Goal: Complete application form: Complete application form

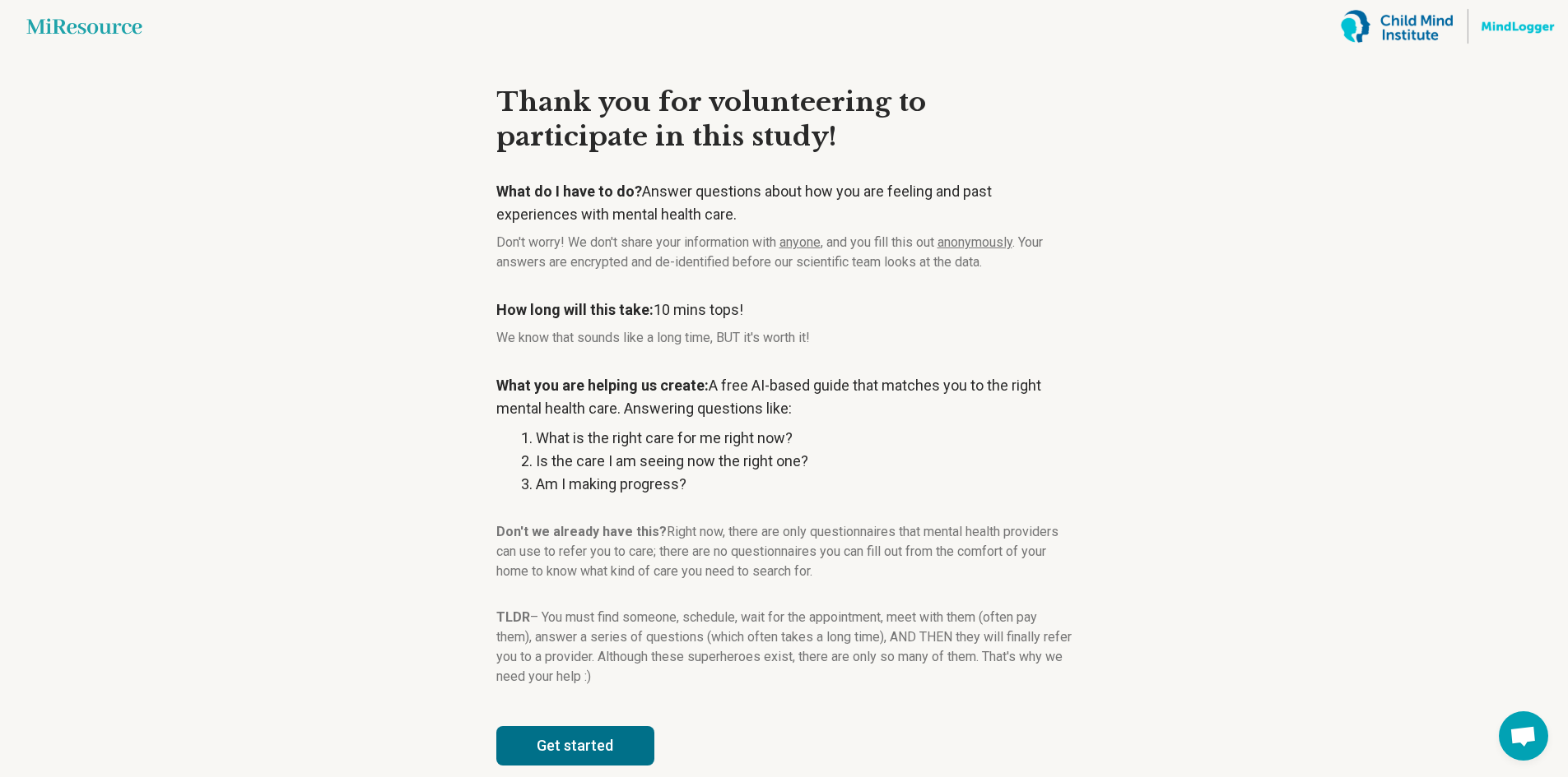
click at [883, 301] on p "How long will this take: 10 mins tops!" at bounding box center [784, 310] width 577 height 23
click at [674, 281] on div "What do I have to do? Answer questions about how you are feeling and past exper…" at bounding box center [784, 433] width 577 height 507
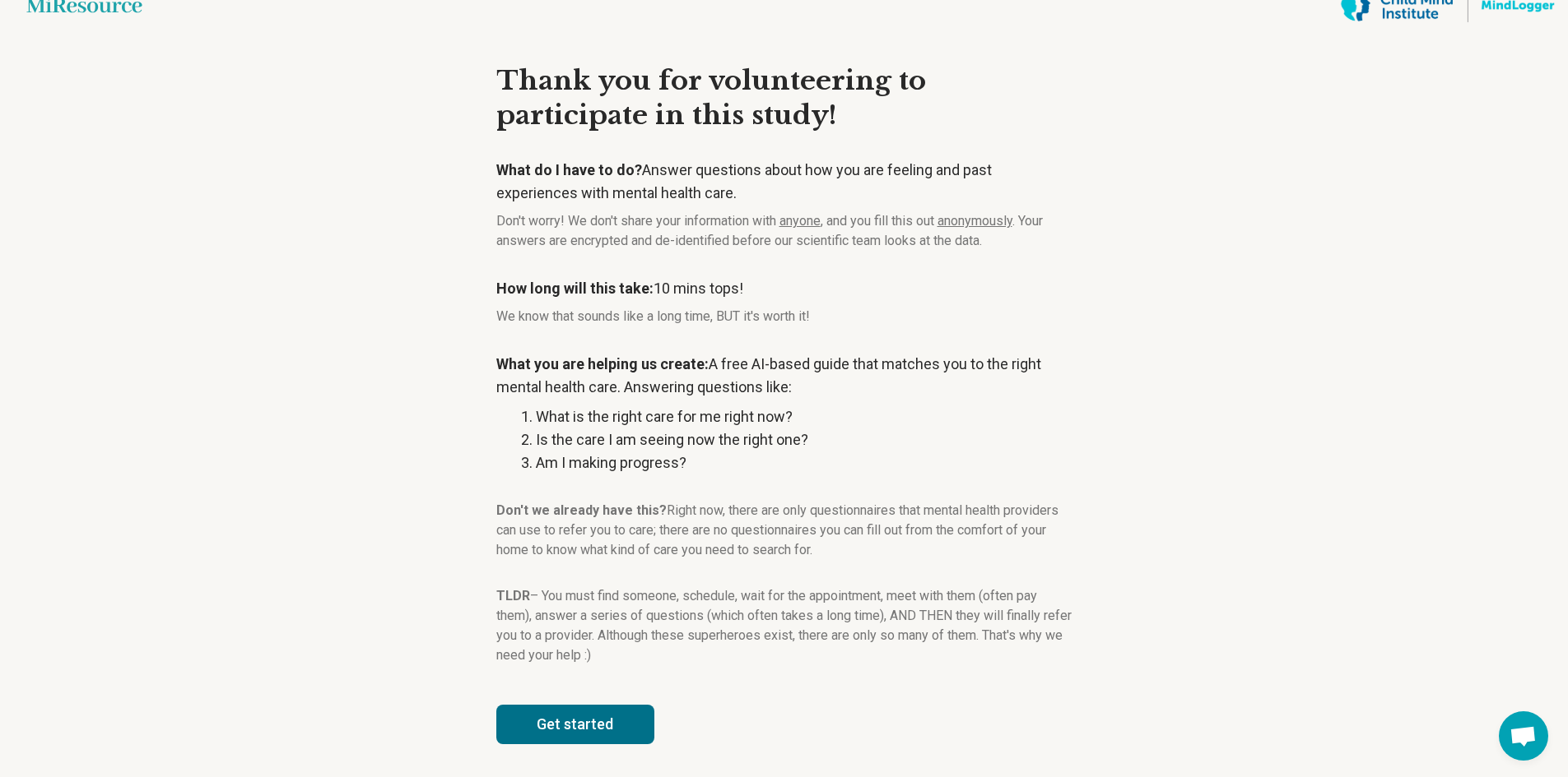
click at [616, 717] on button "Get started" at bounding box center [575, 725] width 158 height 39
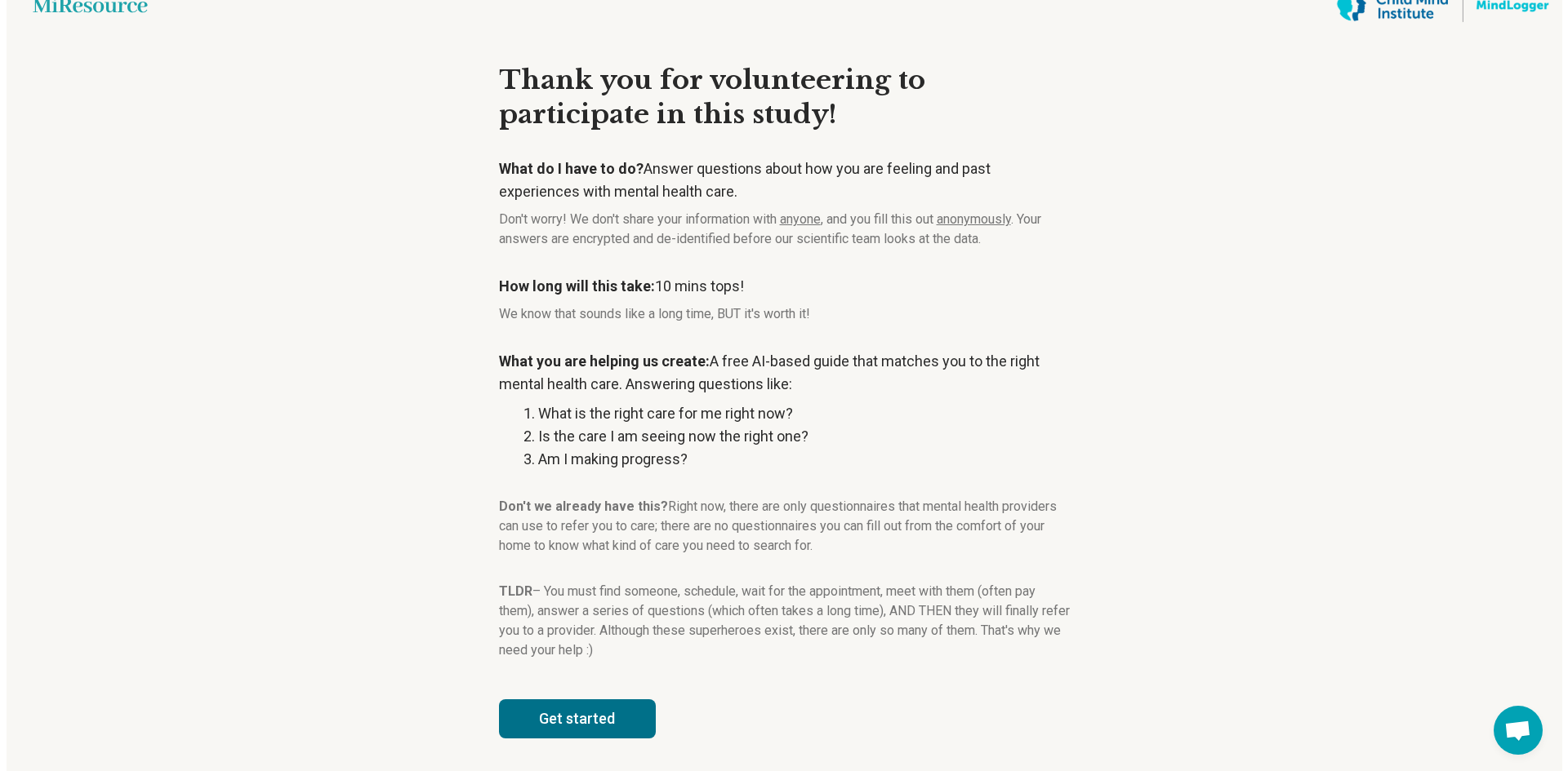
scroll to position [0, 0]
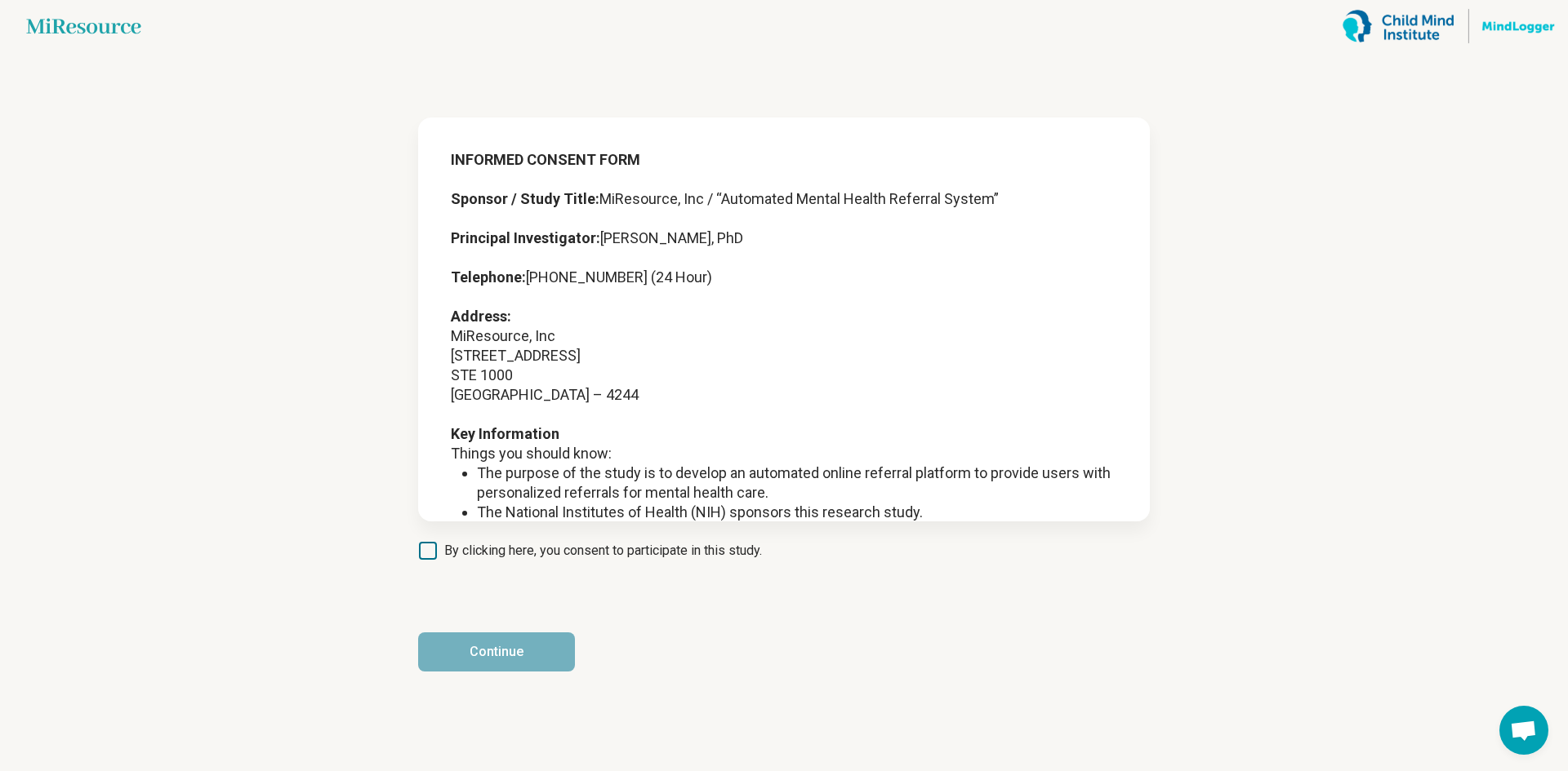
click at [427, 549] on icon at bounding box center [427, 550] width 18 height 18
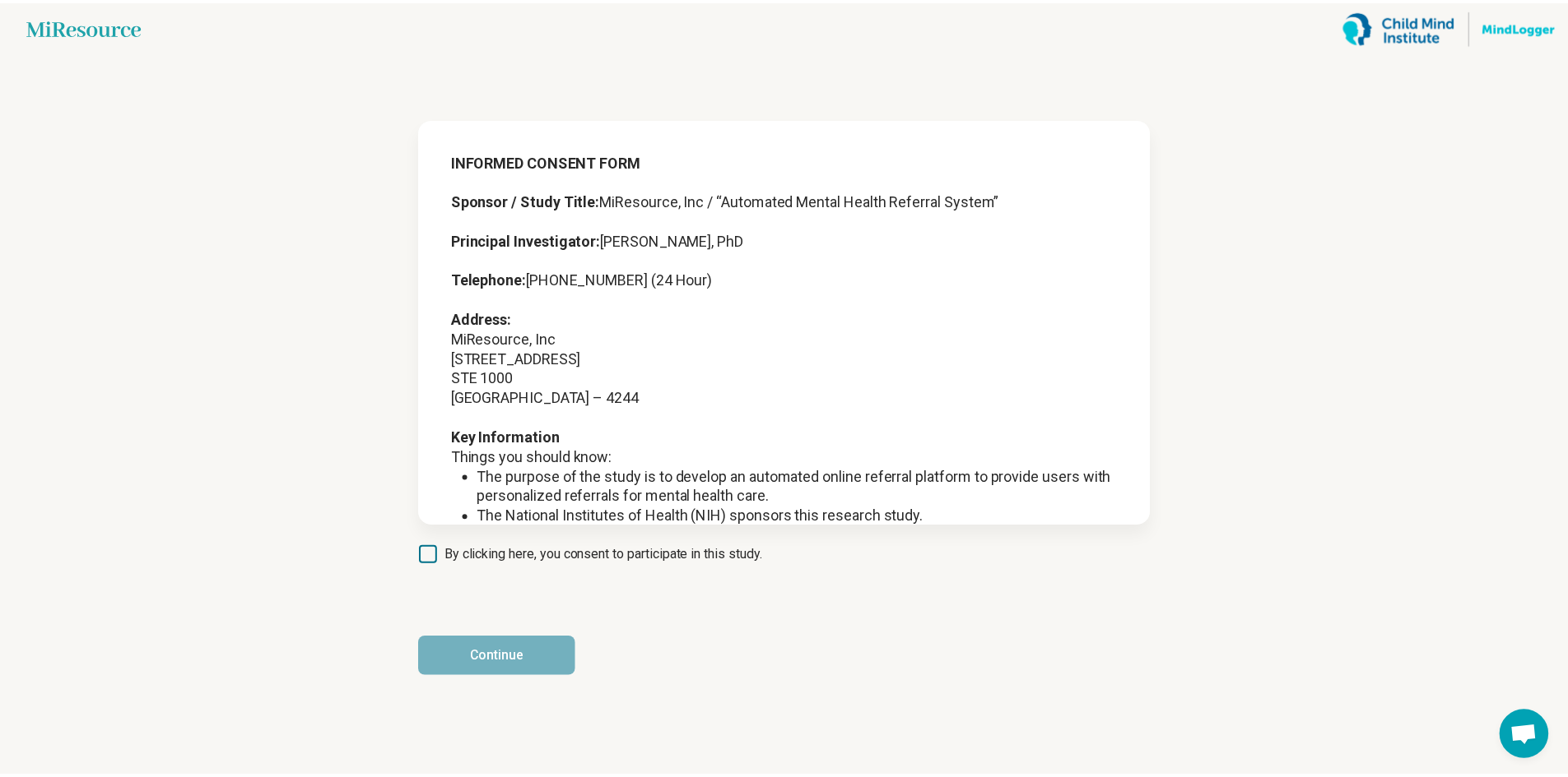
scroll to position [8, 0]
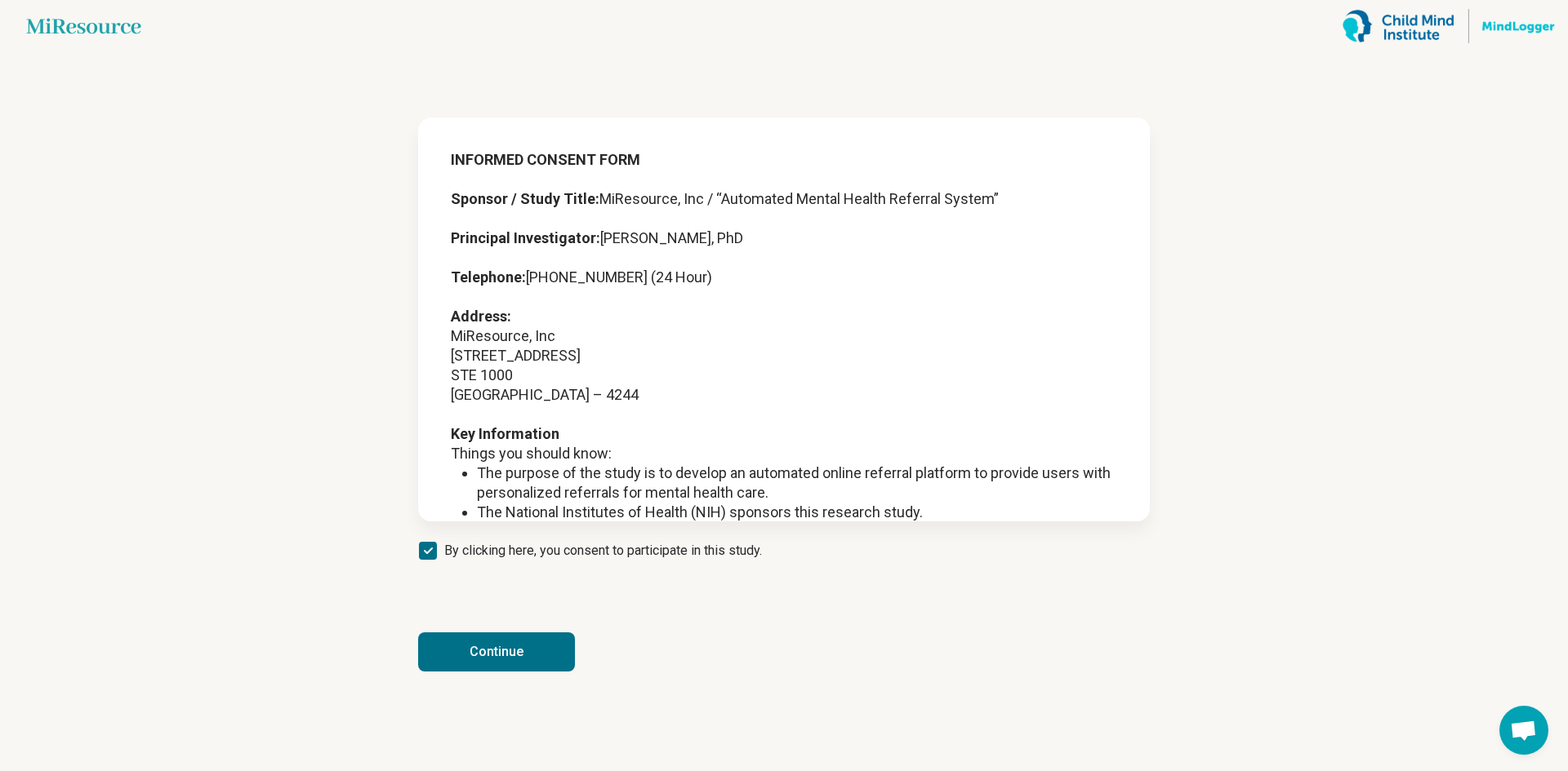
click at [517, 661] on button "Continue" at bounding box center [496, 652] width 157 height 39
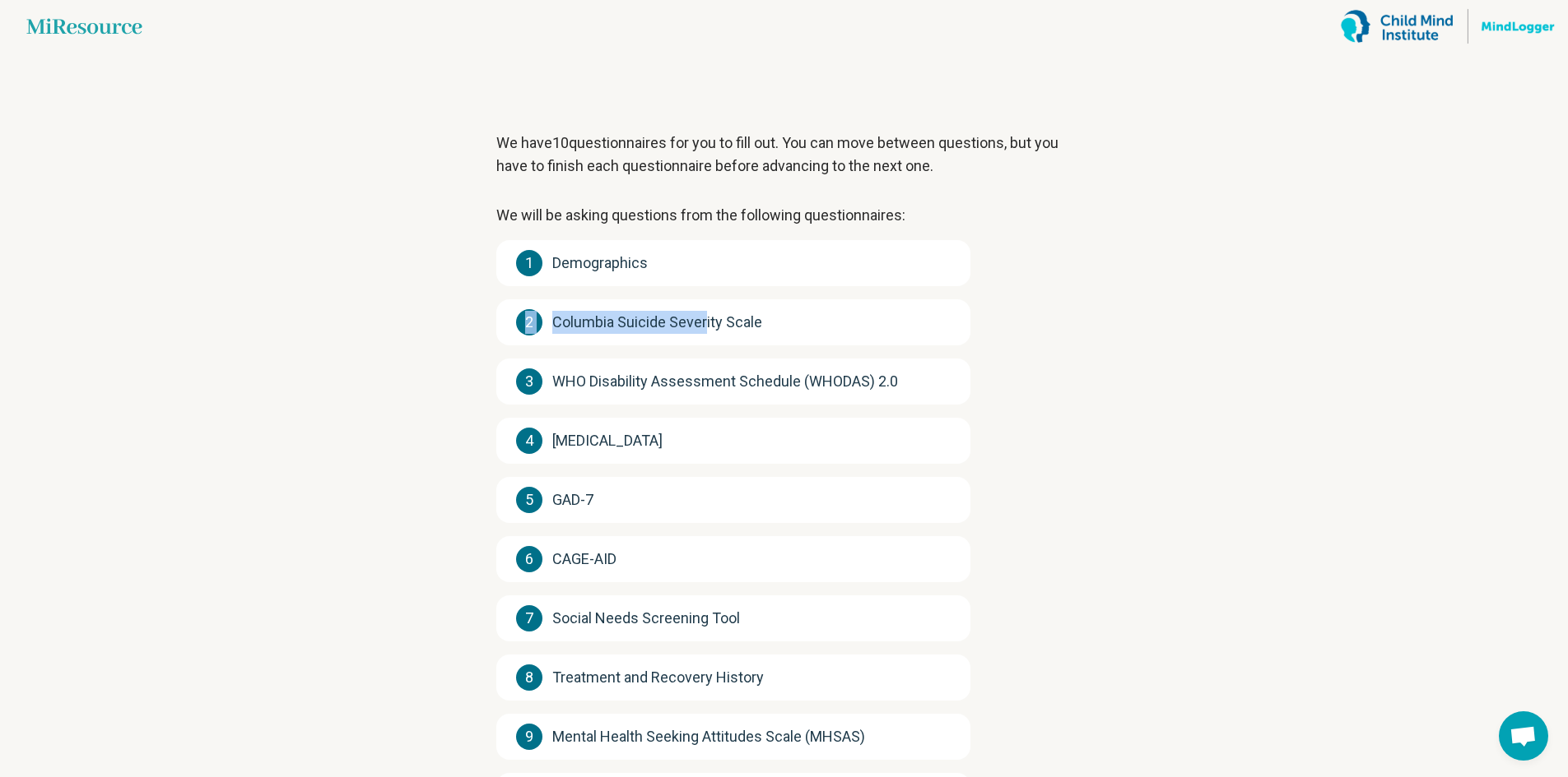
drag, startPoint x: 707, startPoint y: 290, endPoint x: 705, endPoint y: 274, distance: 16.1
click at [705, 274] on div "1 Demographics 2 Columbia Suicide Severity Scale 3 WHO Disability Assessment Sc…" at bounding box center [733, 530] width 474 height 579
click at [705, 274] on div "1 Demographics" at bounding box center [733, 262] width 474 height 46
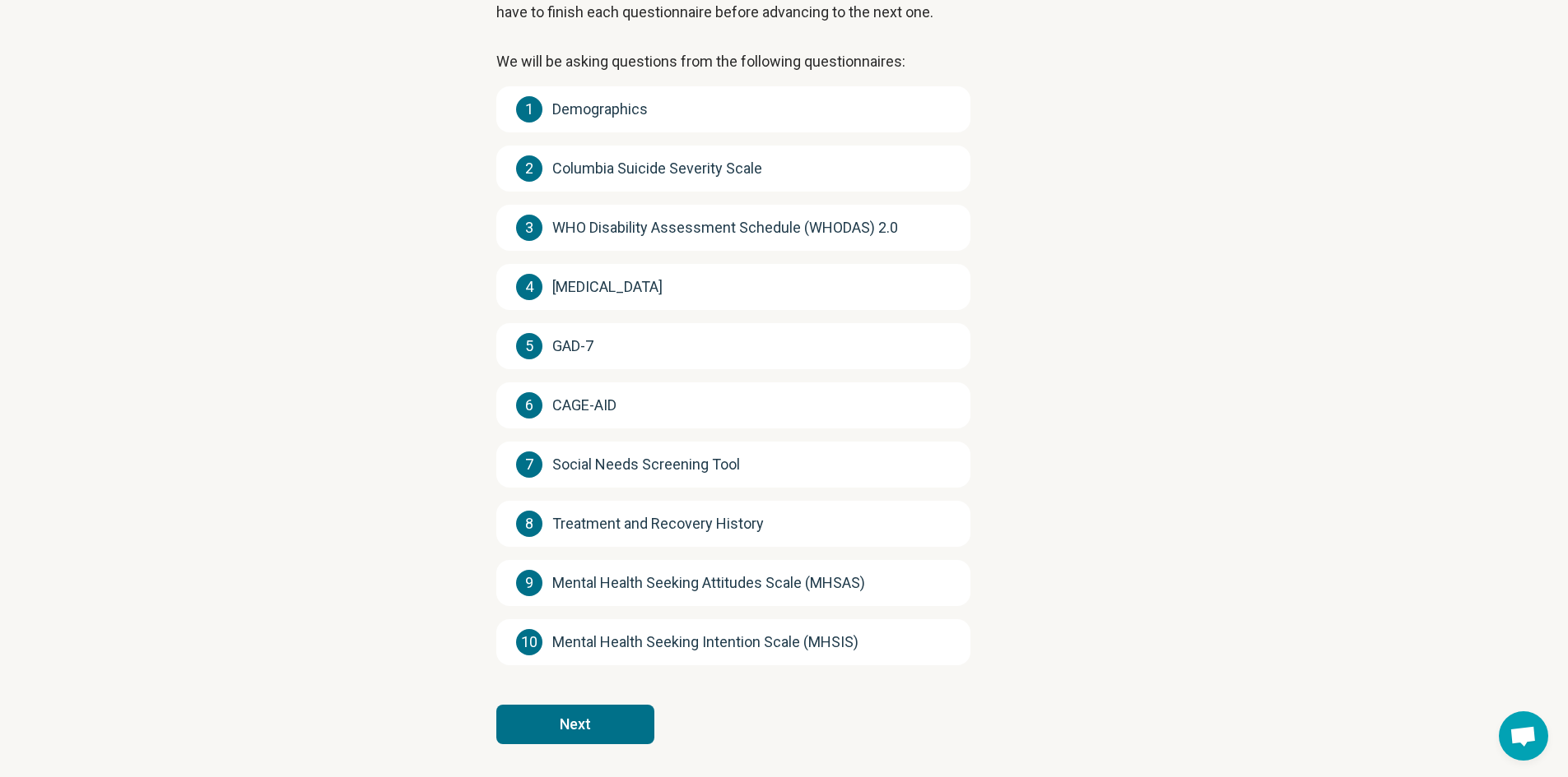
click at [585, 717] on button "Next" at bounding box center [575, 725] width 158 height 39
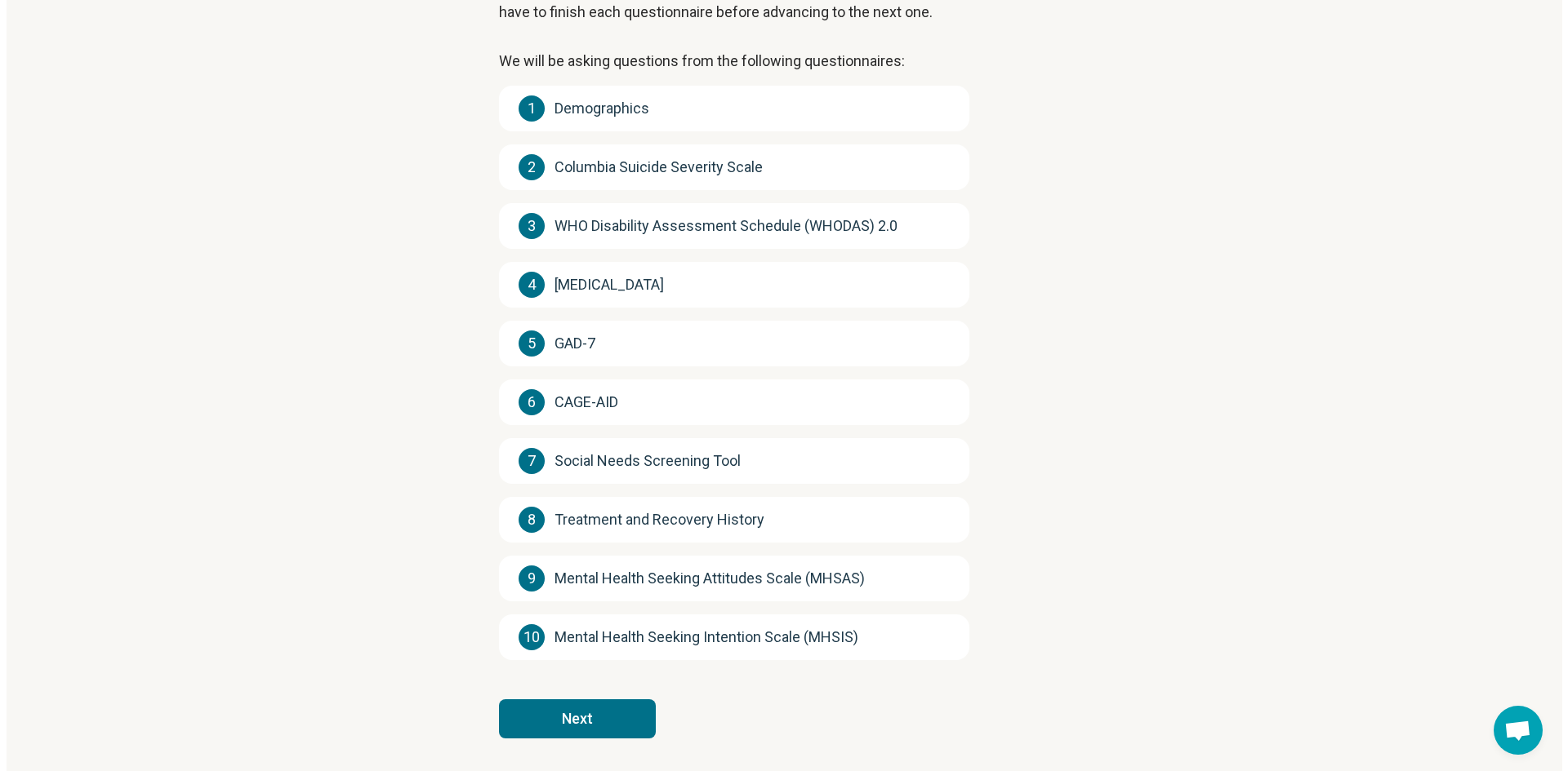
scroll to position [0, 0]
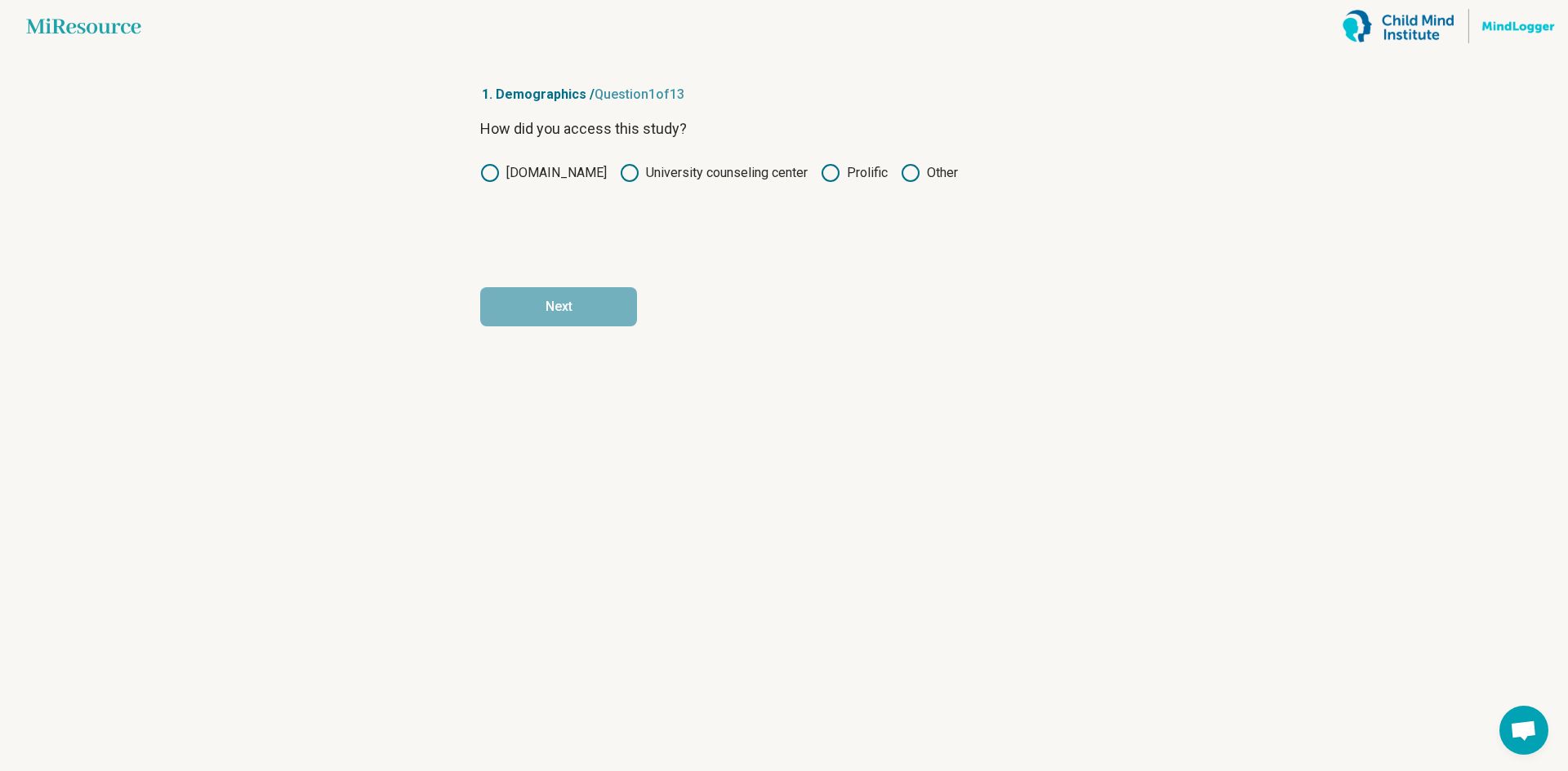
click at [821, 173] on icon at bounding box center [830, 172] width 19 height 19
click at [592, 299] on button "Next" at bounding box center [558, 307] width 157 height 39
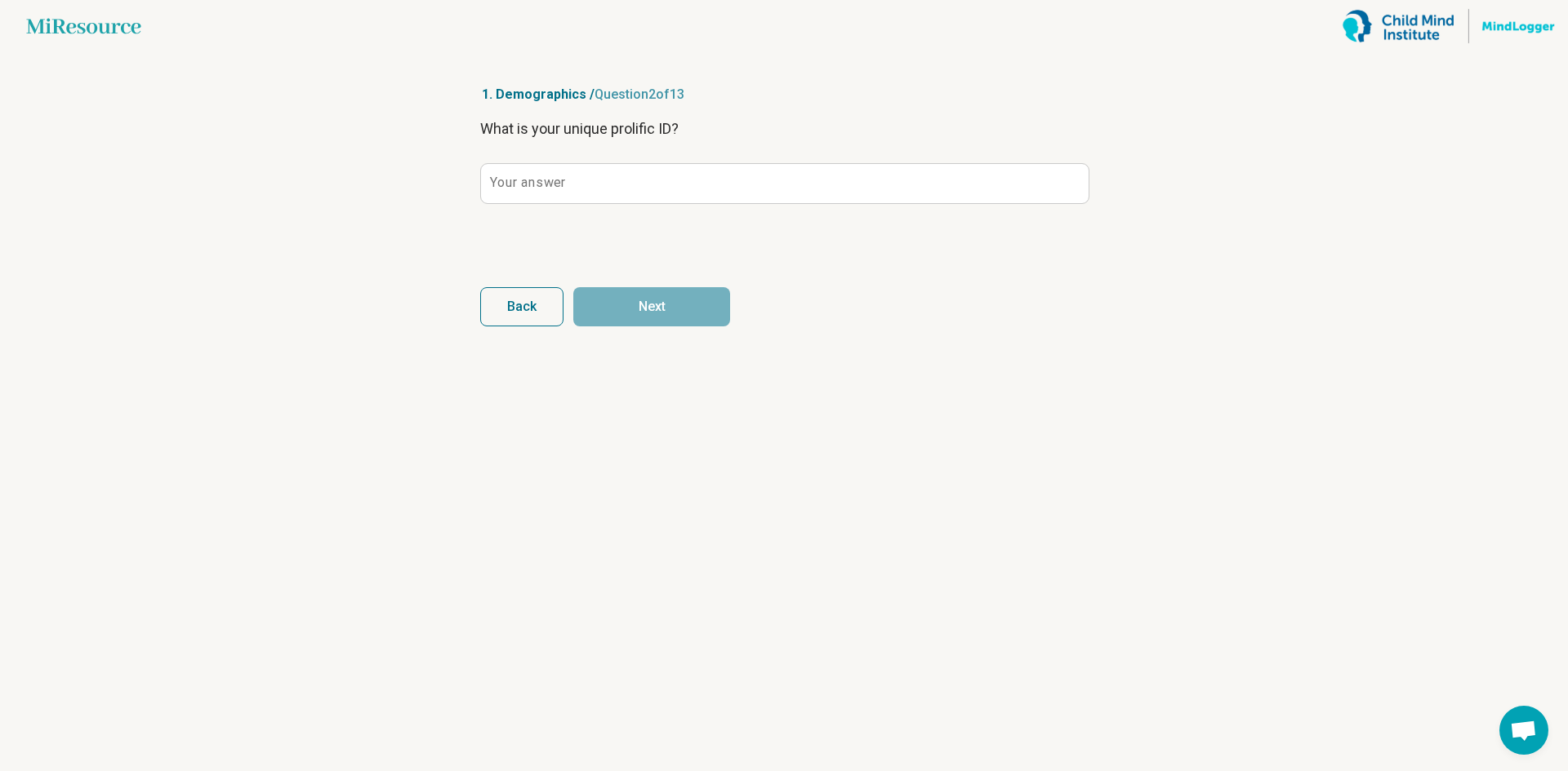
click at [536, 176] on label "Your answer" at bounding box center [527, 183] width 75 height 13
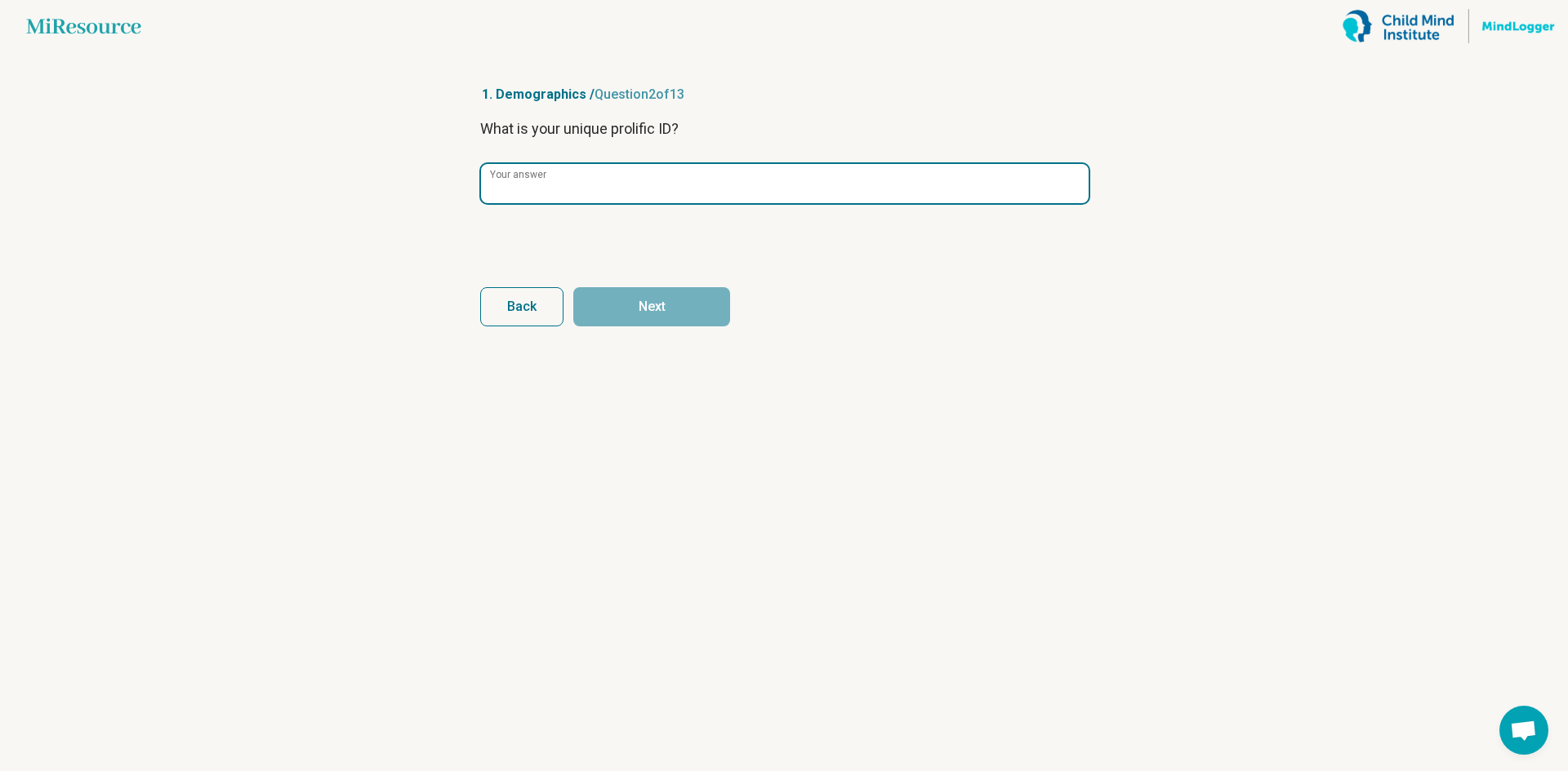
click at [536, 176] on input "Your answer" at bounding box center [784, 183] width 607 height 39
click at [903, 184] on input "Your answer" at bounding box center [784, 183] width 607 height 39
paste input "**********"
type input "**********"
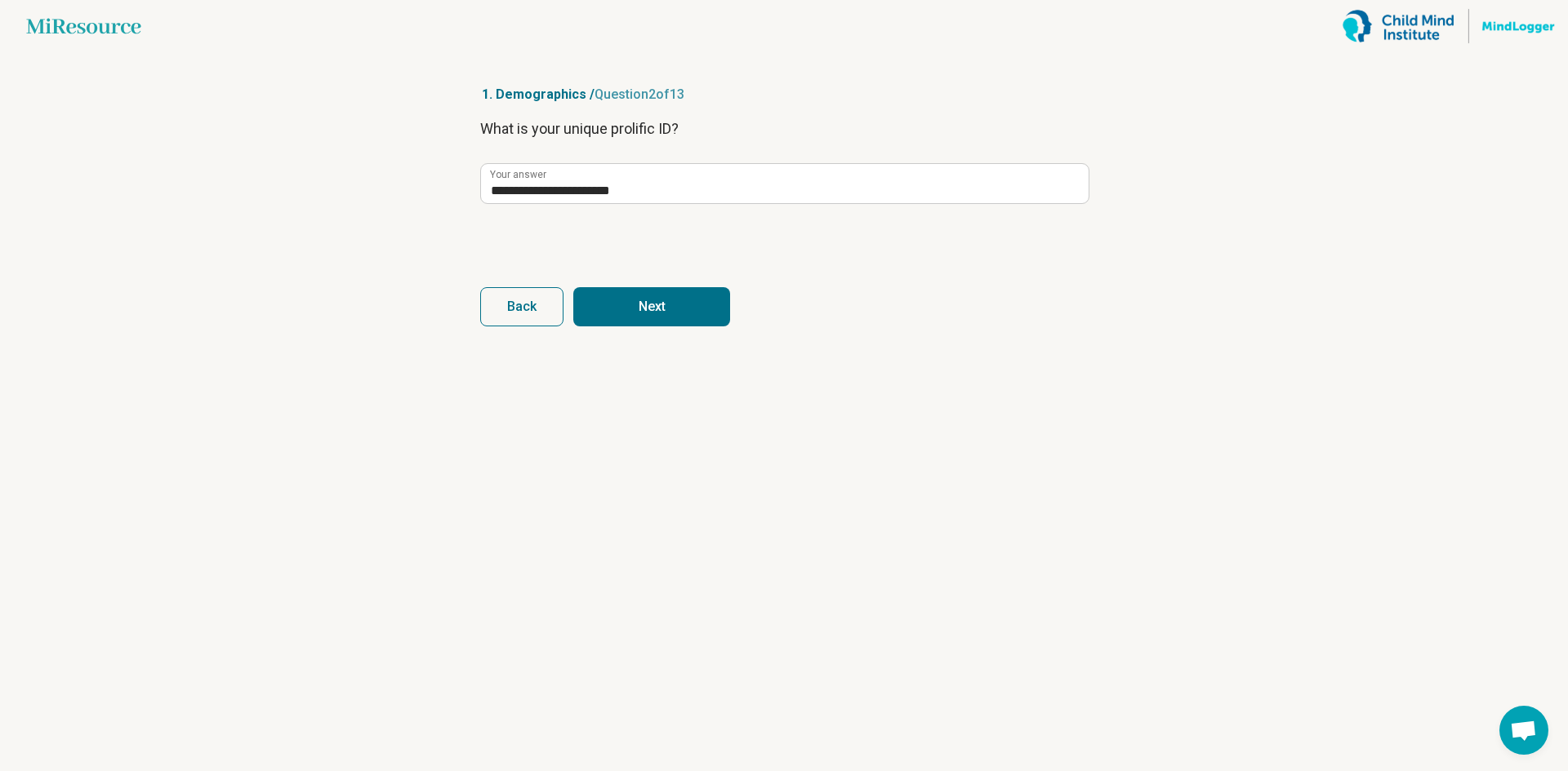
click at [616, 303] on button "Next" at bounding box center [651, 307] width 157 height 39
click at [522, 189] on label "Your answer" at bounding box center [527, 183] width 75 height 13
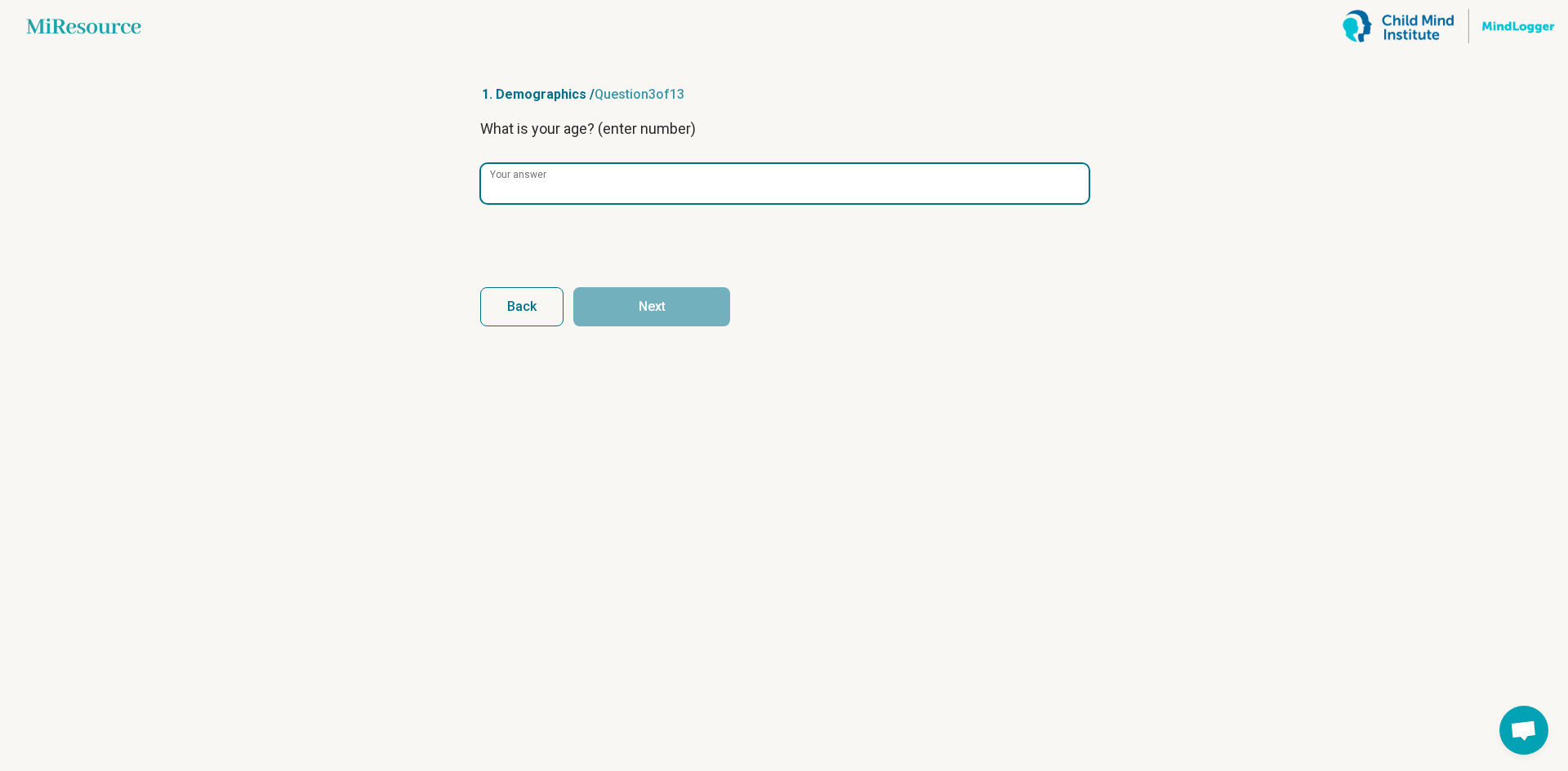
click at [522, 190] on input "Your answer" at bounding box center [784, 183] width 607 height 39
type input "**"
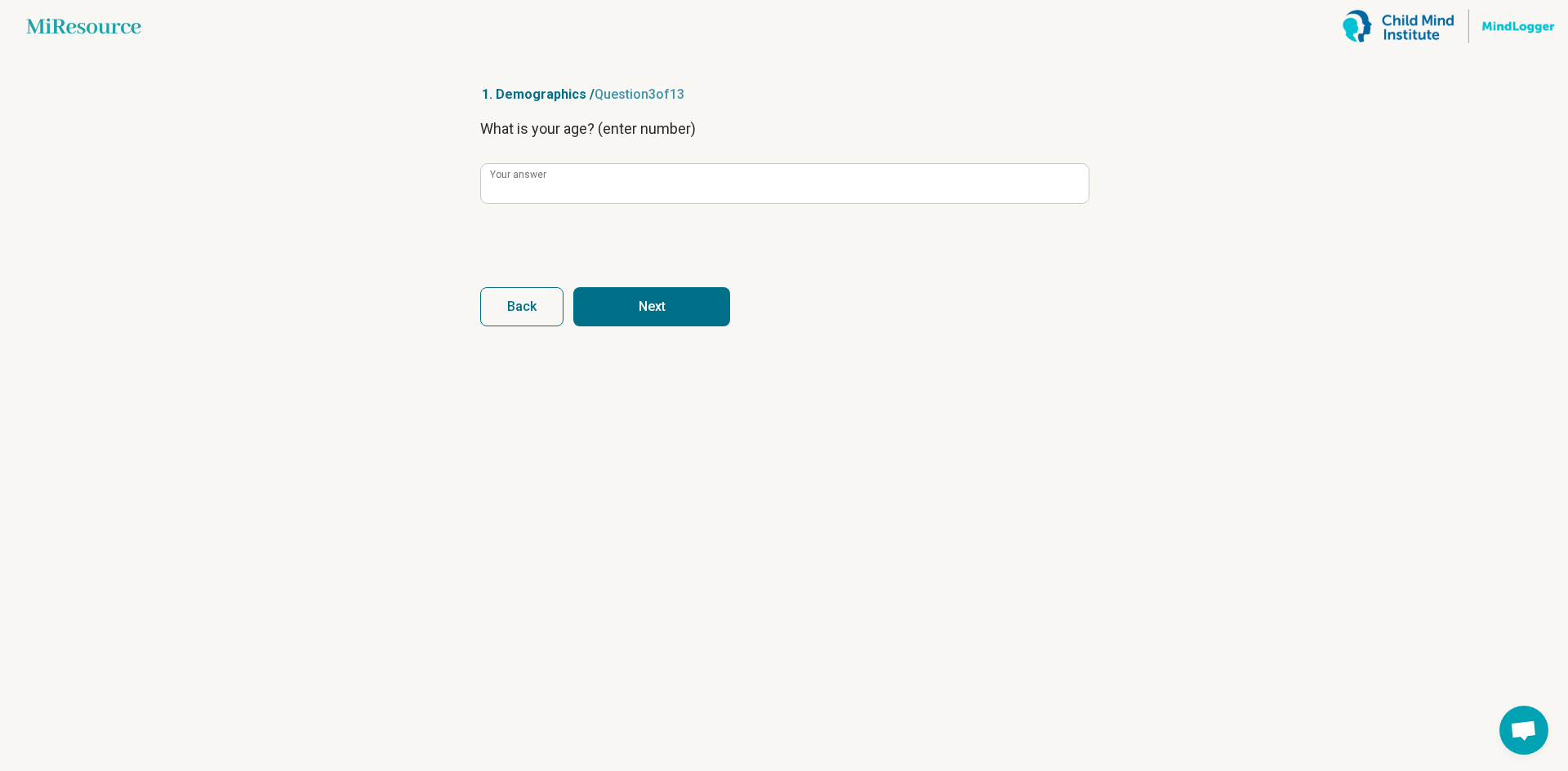
click at [630, 302] on button "Next" at bounding box center [651, 307] width 157 height 39
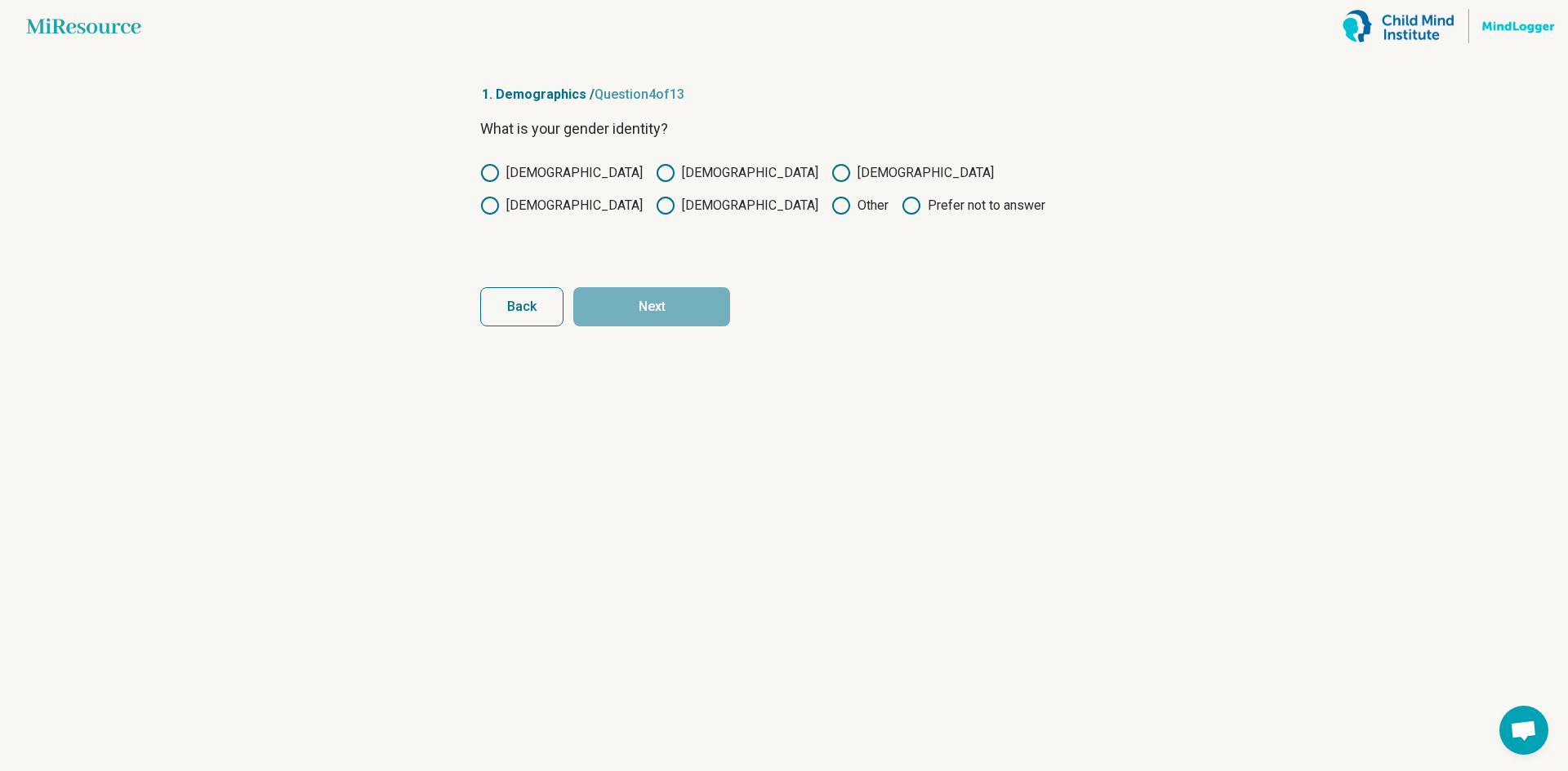
click at [657, 167] on circle at bounding box center [666, 173] width 17 height 17
click at [684, 323] on button "Next" at bounding box center [651, 307] width 157 height 39
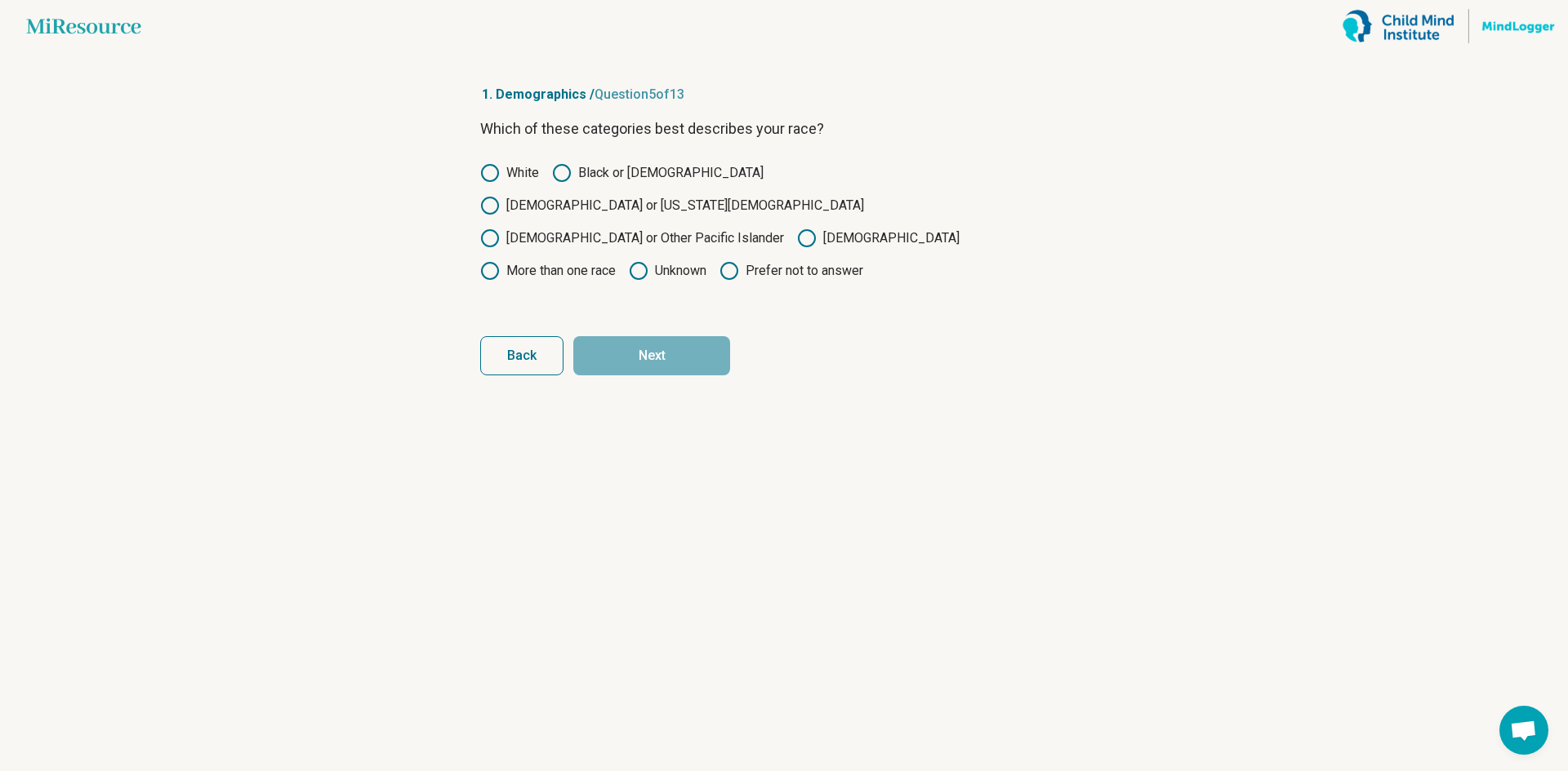
click at [530, 177] on label "White" at bounding box center [509, 172] width 58 height 19
click at [669, 336] on button "Next" at bounding box center [651, 356] width 157 height 39
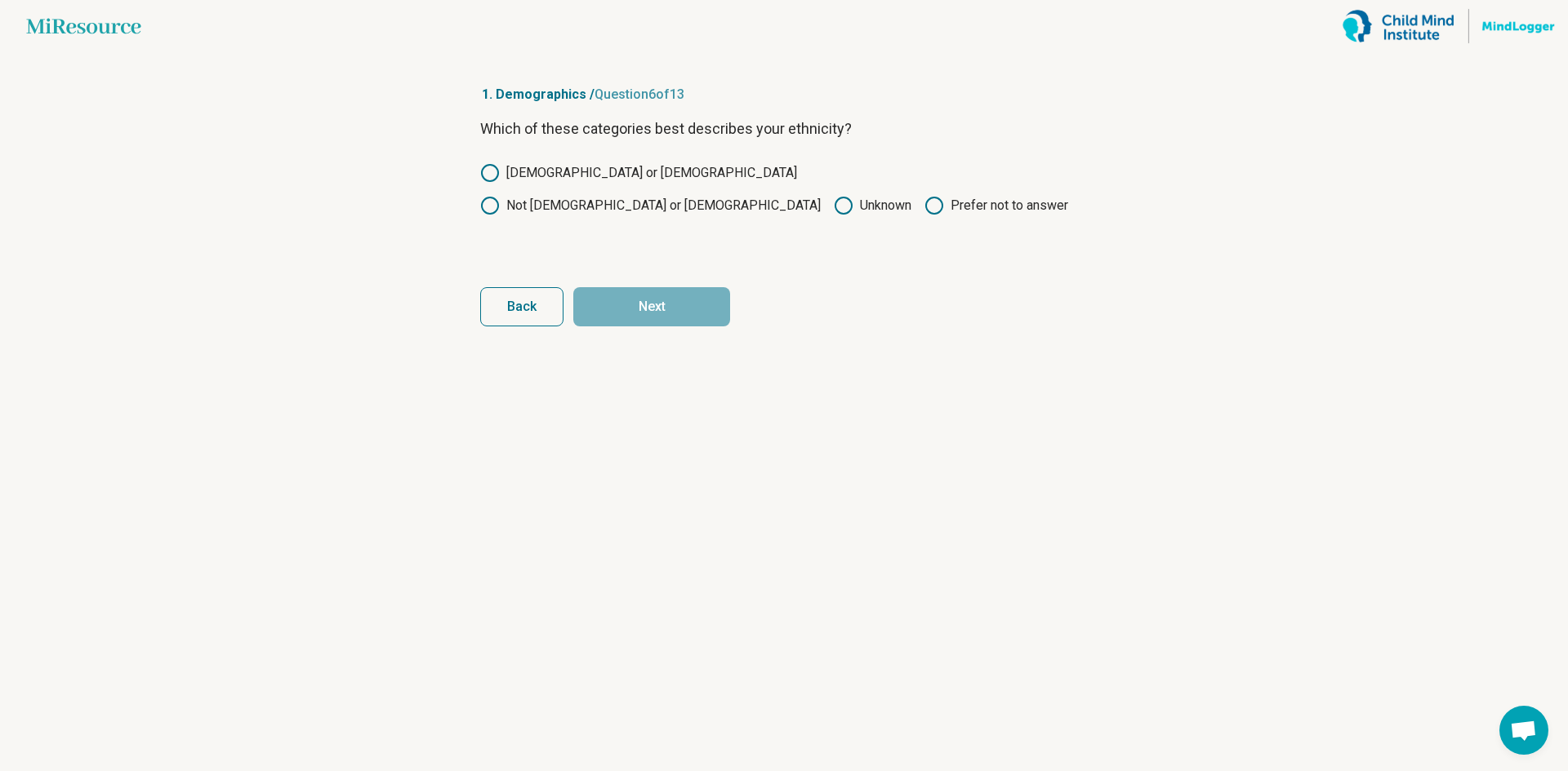
click at [494, 180] on circle at bounding box center [491, 173] width 17 height 17
click at [629, 304] on button "Next" at bounding box center [651, 307] width 157 height 39
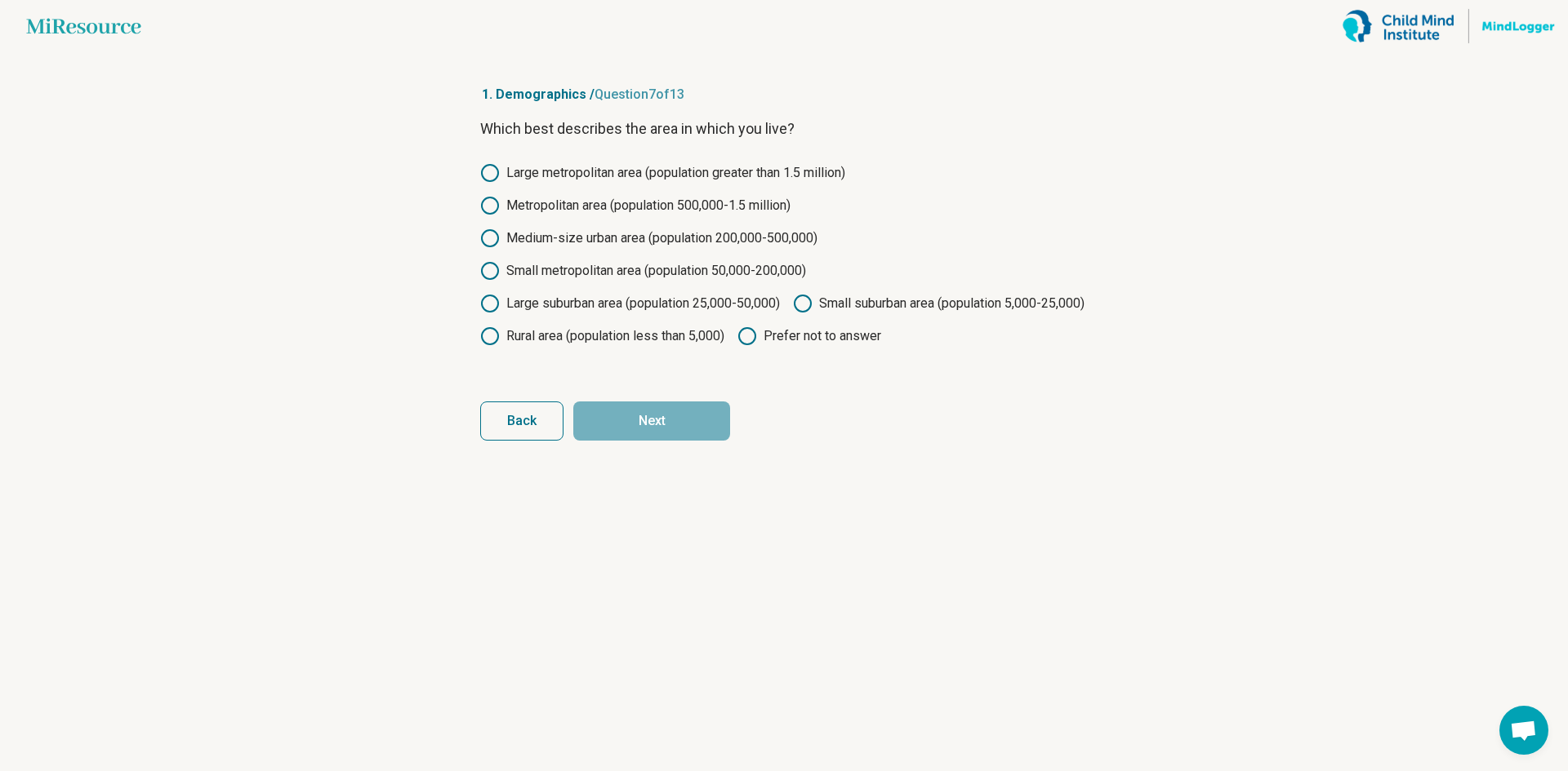
click at [629, 304] on label "Large suburban area (population 25,000-50,000)" at bounding box center [630, 303] width 300 height 19
click at [651, 441] on button "Next" at bounding box center [651, 421] width 157 height 39
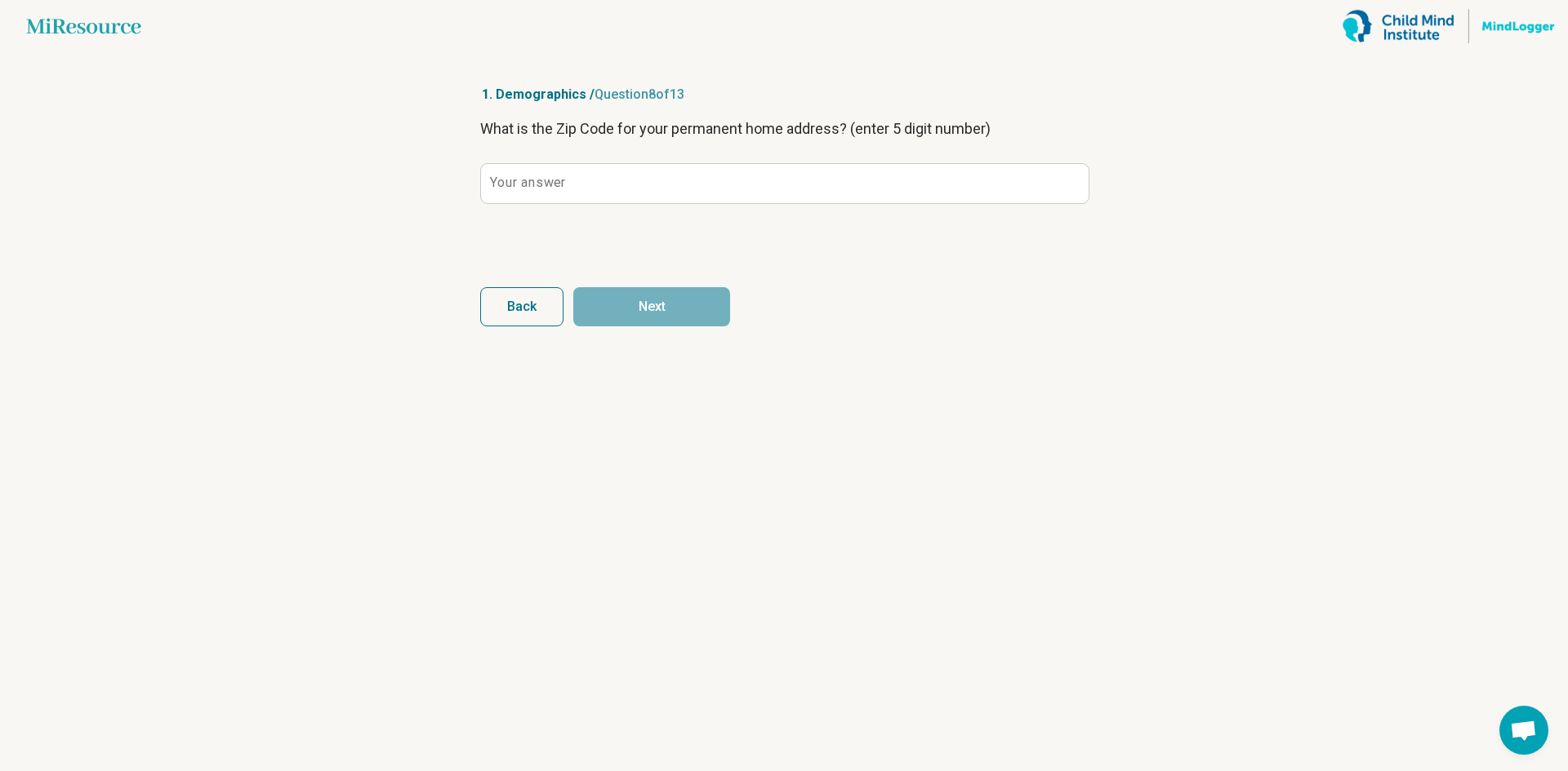
click at [536, 301] on span "Back" at bounding box center [522, 307] width 30 height 13
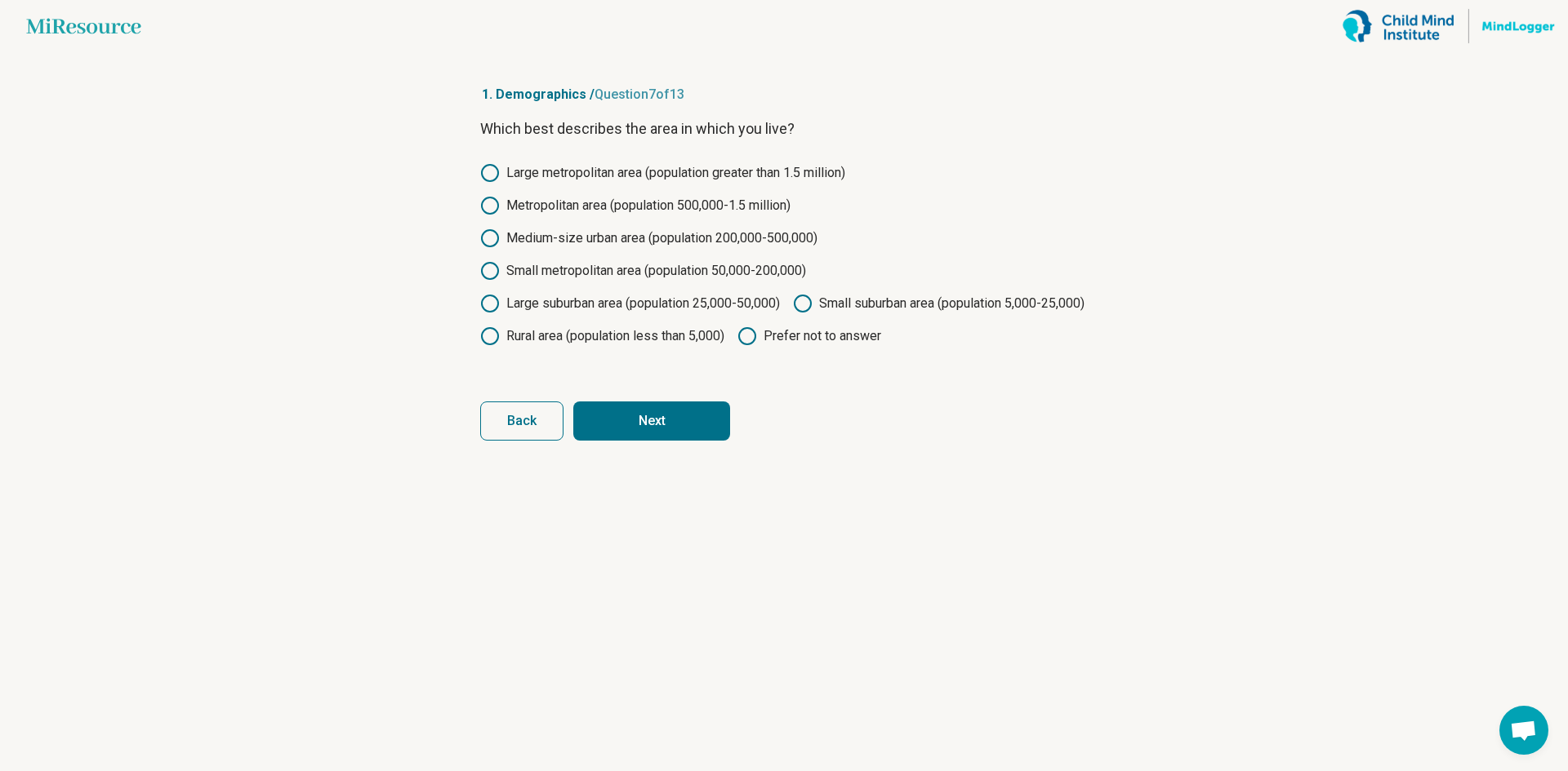
click at [514, 428] on span "Back" at bounding box center [522, 421] width 30 height 13
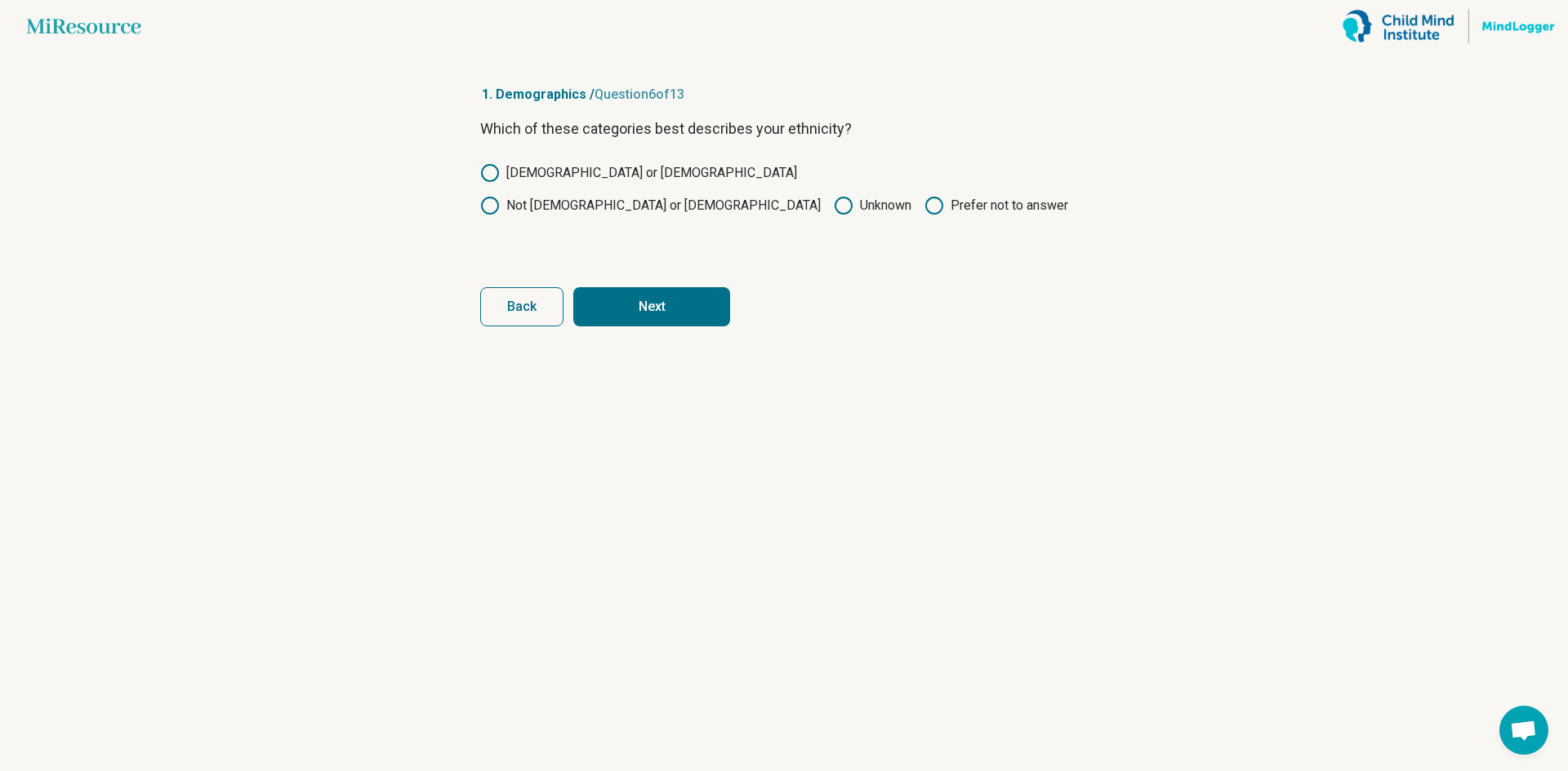
click at [654, 196] on label "Not [DEMOGRAPHIC_DATA] or [DEMOGRAPHIC_DATA]" at bounding box center [650, 205] width 340 height 19
click at [657, 311] on button "Next" at bounding box center [651, 307] width 157 height 39
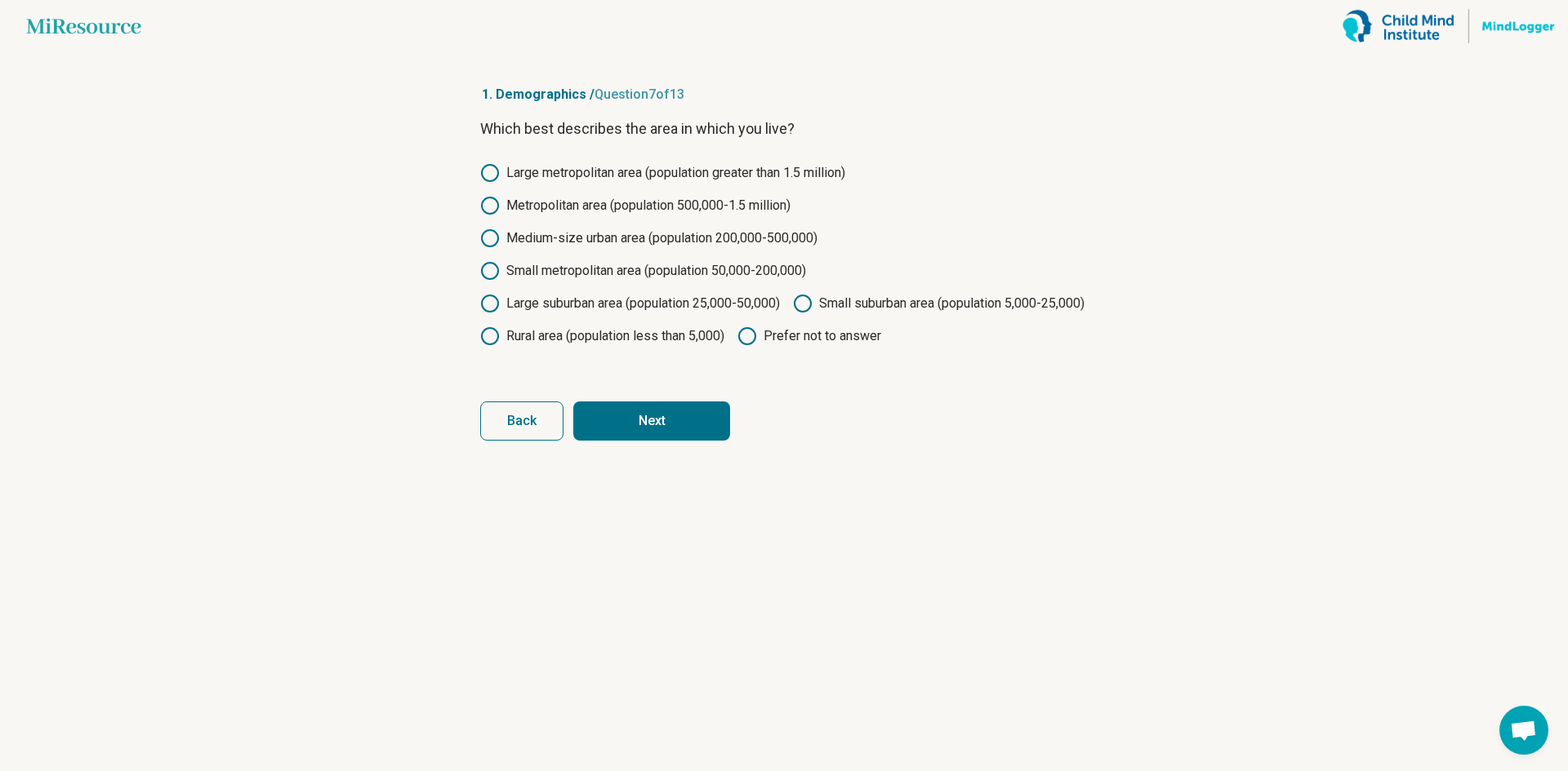
click at [649, 441] on button "Next" at bounding box center [651, 421] width 157 height 39
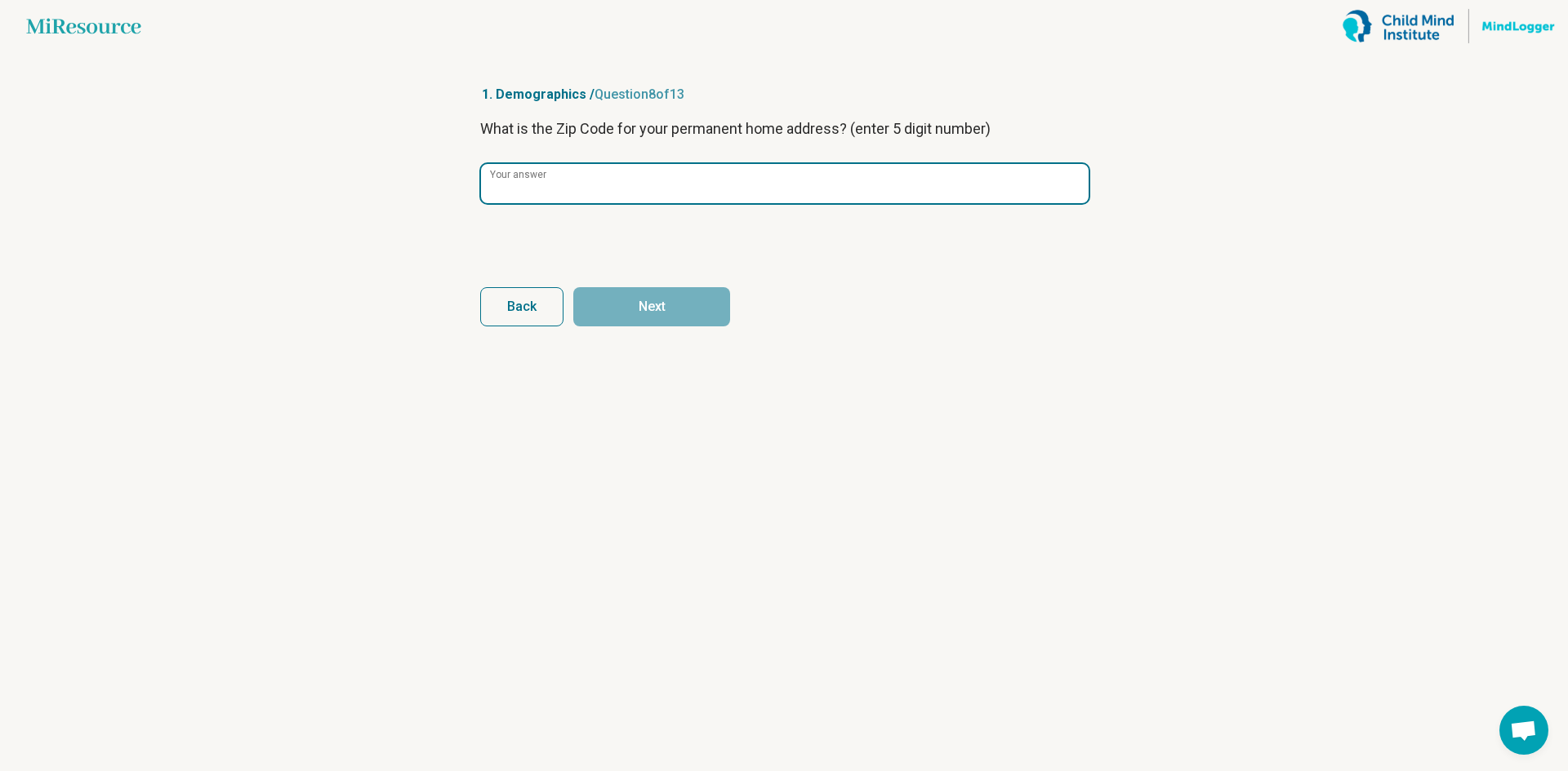
click at [621, 196] on input "Your answer" at bounding box center [784, 183] width 607 height 39
type input "*****"
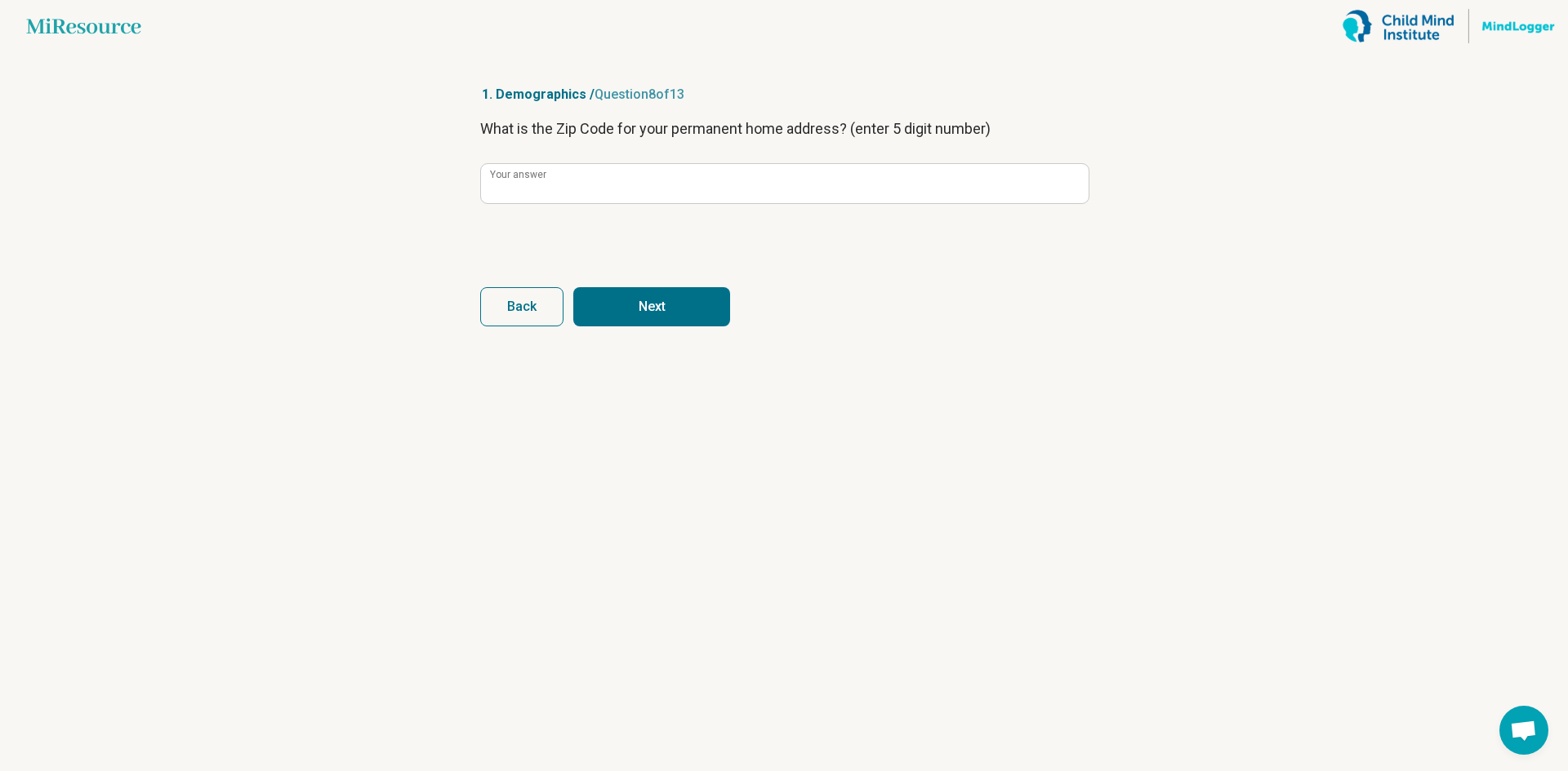
click at [657, 310] on button "Next" at bounding box center [651, 307] width 157 height 39
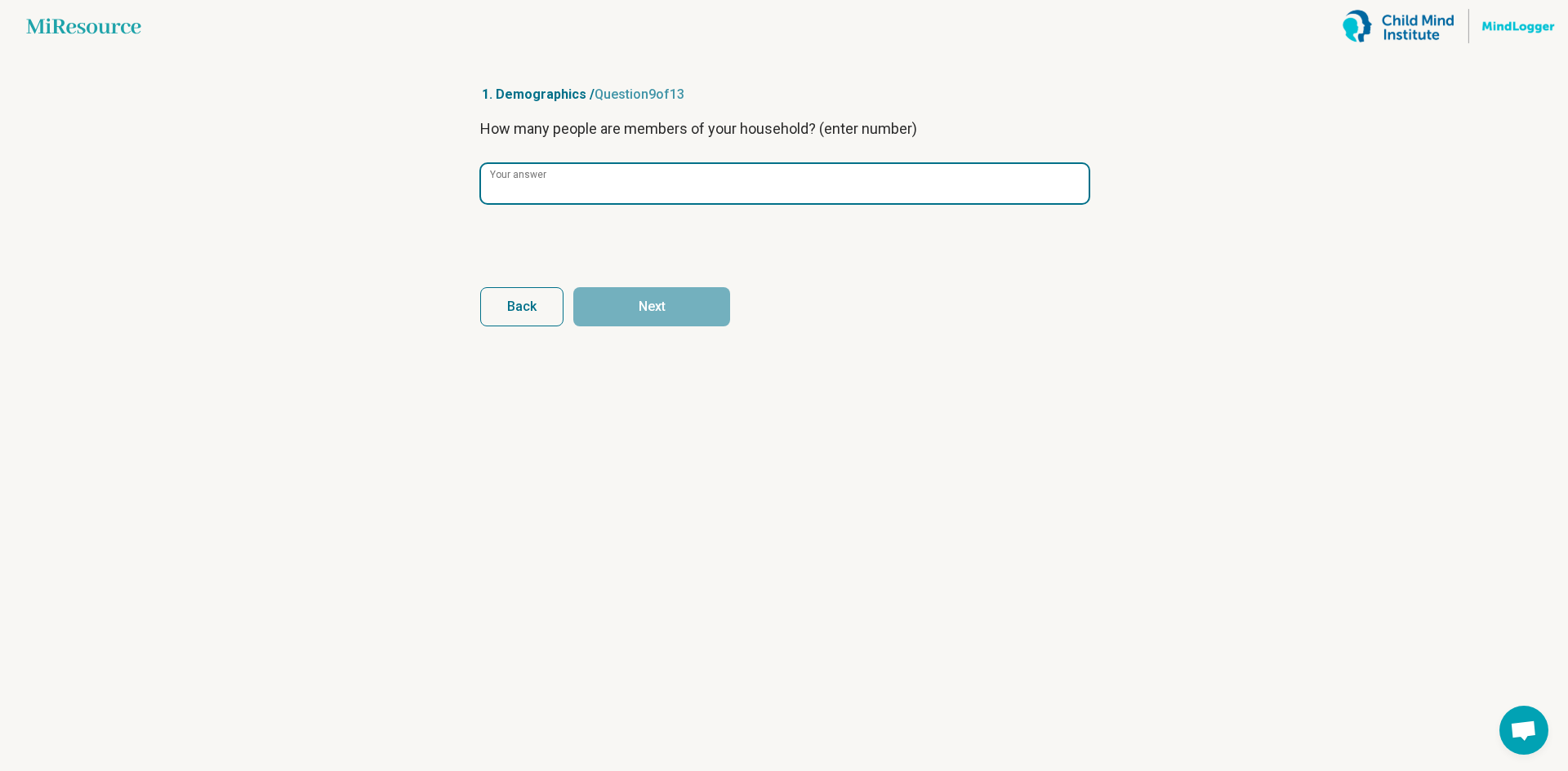
click at [604, 201] on input "Your answer" at bounding box center [784, 183] width 607 height 39
type input "*"
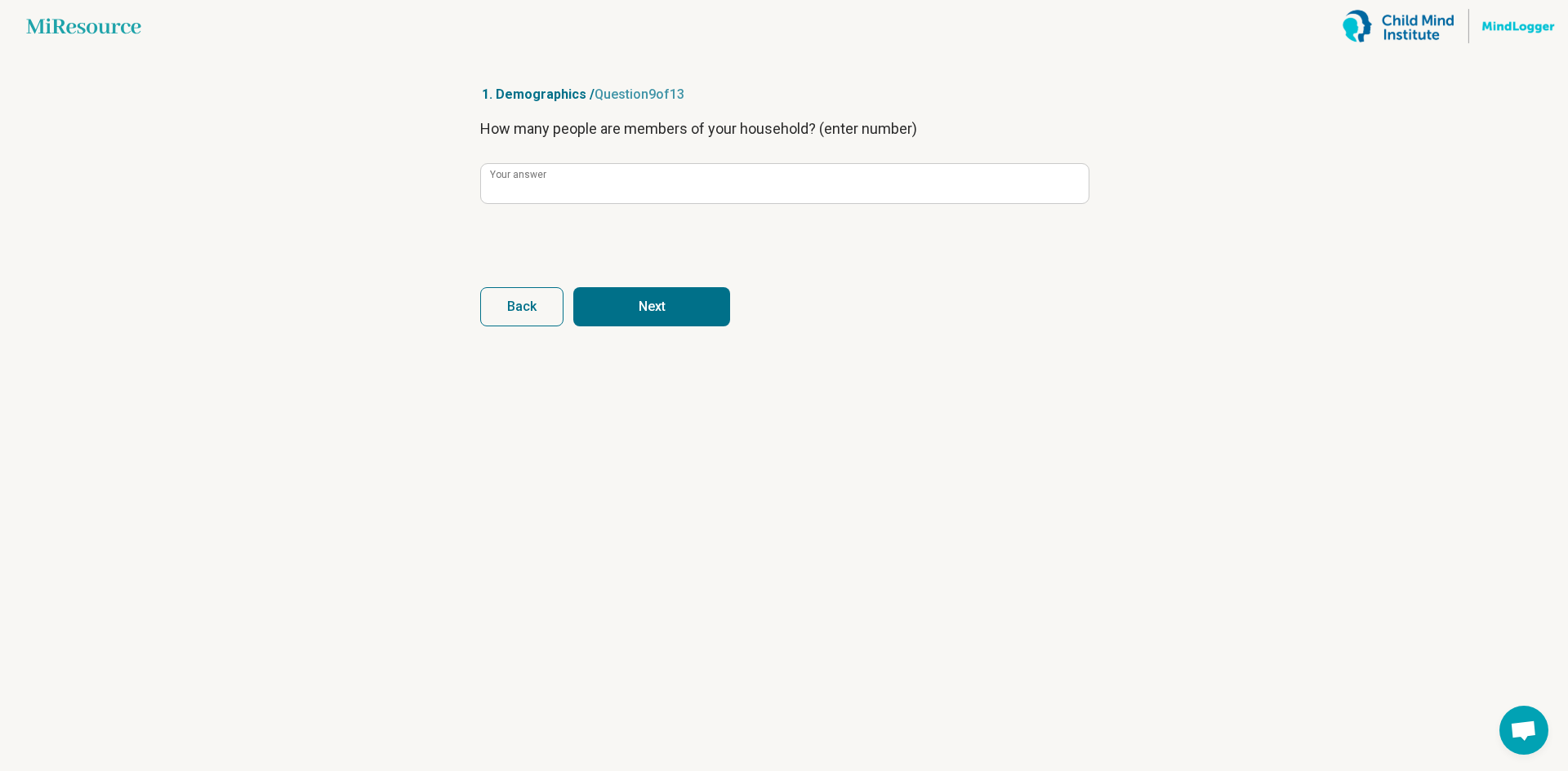
click at [624, 303] on button "Next" at bounding box center [651, 307] width 157 height 39
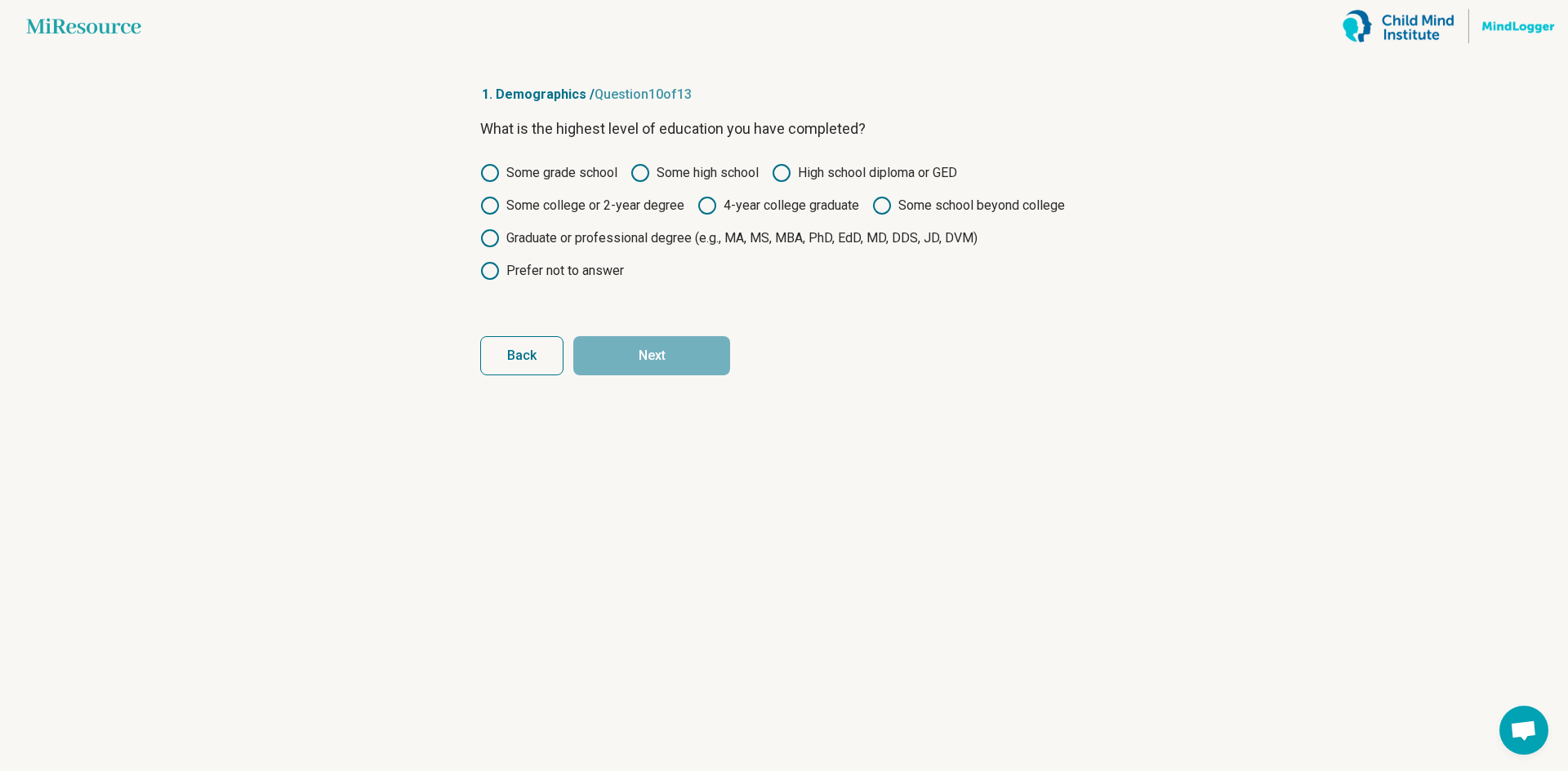
click at [745, 204] on label "4-year college graduate" at bounding box center [778, 205] width 161 height 19
click at [698, 360] on button "Next" at bounding box center [651, 356] width 157 height 39
click at [618, 208] on label "Some college or 2-year degree" at bounding box center [582, 205] width 204 height 19
click at [666, 348] on button "Next" at bounding box center [651, 356] width 157 height 39
click at [628, 209] on label "Some college or 2-year degree" at bounding box center [582, 205] width 204 height 19
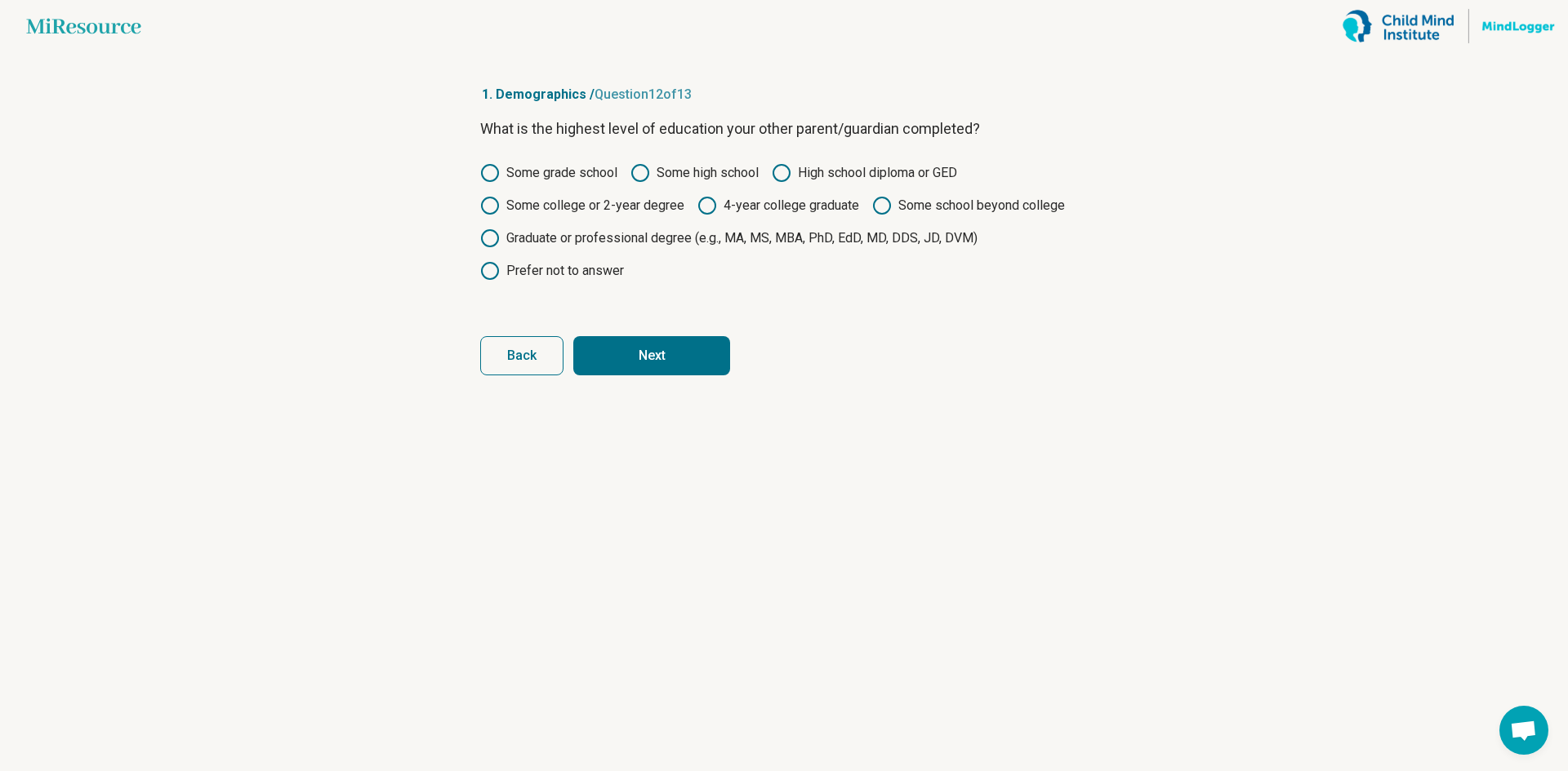
click at [657, 350] on button "Next" at bounding box center [651, 356] width 157 height 39
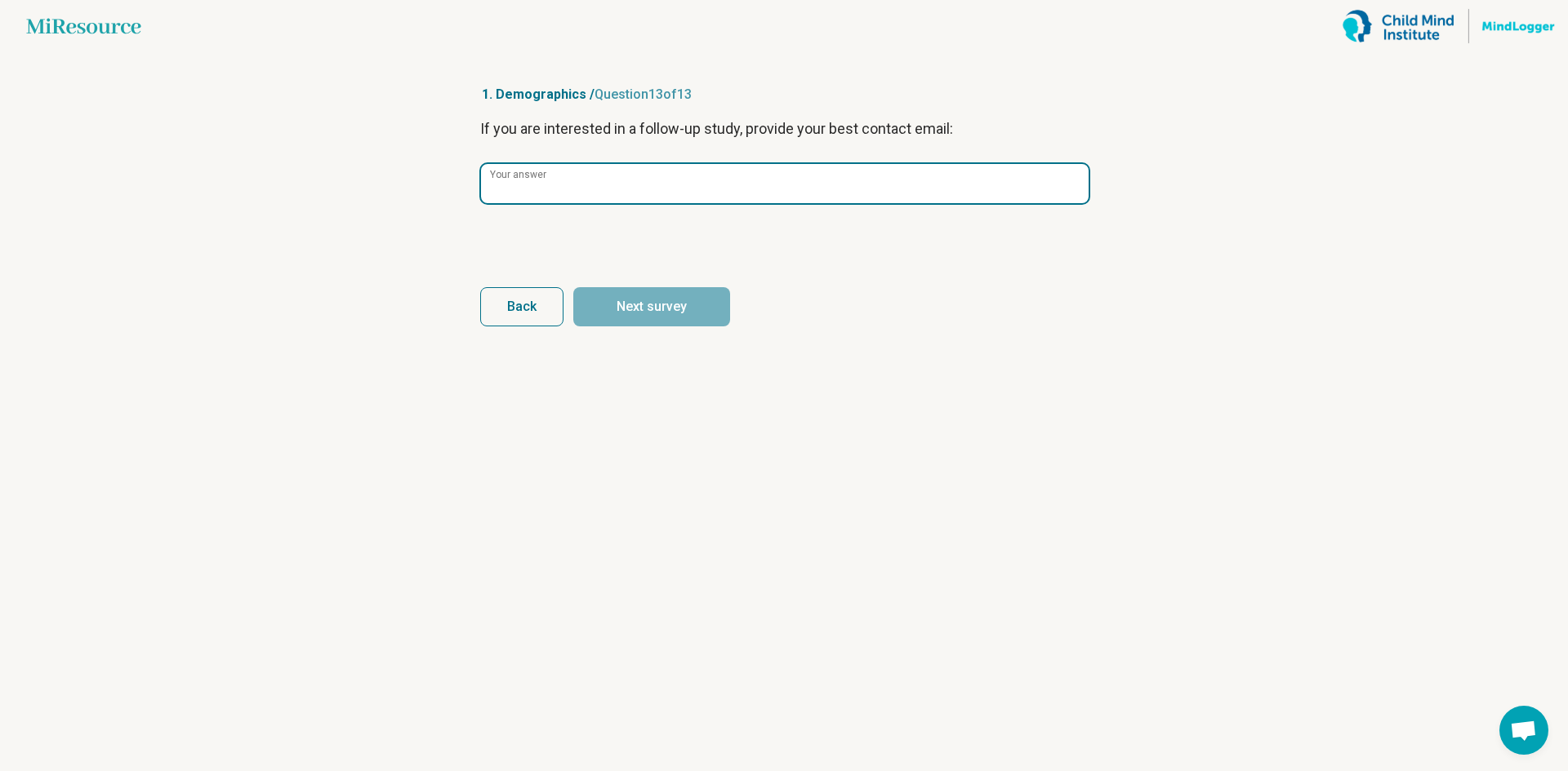
click at [613, 194] on input "Your answer" at bounding box center [784, 183] width 607 height 39
click at [887, 178] on input "Your answer" at bounding box center [784, 183] width 607 height 39
paste input "**********"
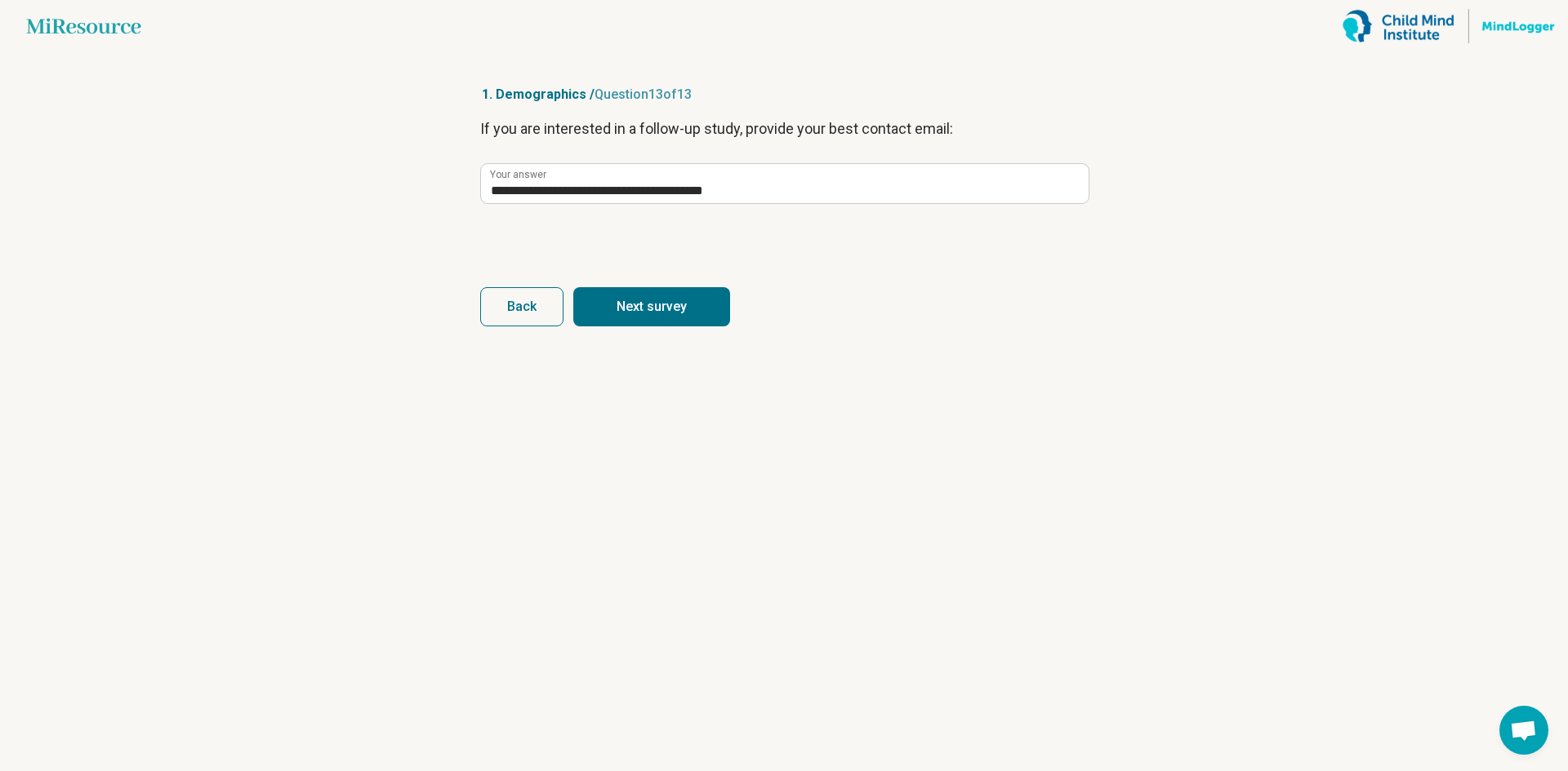
click at [639, 302] on button "Next survey" at bounding box center [651, 307] width 157 height 39
type input "**********"
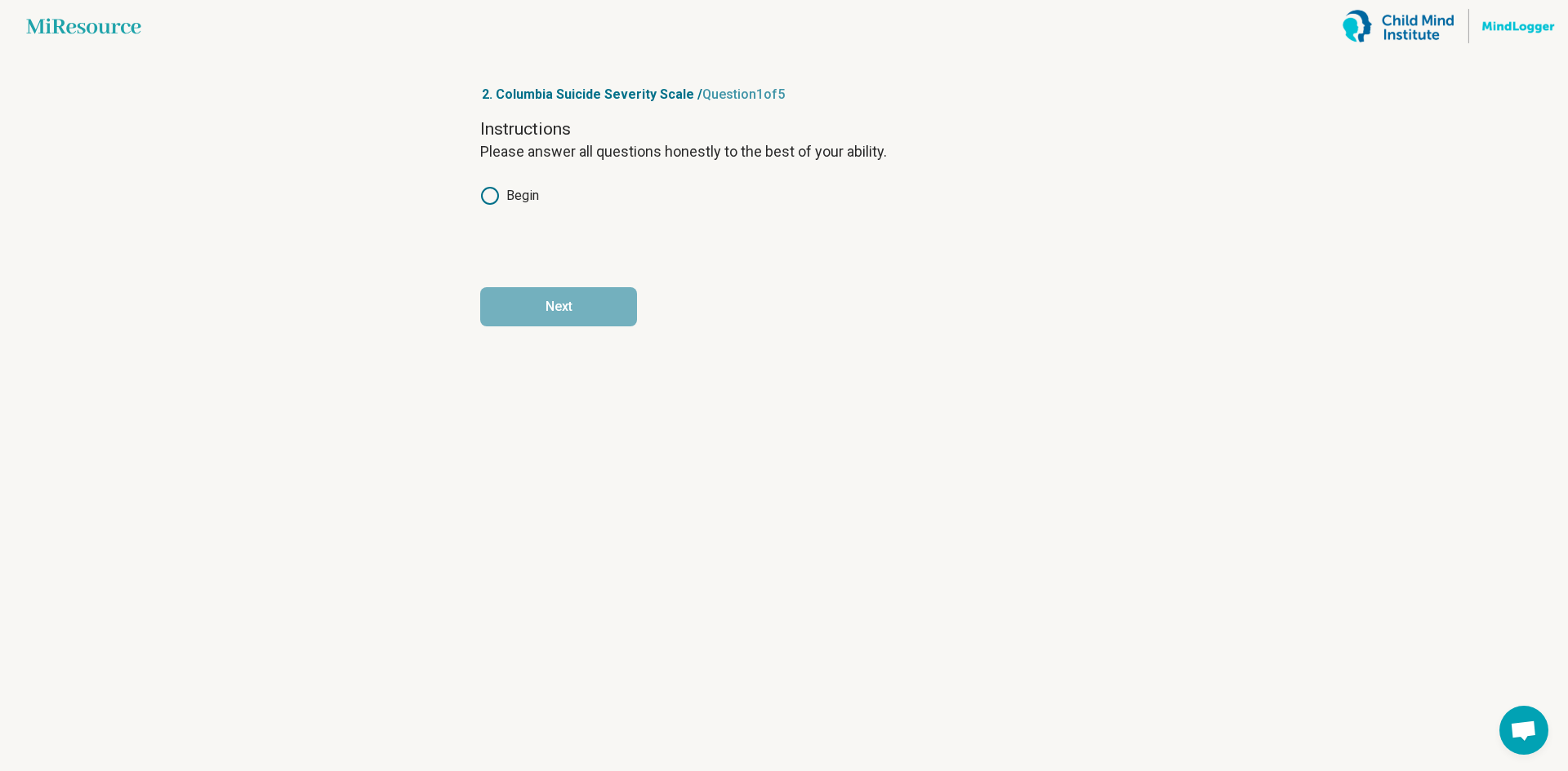
click at [526, 202] on label "Begin" at bounding box center [509, 196] width 58 height 19
click at [552, 297] on button "Next" at bounding box center [558, 307] width 157 height 39
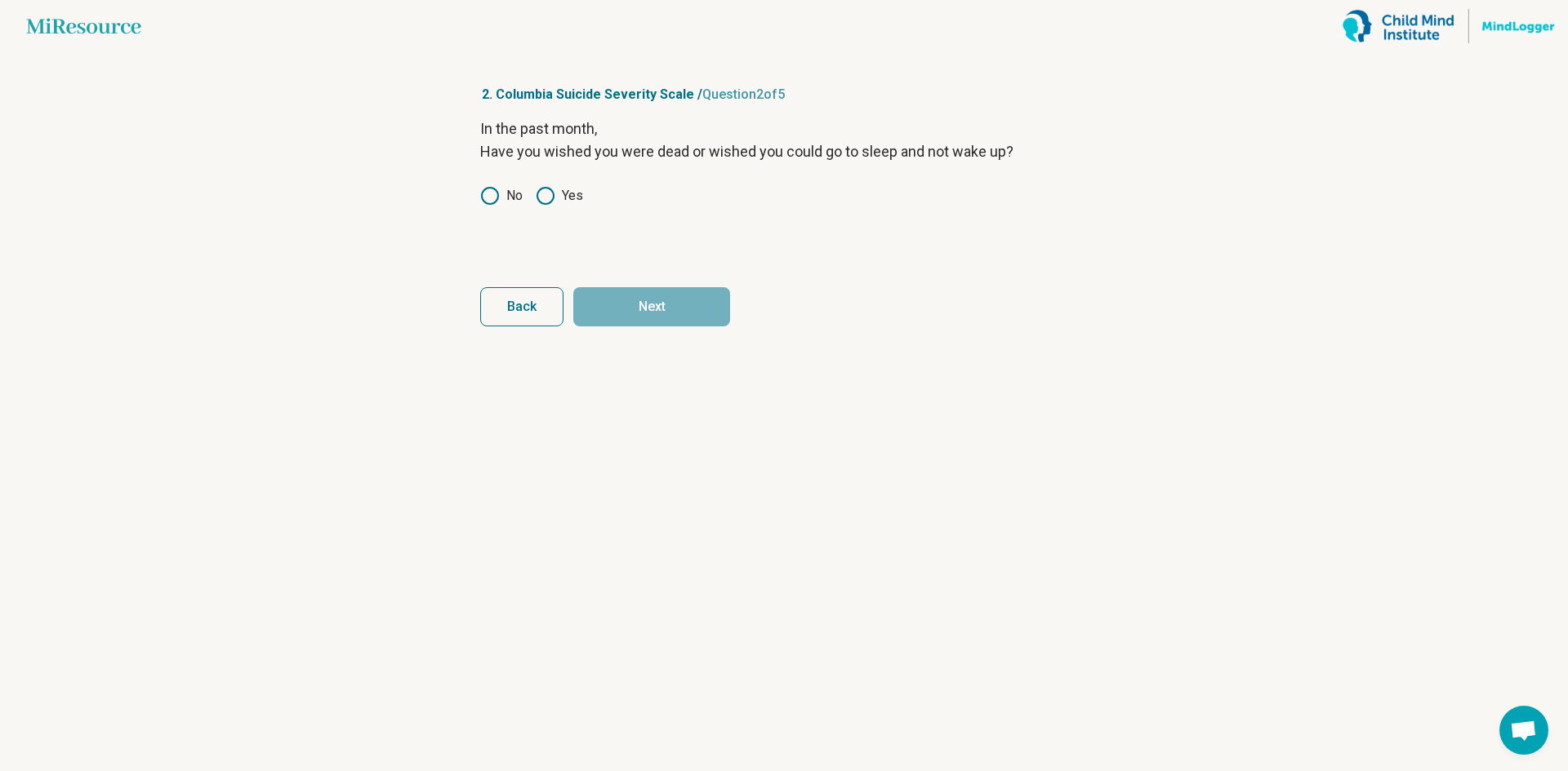
click at [540, 196] on icon at bounding box center [545, 196] width 19 height 19
click at [656, 306] on button "Next" at bounding box center [651, 307] width 157 height 39
click at [547, 191] on icon at bounding box center [545, 196] width 19 height 19
click at [649, 301] on button "Next" at bounding box center [651, 307] width 157 height 39
click at [504, 199] on label "No" at bounding box center [502, 196] width 43 height 19
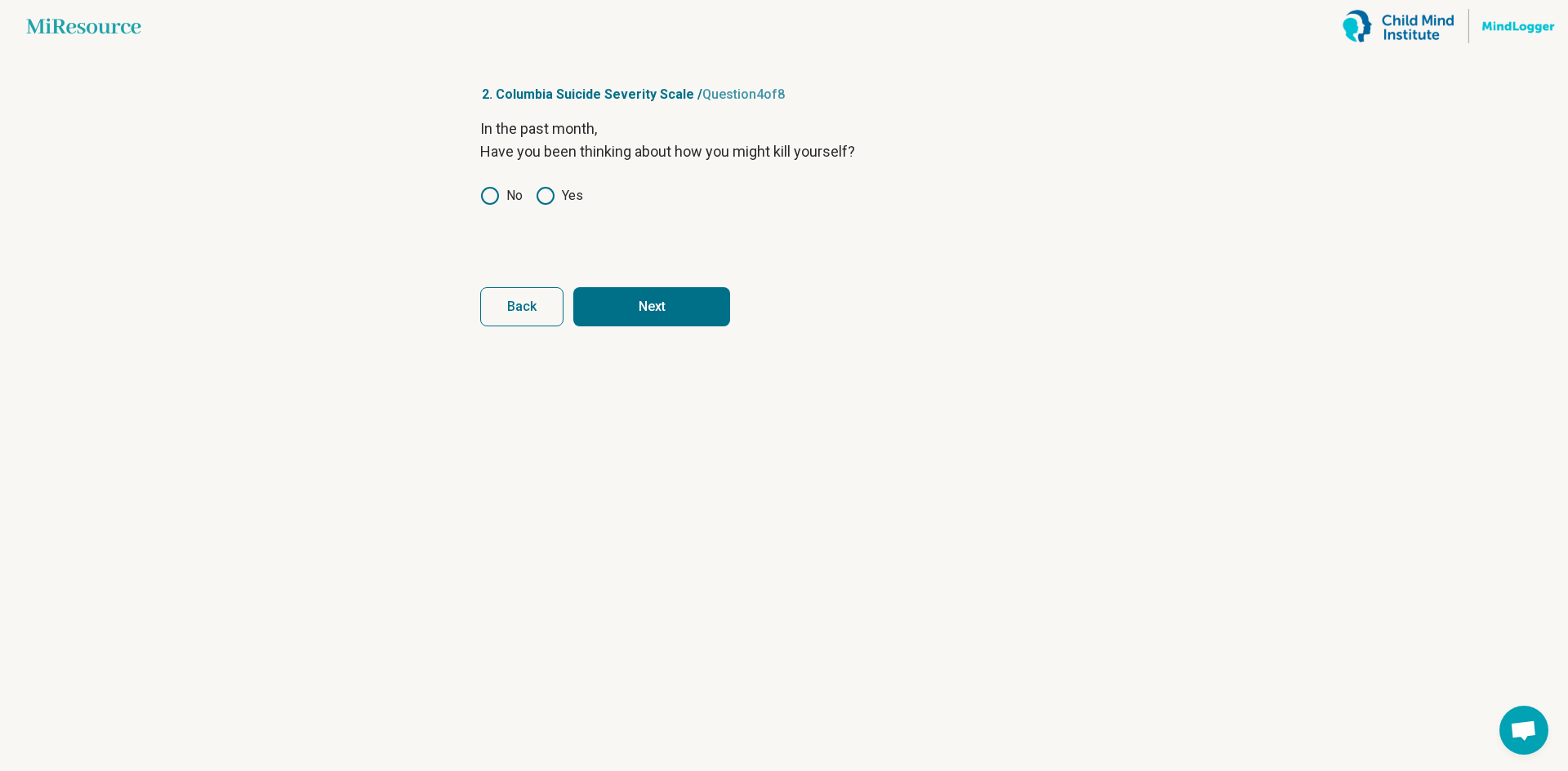
click at [541, 199] on icon at bounding box center [545, 196] width 19 height 19
click at [664, 313] on button "Next" at bounding box center [651, 307] width 157 height 39
click at [545, 192] on icon at bounding box center [545, 196] width 19 height 19
click at [677, 305] on button "Next" at bounding box center [651, 307] width 157 height 39
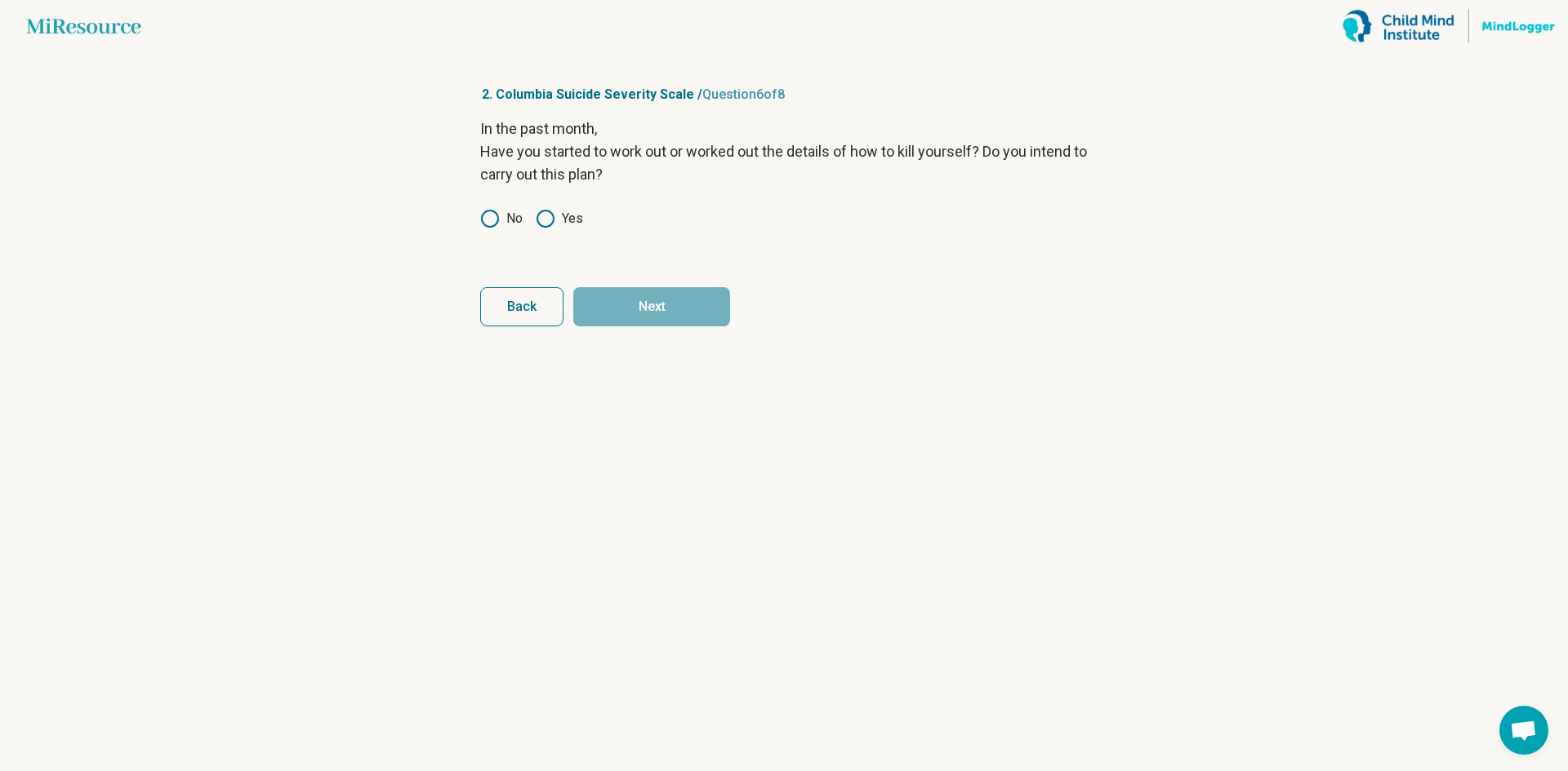
click at [517, 212] on label "No" at bounding box center [502, 218] width 43 height 19
click at [652, 298] on button "Next" at bounding box center [651, 307] width 157 height 39
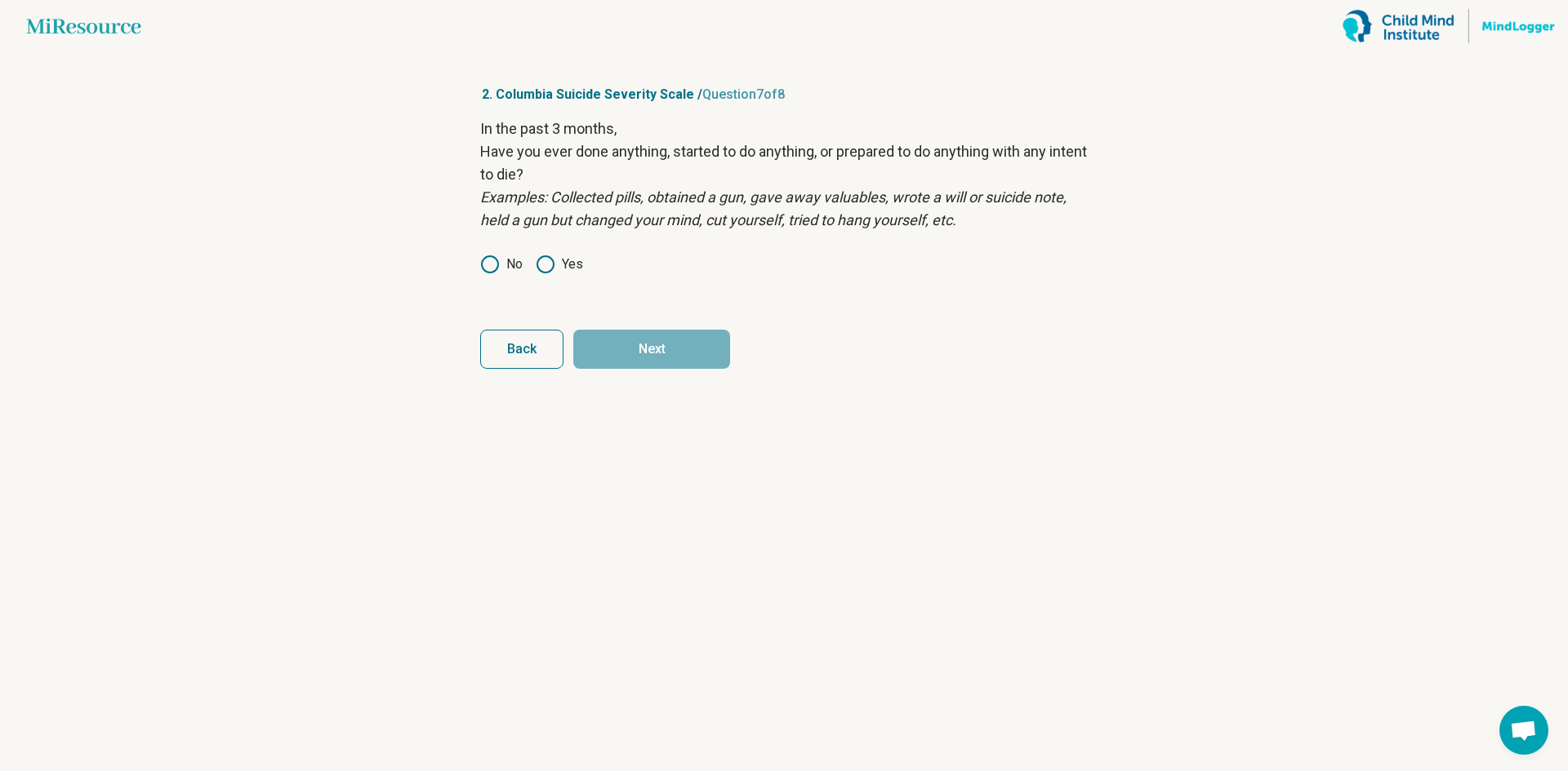
click at [512, 266] on label "No" at bounding box center [502, 264] width 43 height 19
click at [669, 343] on button "Next" at bounding box center [651, 349] width 157 height 39
click at [505, 262] on label "No" at bounding box center [502, 264] width 43 height 19
click at [521, 351] on span "Back" at bounding box center [522, 349] width 30 height 13
click at [630, 346] on button "Next" at bounding box center [651, 349] width 157 height 39
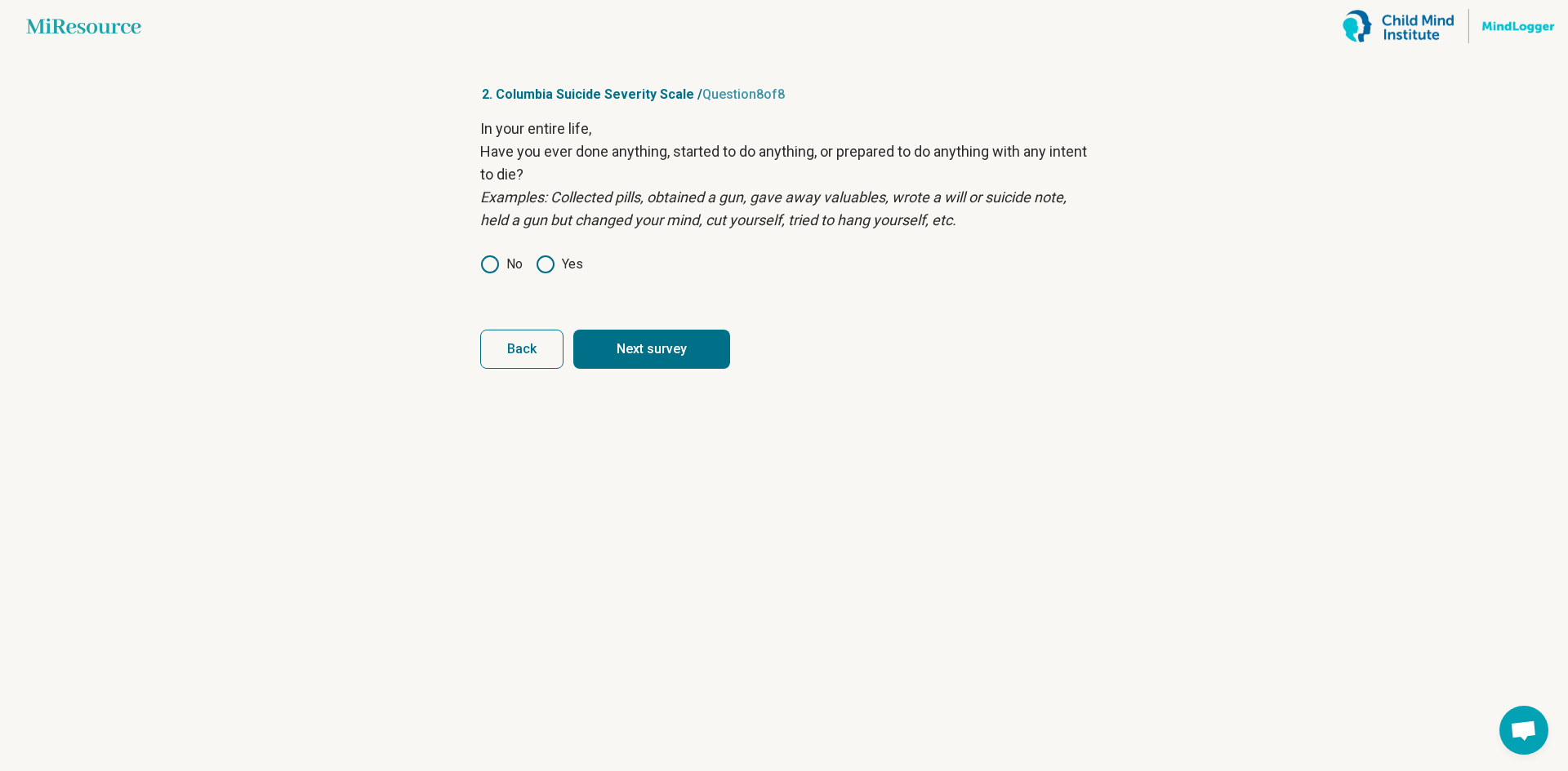
click at [633, 348] on button "Next survey" at bounding box center [651, 349] width 157 height 39
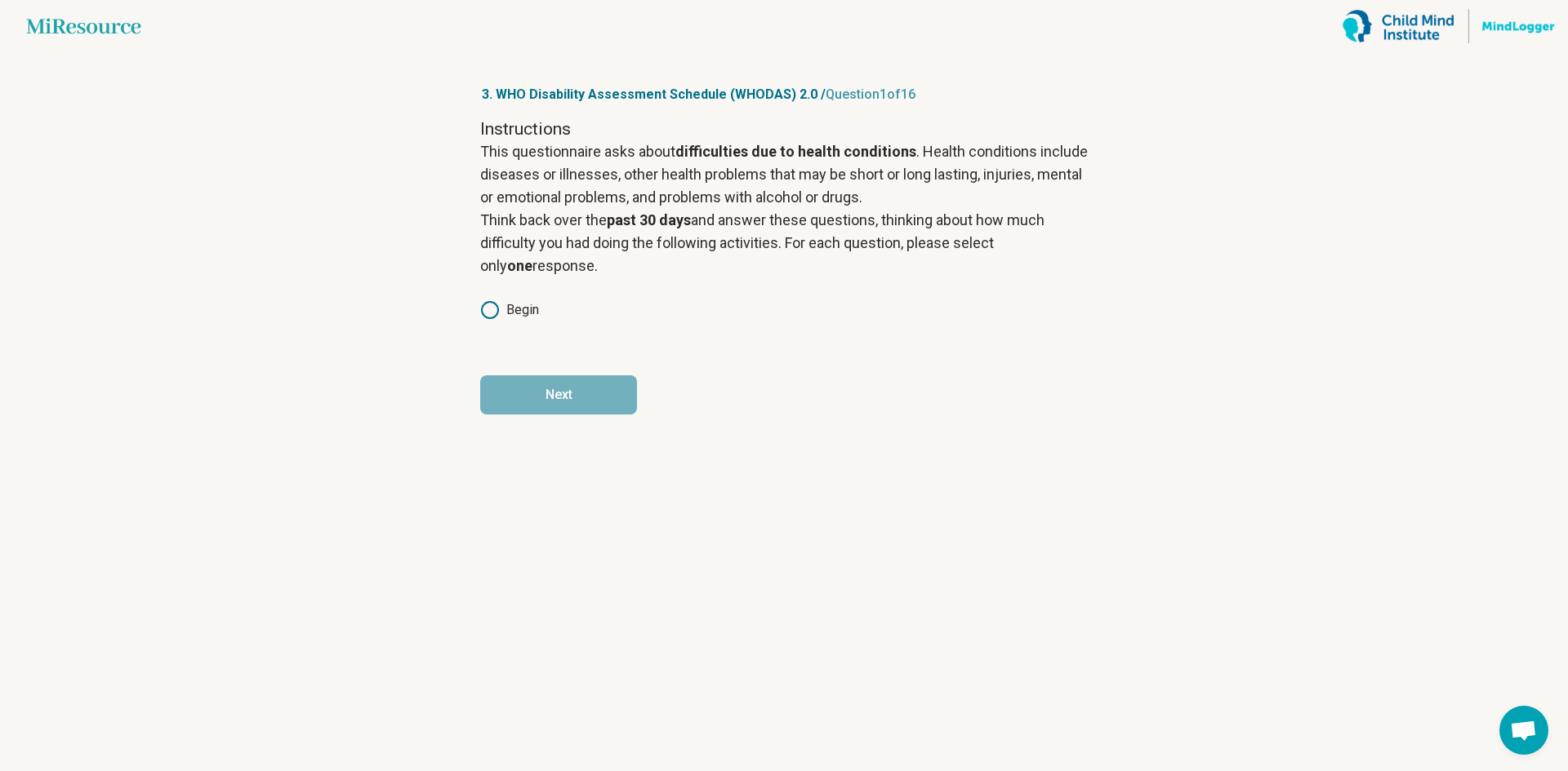
click at [497, 316] on circle at bounding box center [491, 310] width 17 height 17
click at [563, 398] on button "Next" at bounding box center [558, 395] width 157 height 39
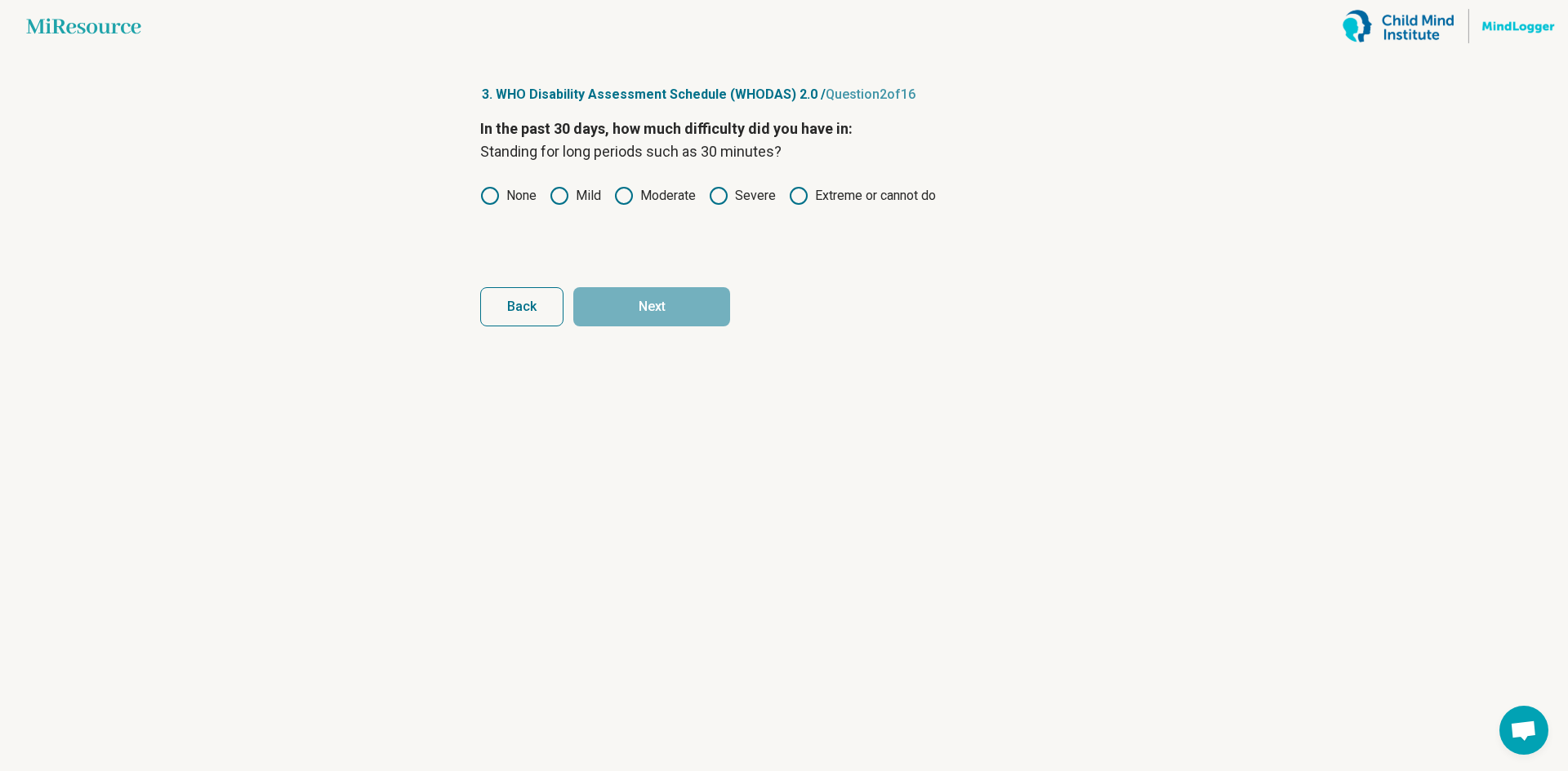
click at [517, 196] on label "None" at bounding box center [508, 196] width 57 height 19
click at [647, 300] on button "Next" at bounding box center [651, 307] width 157 height 39
click at [508, 192] on label "None" at bounding box center [508, 196] width 57 height 19
click at [661, 303] on button "Next" at bounding box center [651, 307] width 157 height 39
click at [543, 192] on div "None Mild Moderate Severe Extreme or cannot do" at bounding box center [784, 196] width 607 height 19
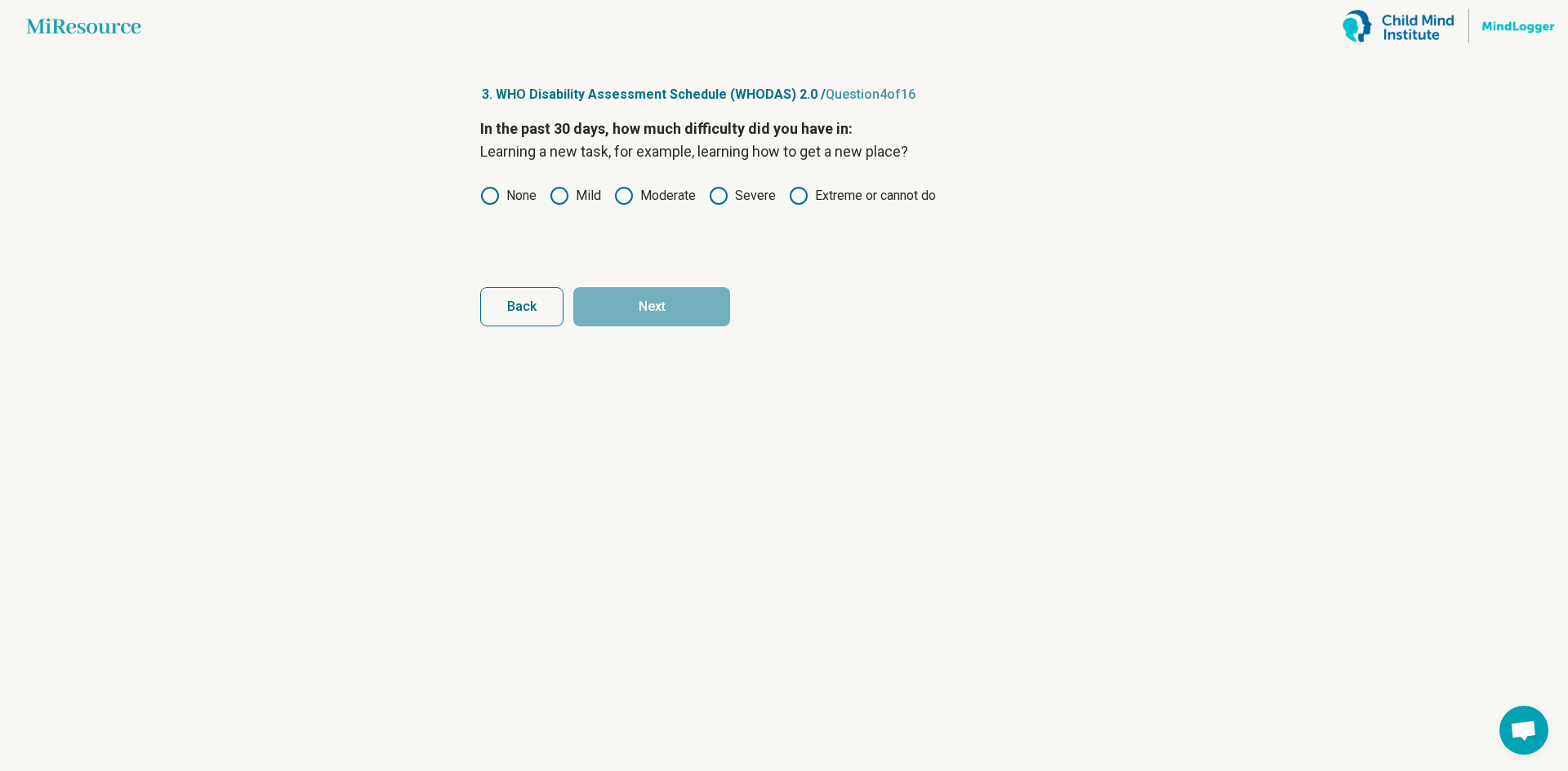
click at [555, 192] on icon at bounding box center [559, 196] width 19 height 19
click at [627, 299] on button "Next" at bounding box center [651, 307] width 157 height 39
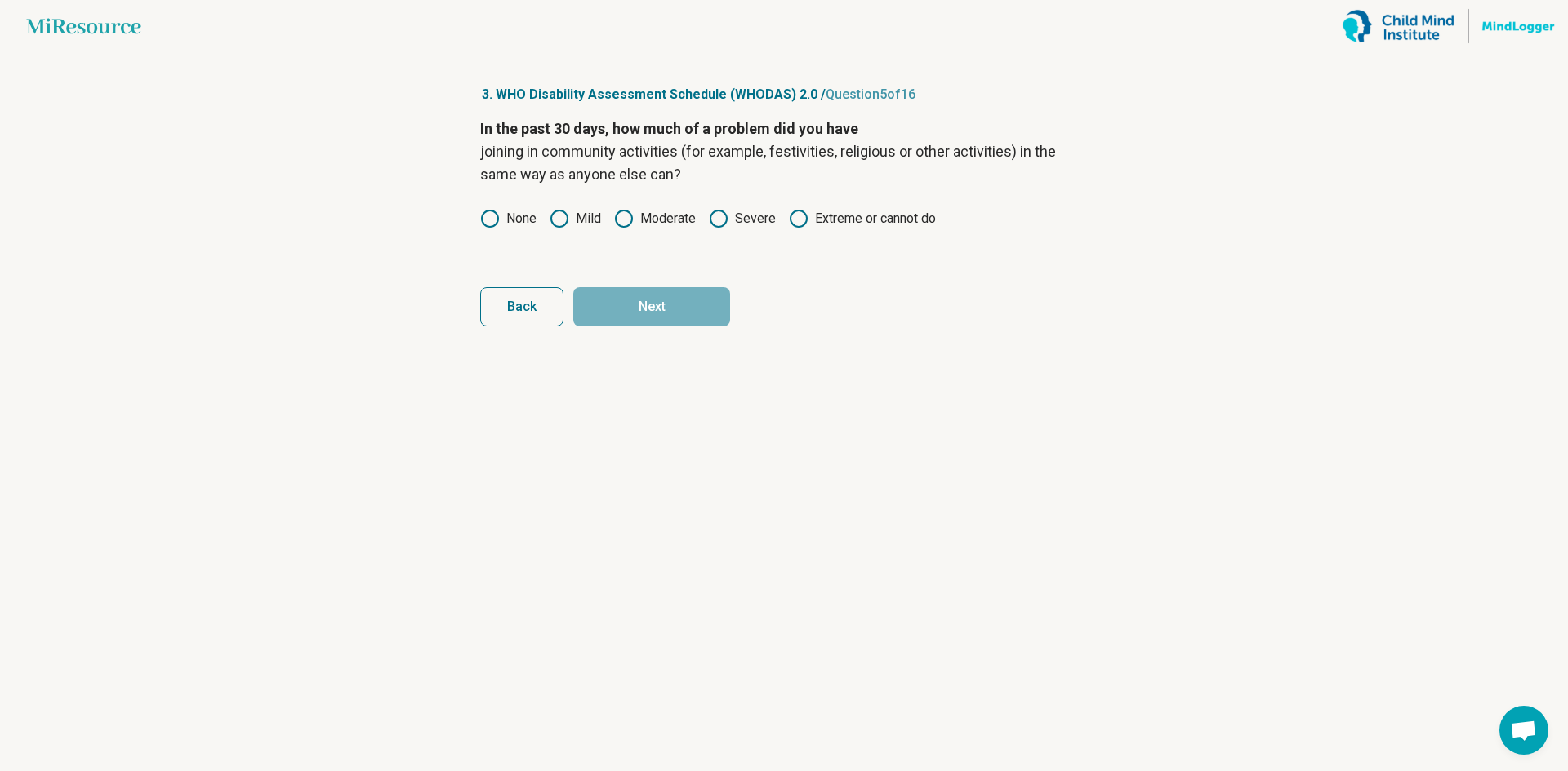
click at [621, 220] on icon at bounding box center [623, 218] width 19 height 19
click at [635, 315] on button "Next" at bounding box center [651, 307] width 157 height 39
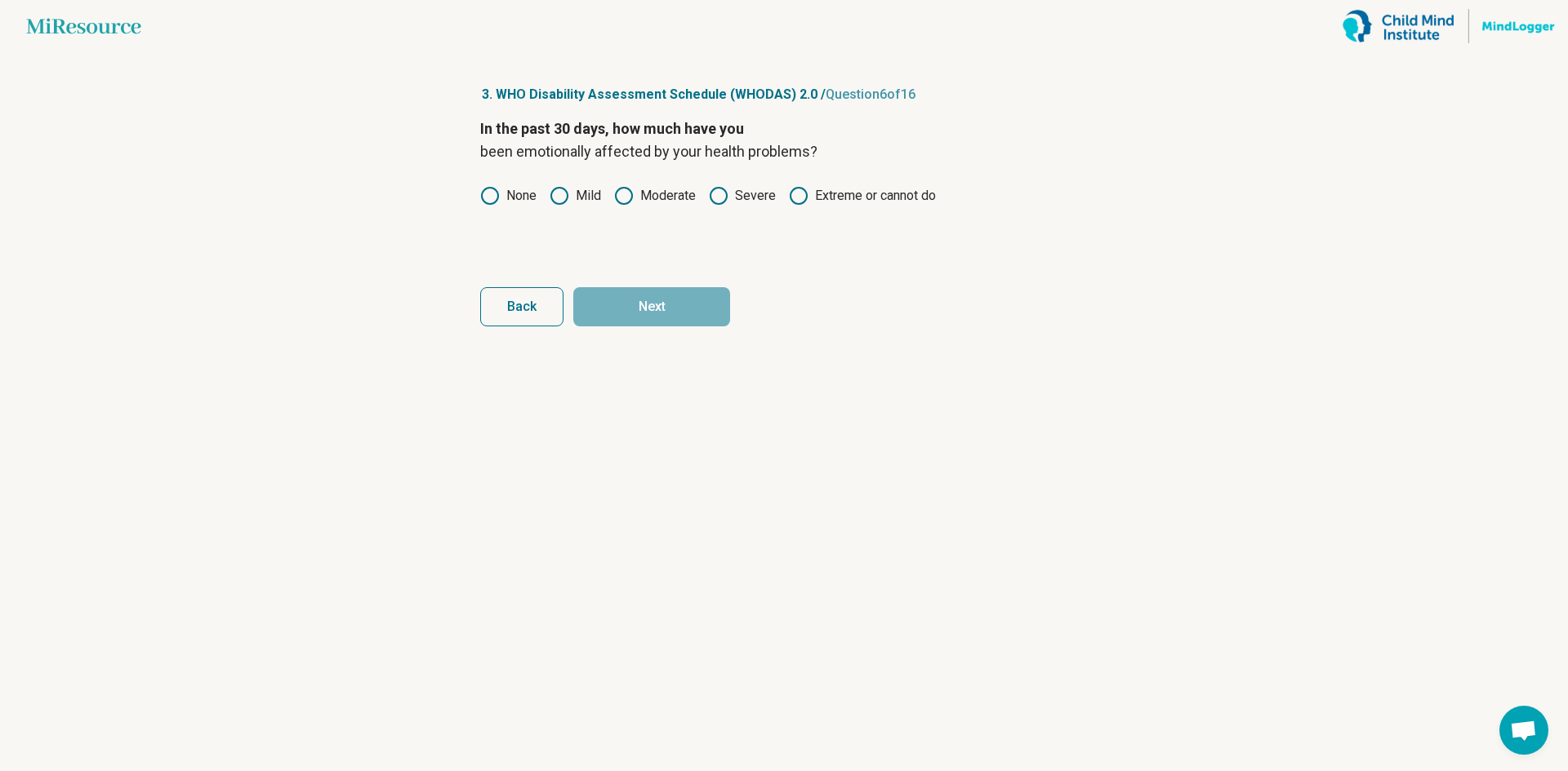
click at [621, 194] on icon at bounding box center [623, 196] width 19 height 19
click at [577, 196] on label "Mild" at bounding box center [575, 196] width 51 height 19
click at [643, 304] on button "Next" at bounding box center [651, 307] width 157 height 39
click at [585, 190] on label "Mild" at bounding box center [575, 196] width 51 height 19
click at [643, 293] on button "Next" at bounding box center [651, 307] width 157 height 39
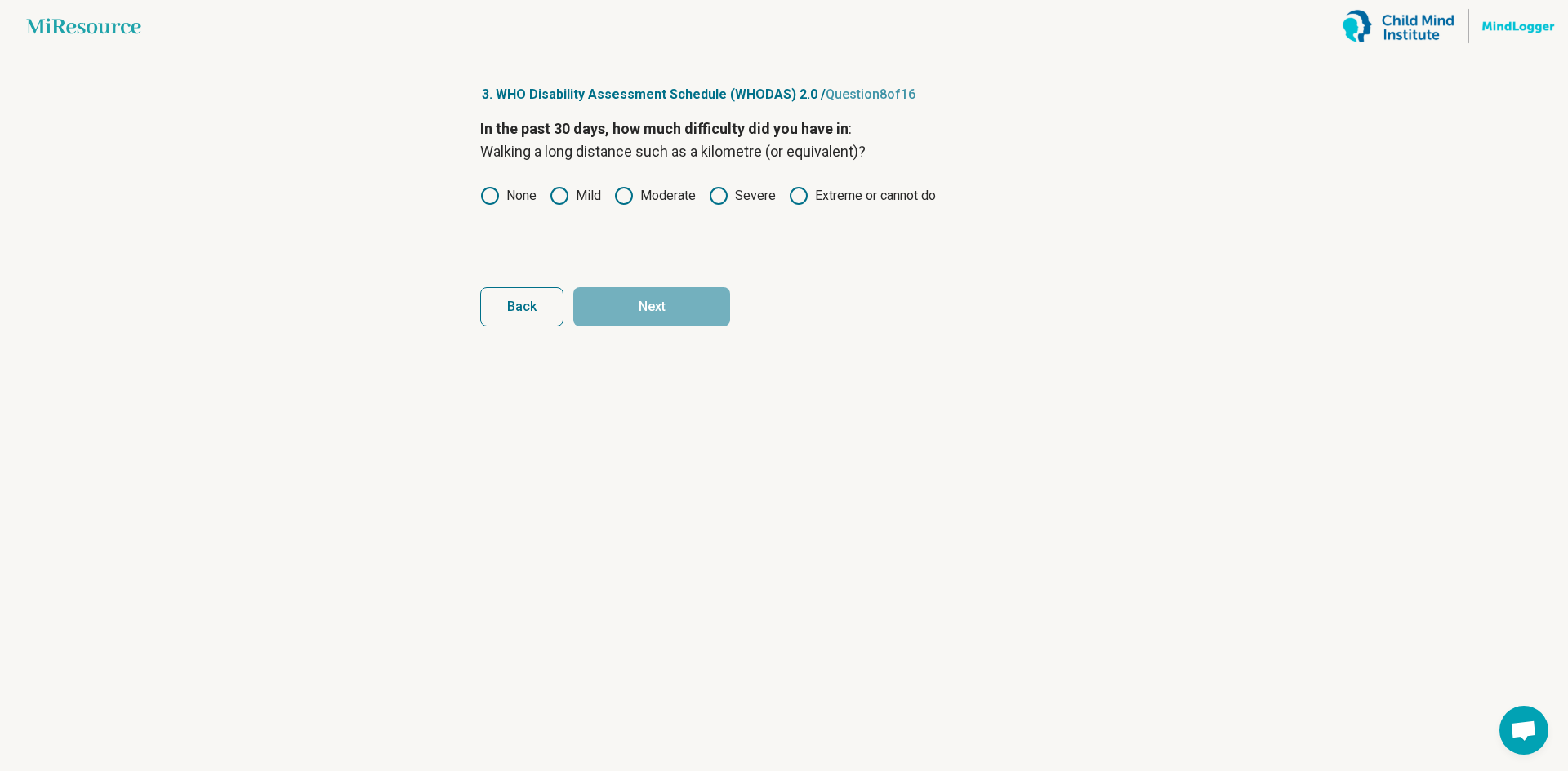
click at [486, 194] on icon at bounding box center [490, 196] width 19 height 19
click at [640, 322] on button "Next" at bounding box center [651, 307] width 157 height 39
click at [499, 190] on icon at bounding box center [490, 196] width 19 height 19
click at [648, 300] on button "Next" at bounding box center [651, 307] width 157 height 39
click at [512, 197] on label "None" at bounding box center [508, 196] width 57 height 19
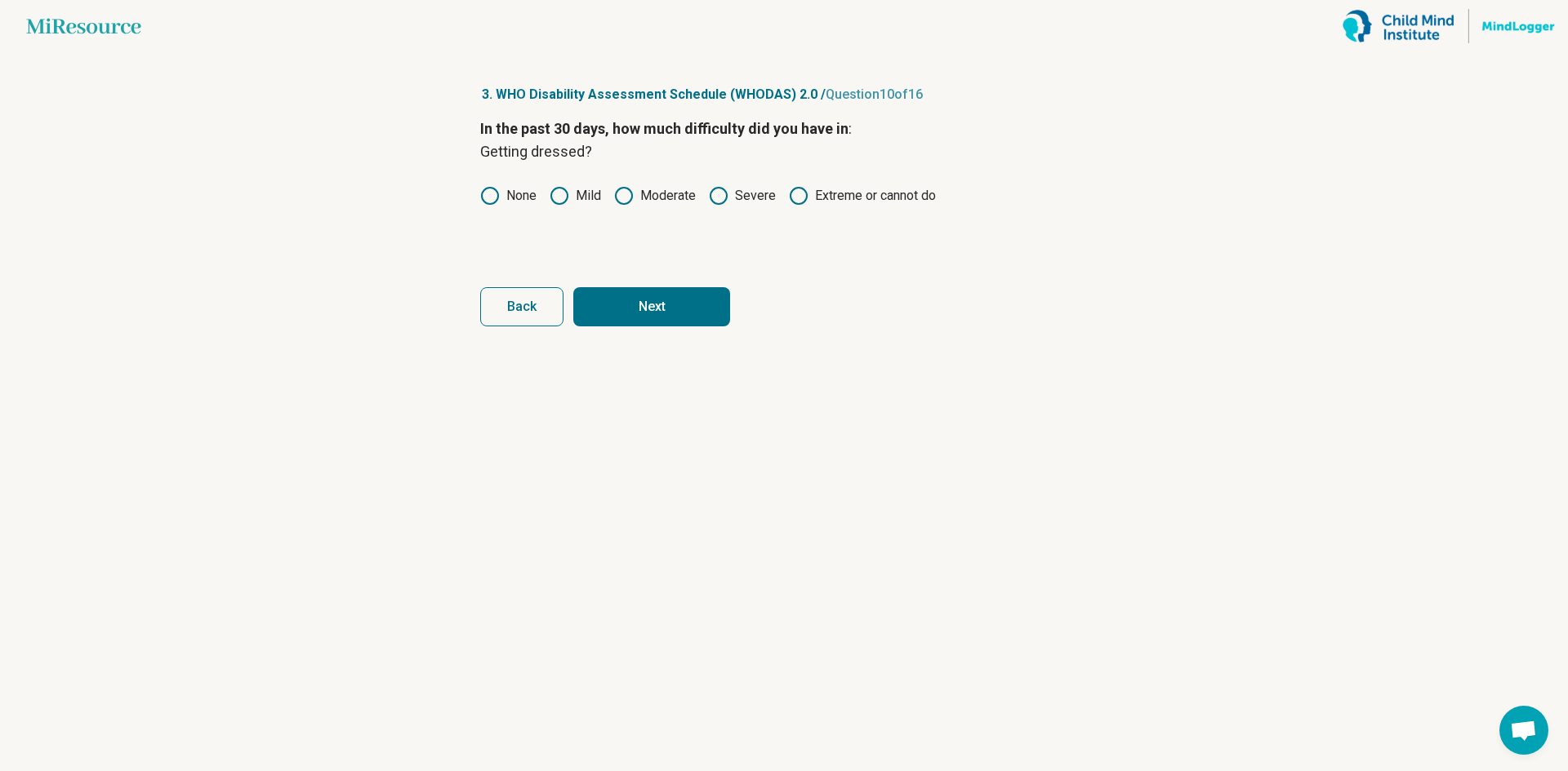
click at [667, 302] on button "Next" at bounding box center [651, 307] width 157 height 39
click at [517, 194] on label "None" at bounding box center [508, 196] width 57 height 19
click at [644, 297] on button "Next" at bounding box center [651, 307] width 157 height 39
click at [483, 196] on circle at bounding box center [491, 196] width 17 height 17
click at [663, 311] on button "Next" at bounding box center [651, 307] width 157 height 39
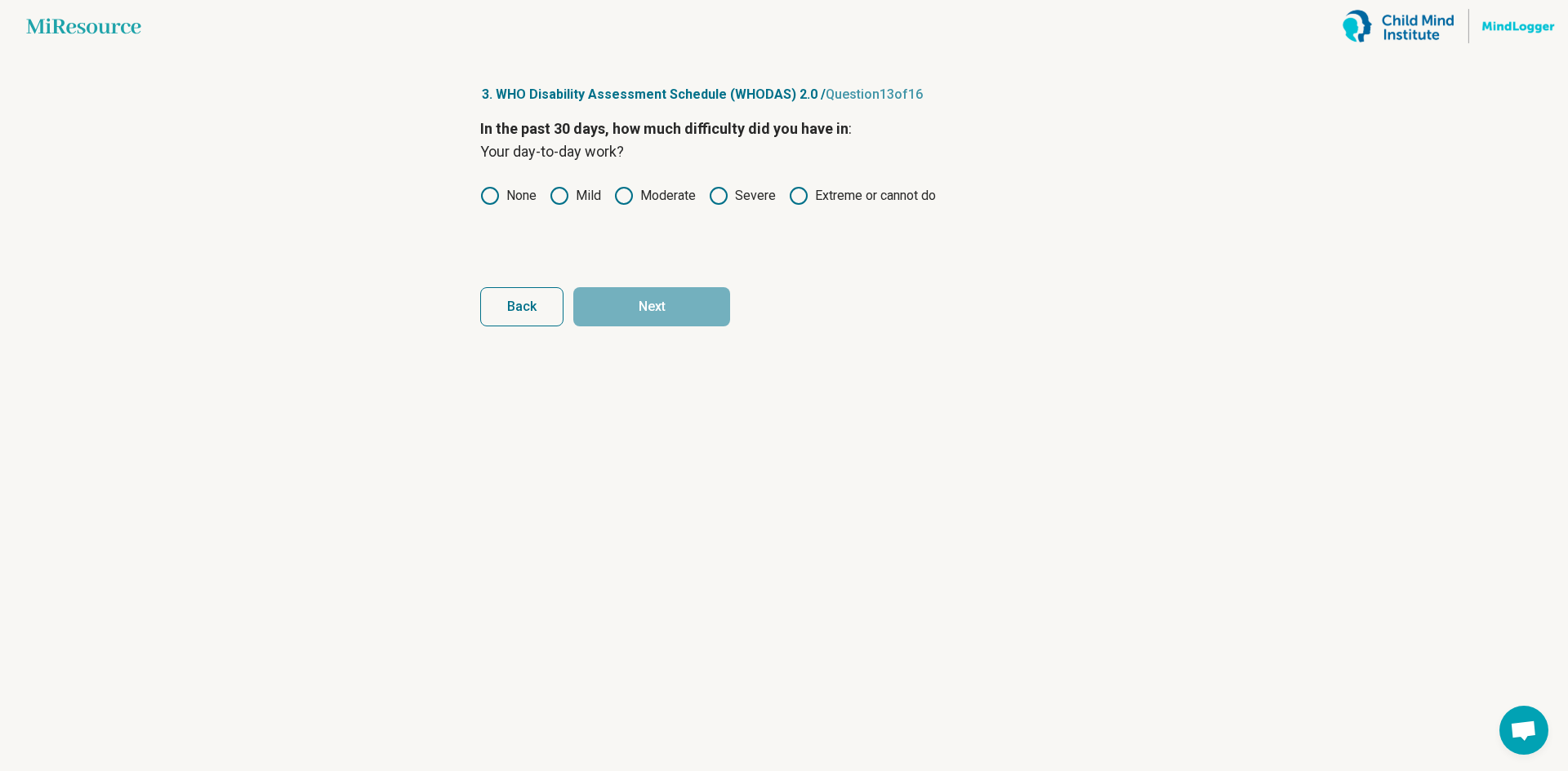
click at [494, 197] on icon at bounding box center [490, 196] width 19 height 19
click at [638, 307] on button "Next" at bounding box center [651, 307] width 157 height 39
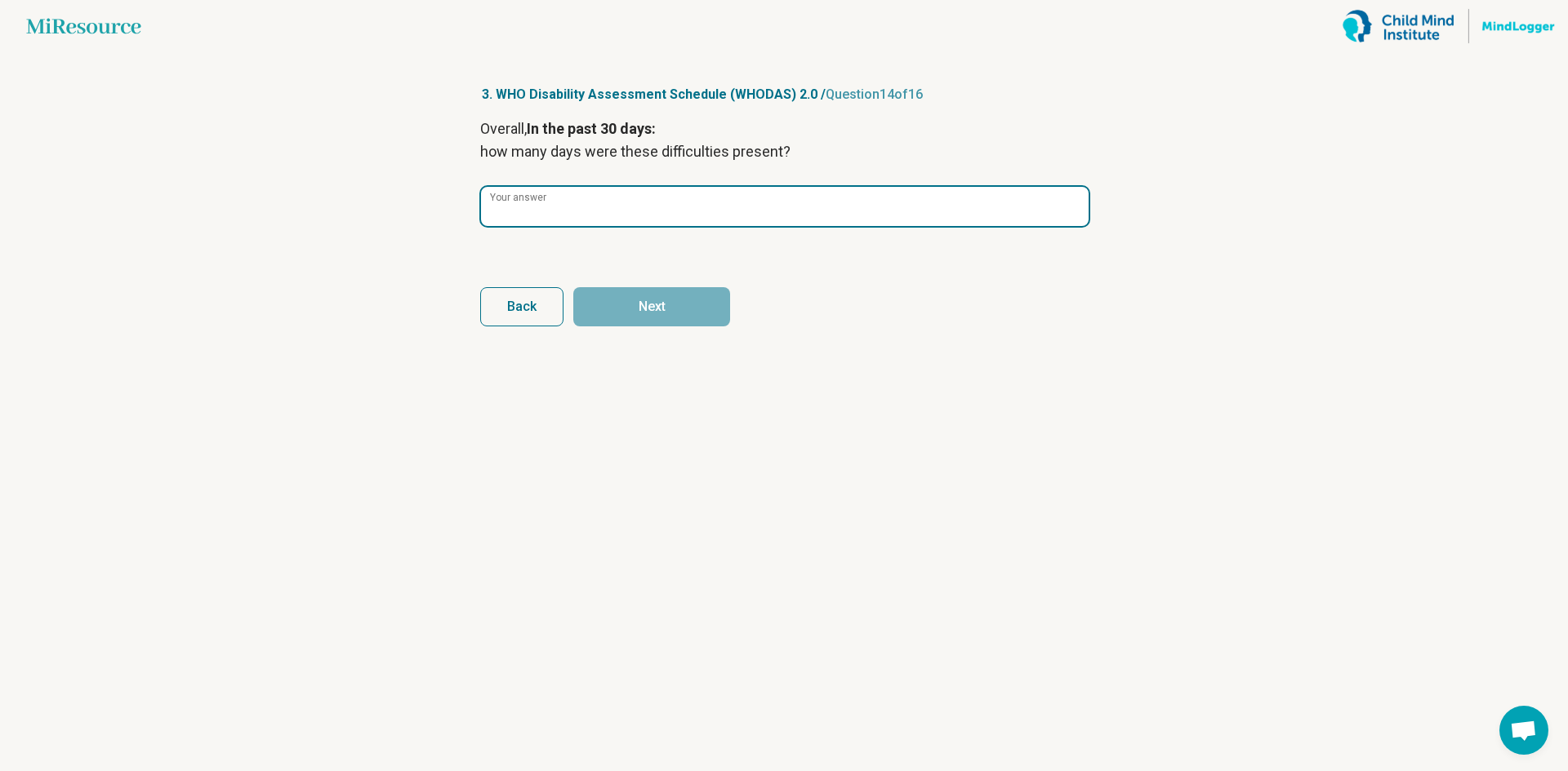
click at [547, 216] on input "Your answer" at bounding box center [784, 207] width 607 height 39
type input "*"
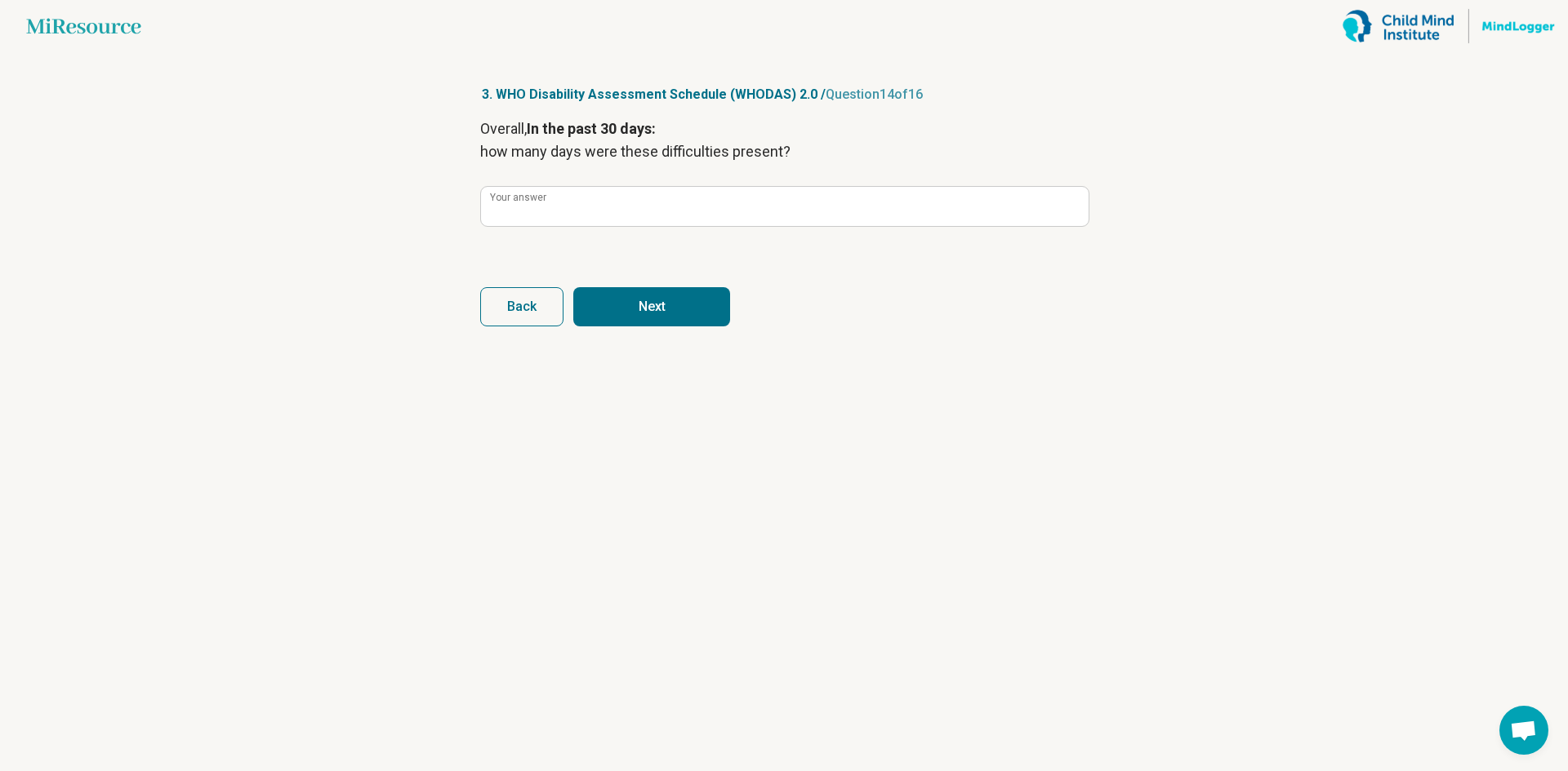
click at [632, 318] on button "Next" at bounding box center [651, 307] width 157 height 39
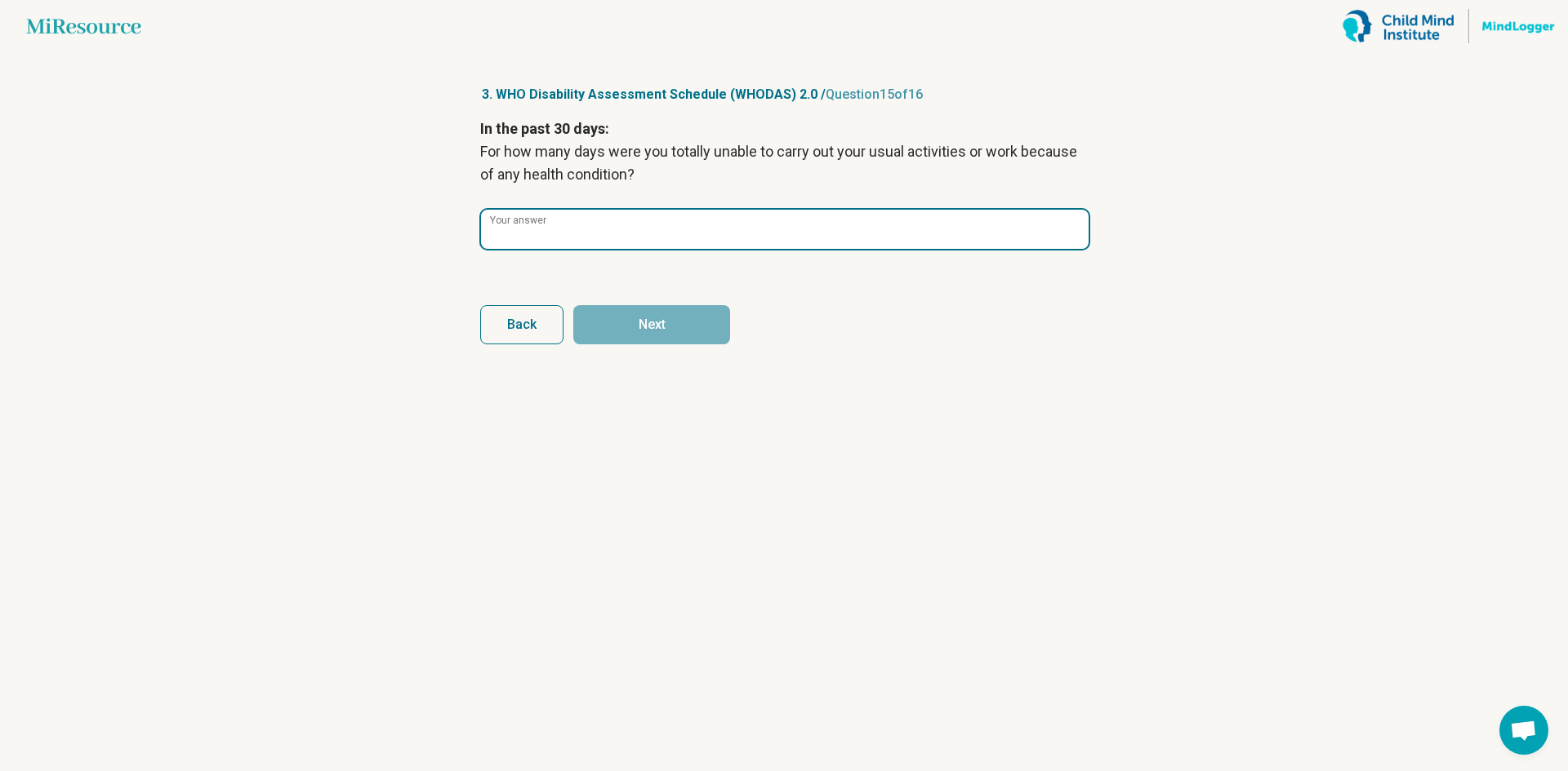
click at [621, 235] on input "Your answer" at bounding box center [784, 229] width 607 height 39
type input "*"
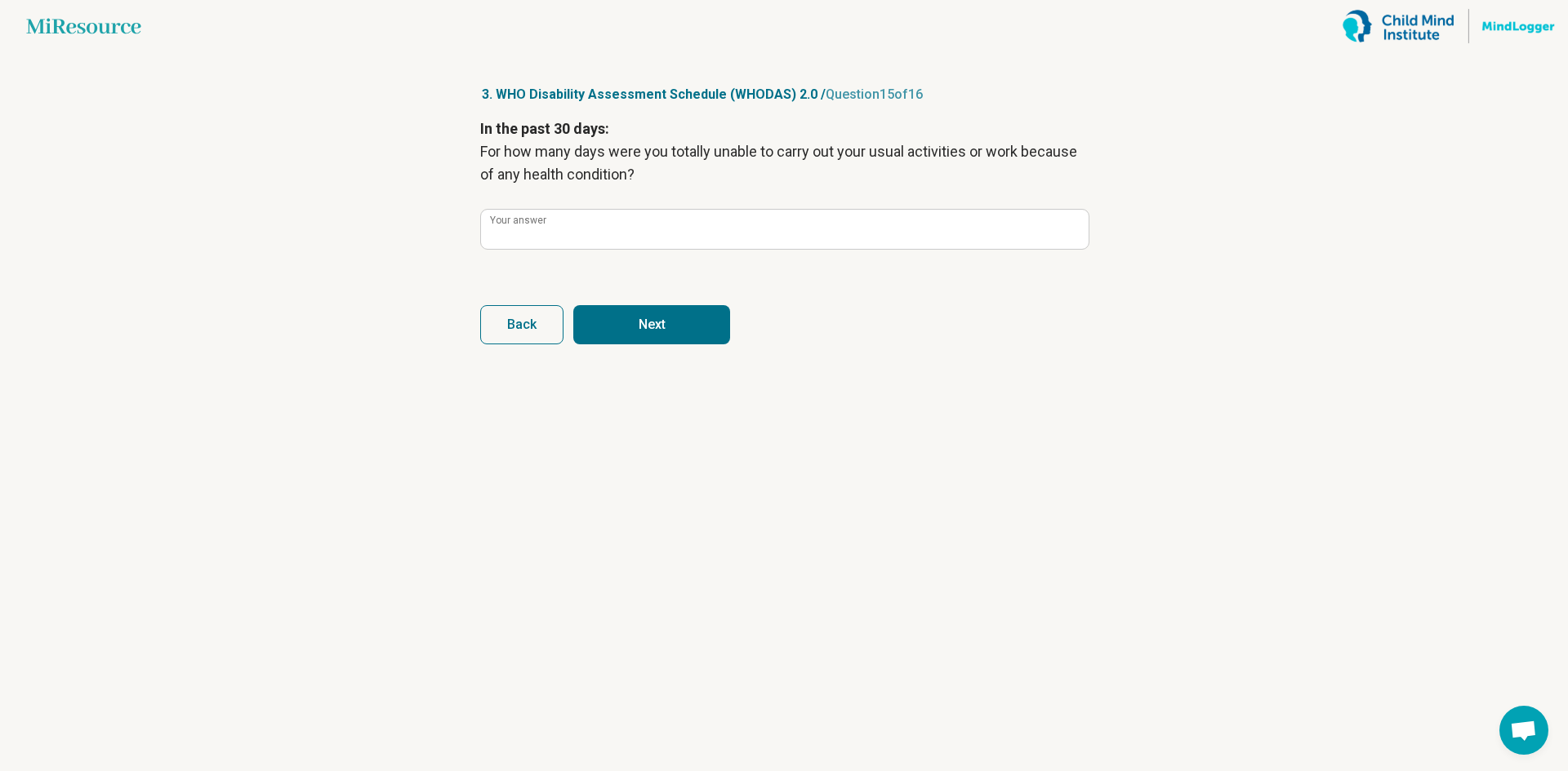
click at [634, 312] on button "Next" at bounding box center [651, 324] width 157 height 39
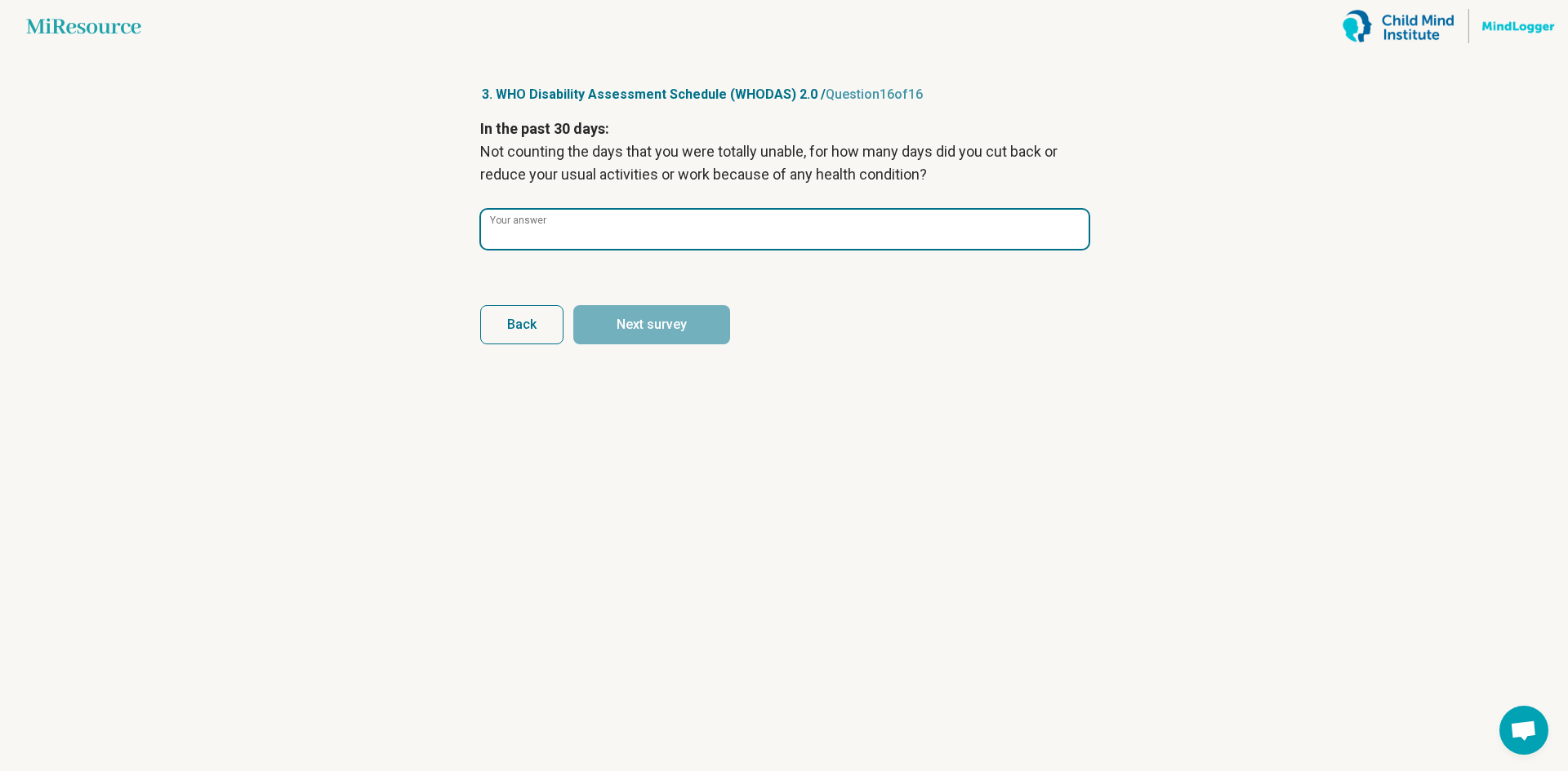
click at [618, 244] on input "Your answer" at bounding box center [784, 229] width 607 height 39
click at [819, 227] on input "Your answer" at bounding box center [784, 229] width 607 height 39
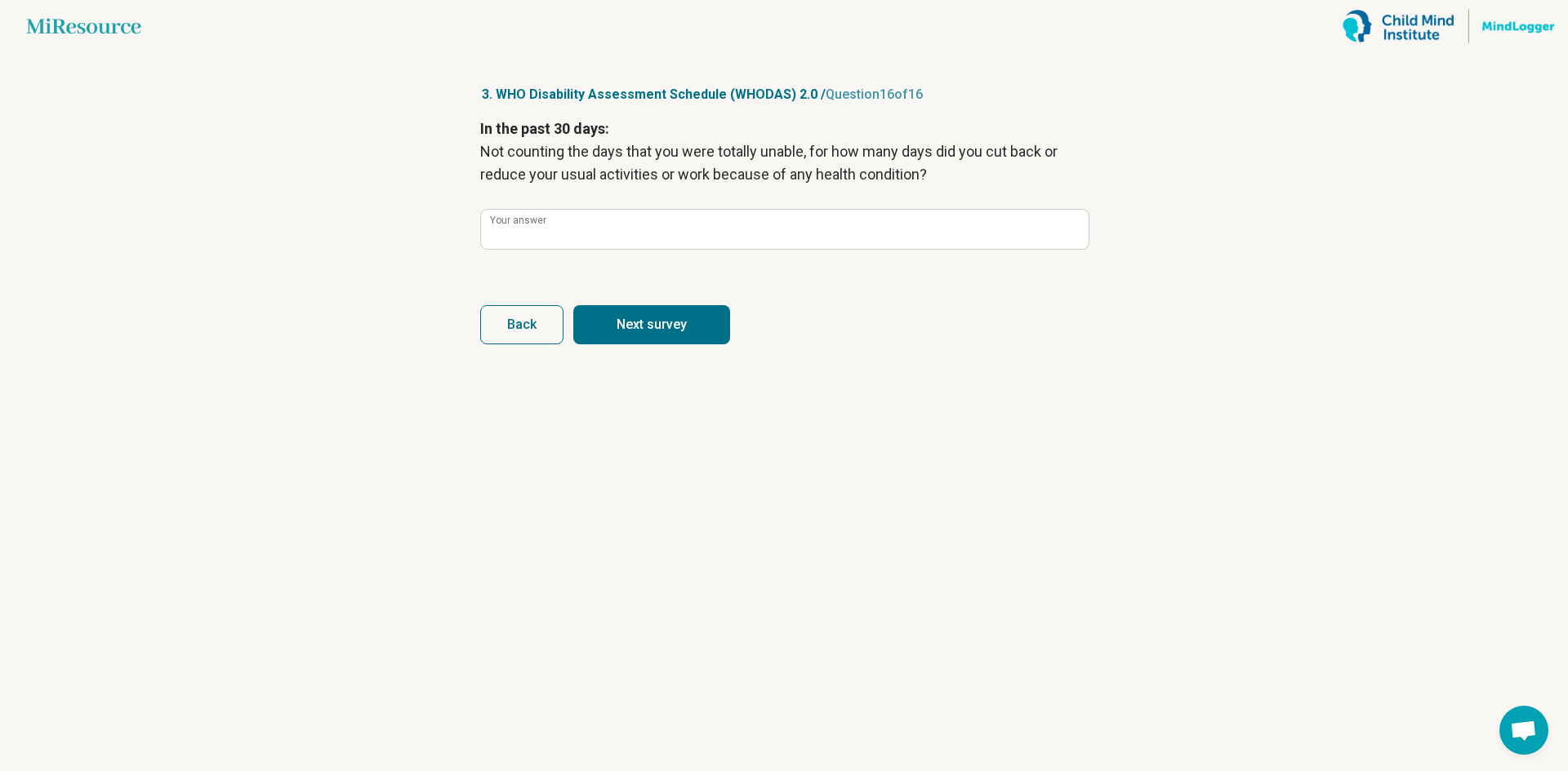
click at [682, 324] on button "Next survey" at bounding box center [651, 324] width 157 height 39
type input "*"
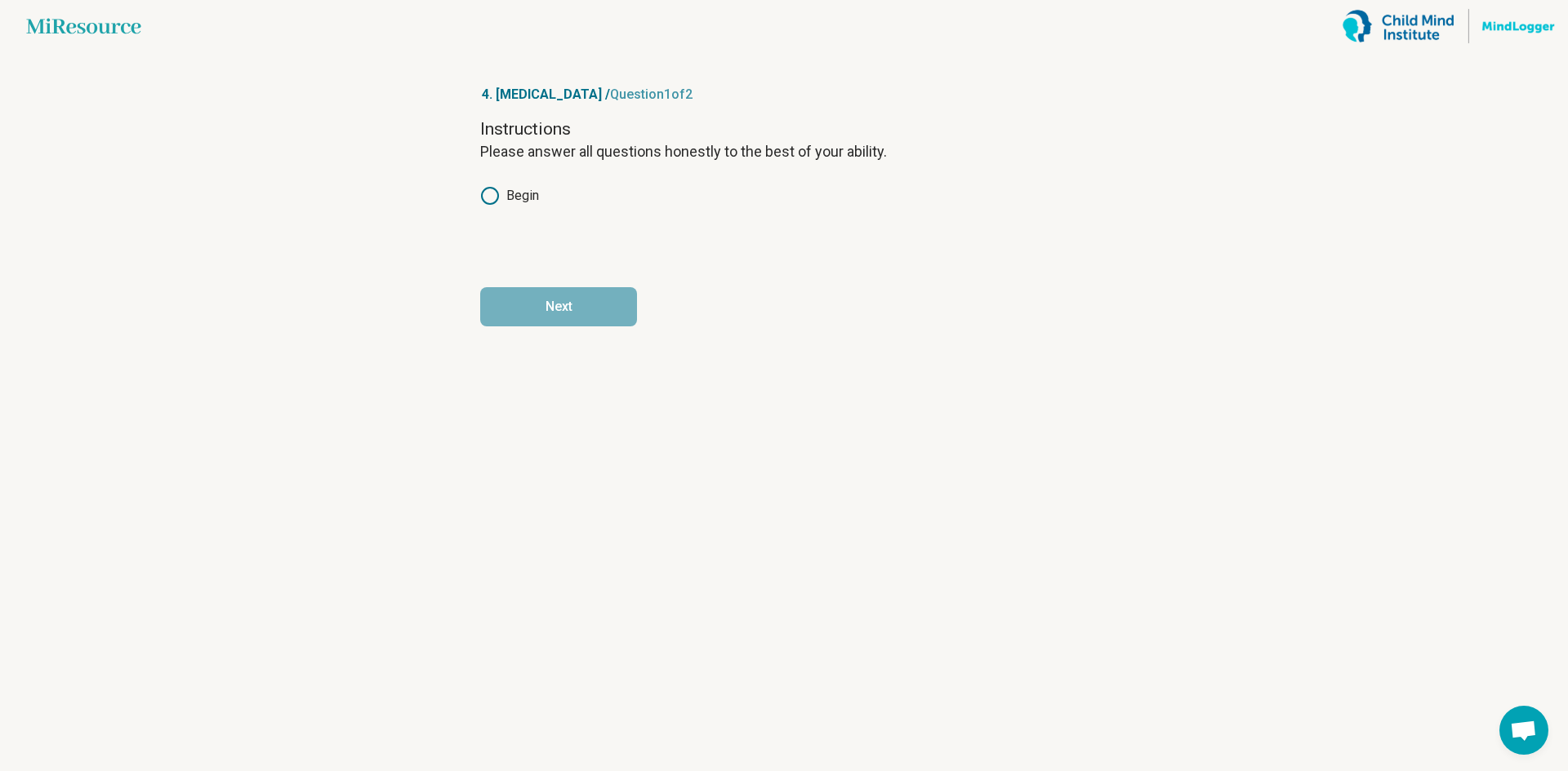
click at [500, 189] on label "Begin" at bounding box center [509, 196] width 58 height 19
click at [582, 313] on button "Next" at bounding box center [558, 307] width 157 height 39
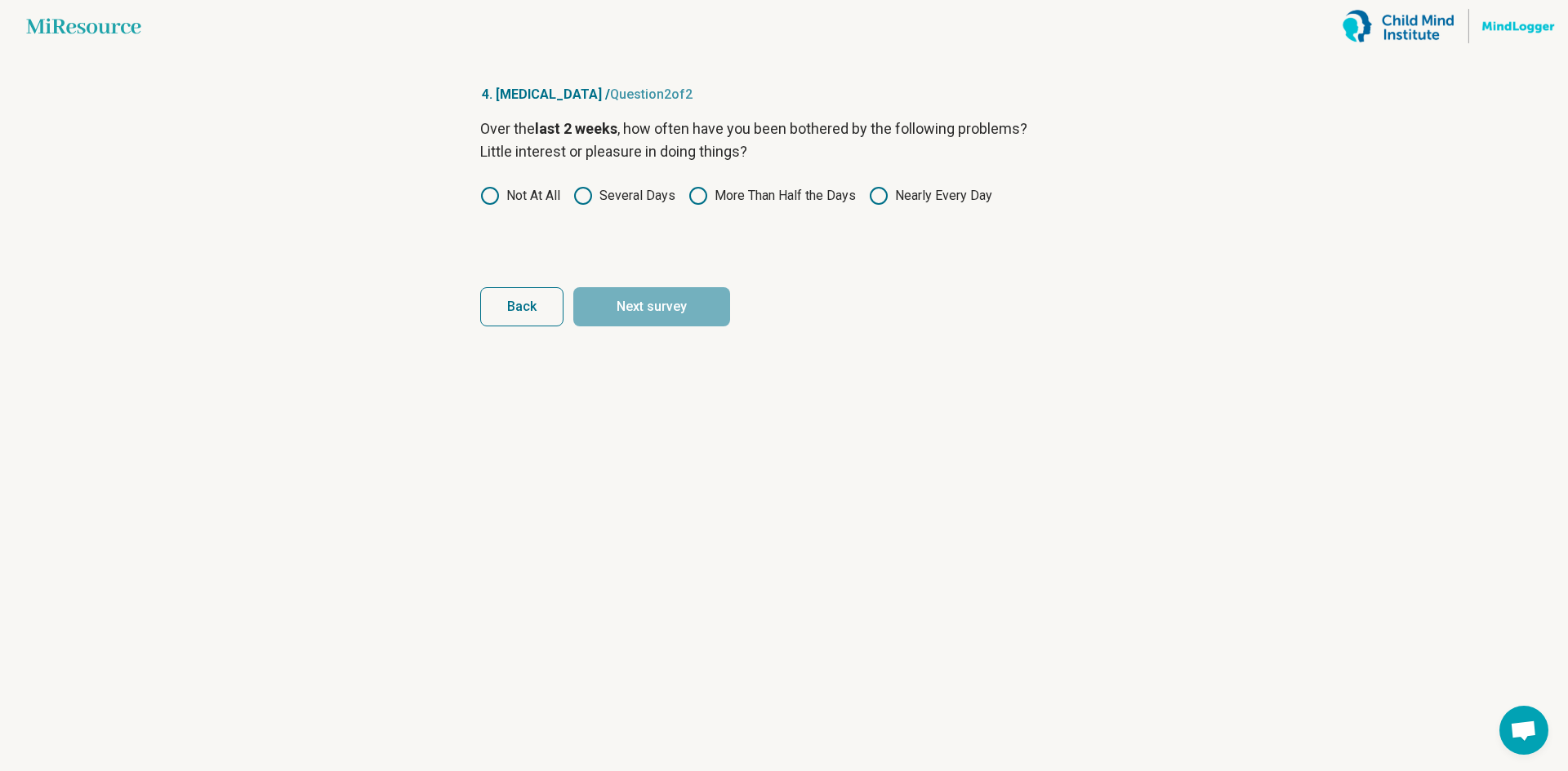
click at [669, 188] on label "Several Days" at bounding box center [624, 196] width 102 height 19
click at [674, 312] on button "Next survey" at bounding box center [651, 307] width 157 height 39
click at [652, 196] on label "Several Days" at bounding box center [624, 196] width 102 height 19
click at [683, 305] on button "Next survey" at bounding box center [651, 307] width 157 height 39
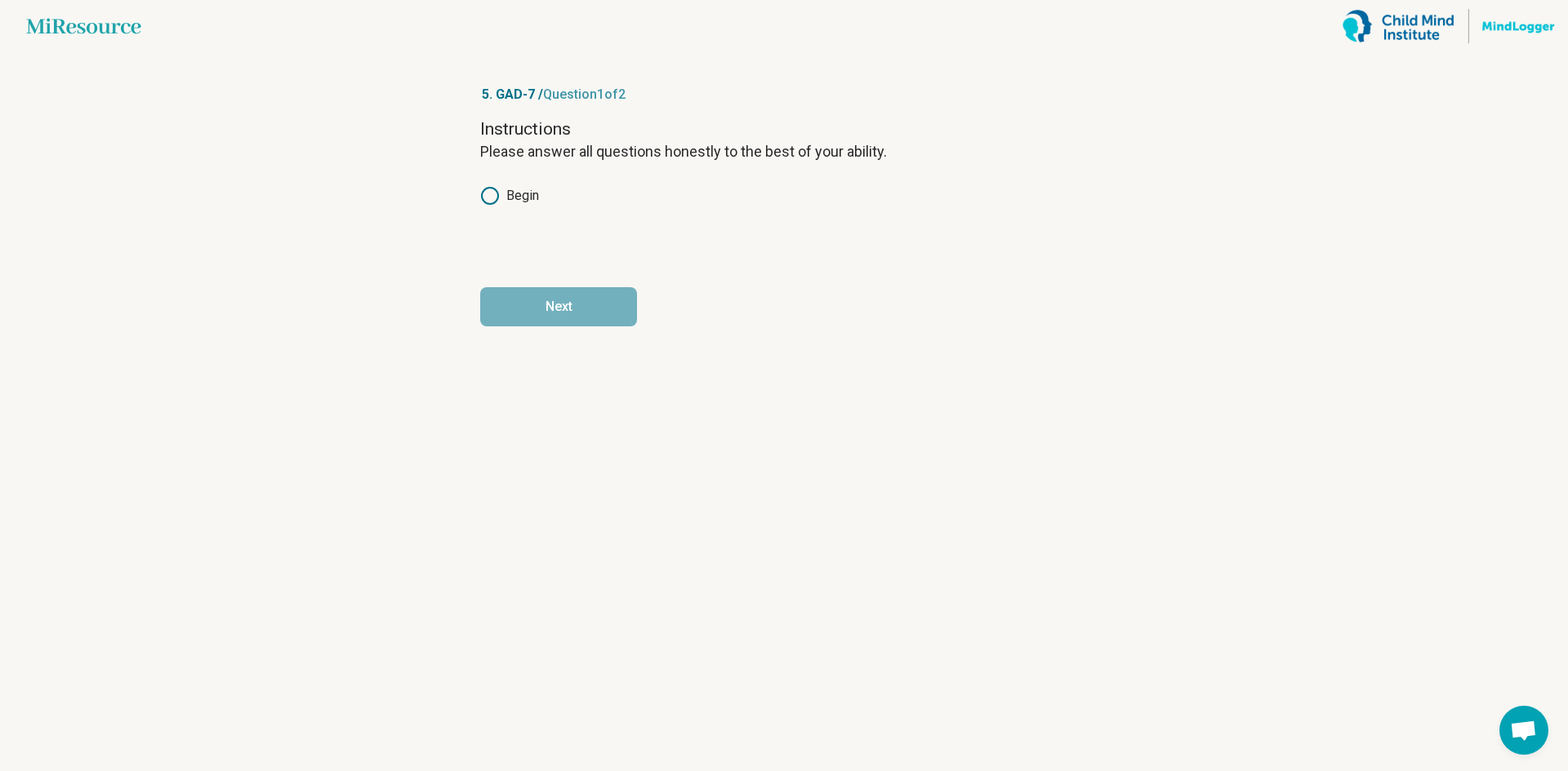
click at [516, 197] on label "Begin" at bounding box center [509, 196] width 58 height 19
click at [586, 312] on button "Next" at bounding box center [558, 307] width 157 height 39
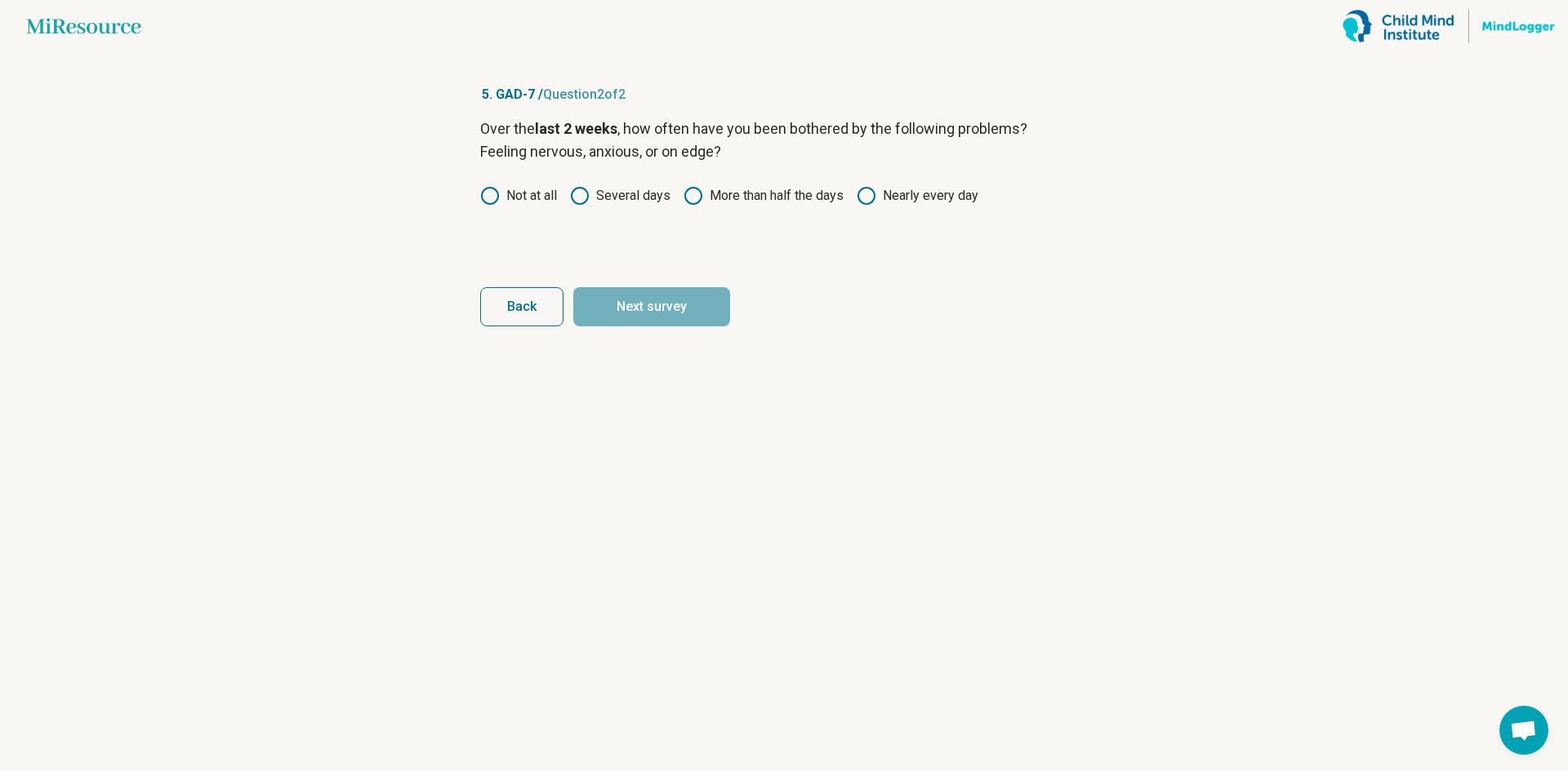
click at [626, 192] on label "Several days" at bounding box center [620, 196] width 100 height 19
click at [673, 305] on button "Next survey" at bounding box center [651, 307] width 157 height 39
click at [622, 196] on label "Several days" at bounding box center [620, 196] width 100 height 19
click at [689, 297] on button "Next survey" at bounding box center [651, 307] width 157 height 39
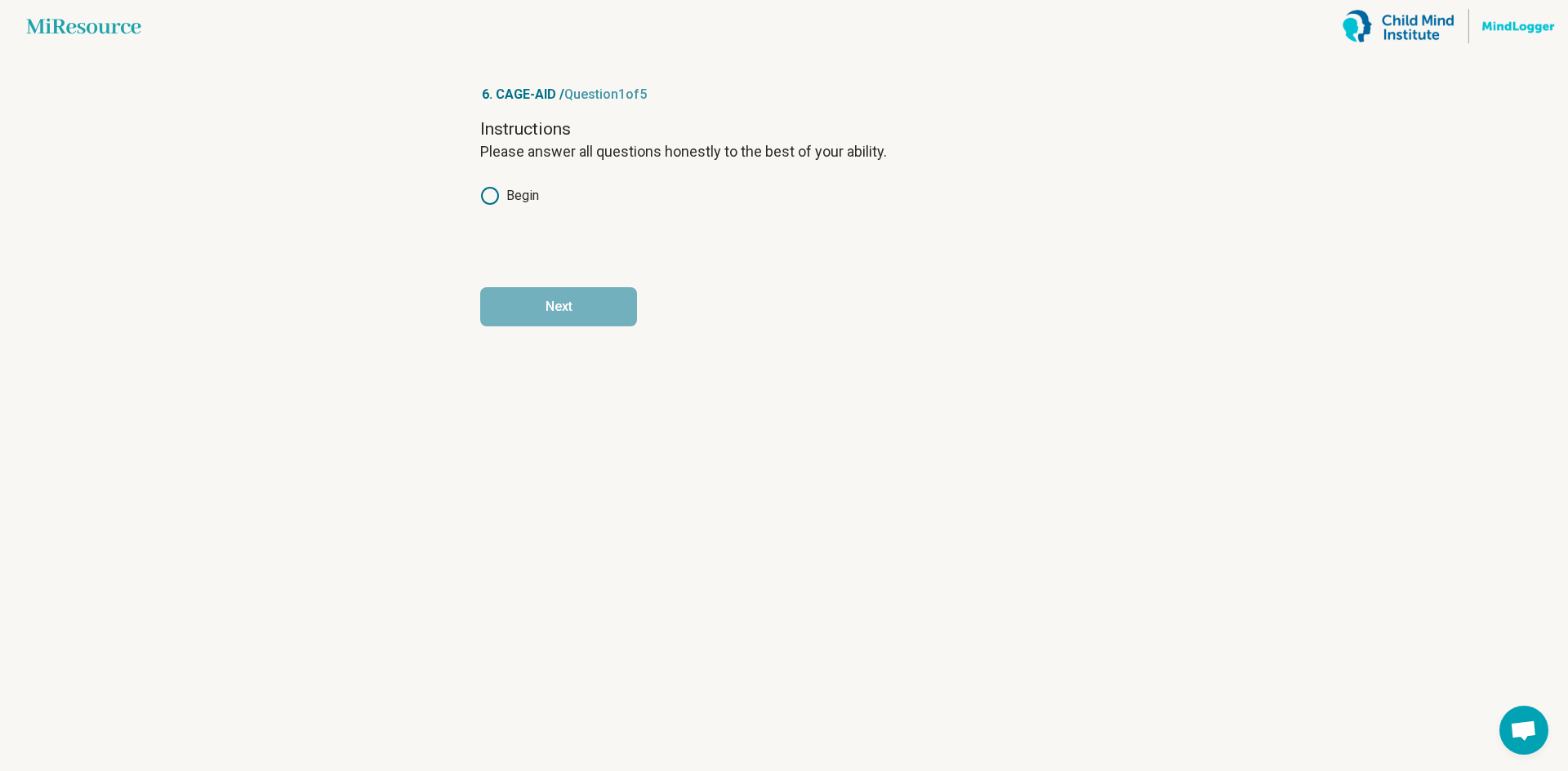
click at [525, 191] on label "Begin" at bounding box center [509, 196] width 58 height 19
click at [586, 298] on button "Next" at bounding box center [558, 307] width 157 height 39
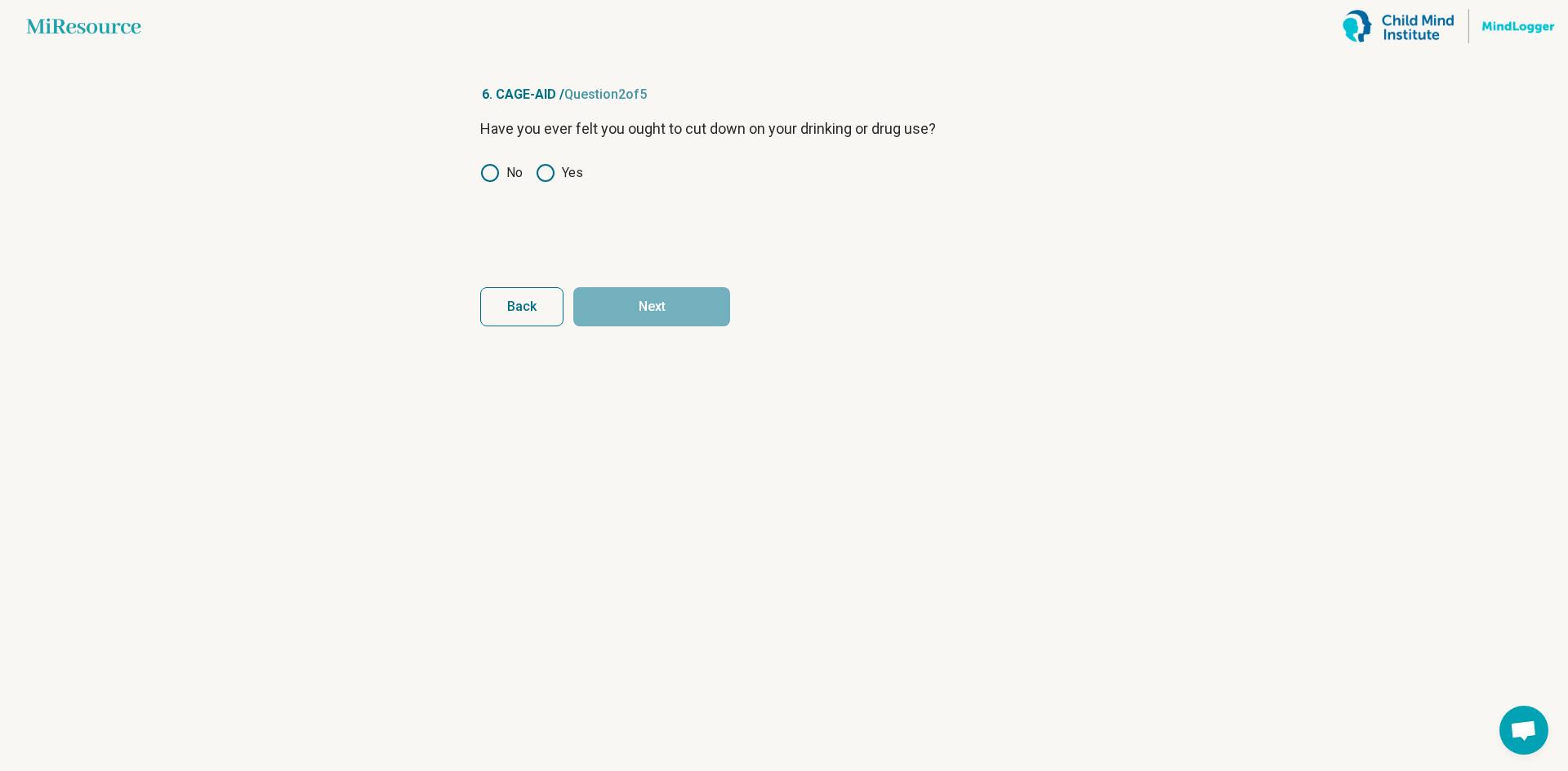
click at [551, 173] on icon at bounding box center [545, 172] width 19 height 19
click at [665, 302] on button "Next" at bounding box center [651, 307] width 157 height 39
click at [490, 174] on icon at bounding box center [490, 172] width 19 height 19
click at [694, 310] on button "Next" at bounding box center [651, 307] width 157 height 39
click at [491, 182] on circle at bounding box center [491, 173] width 17 height 17
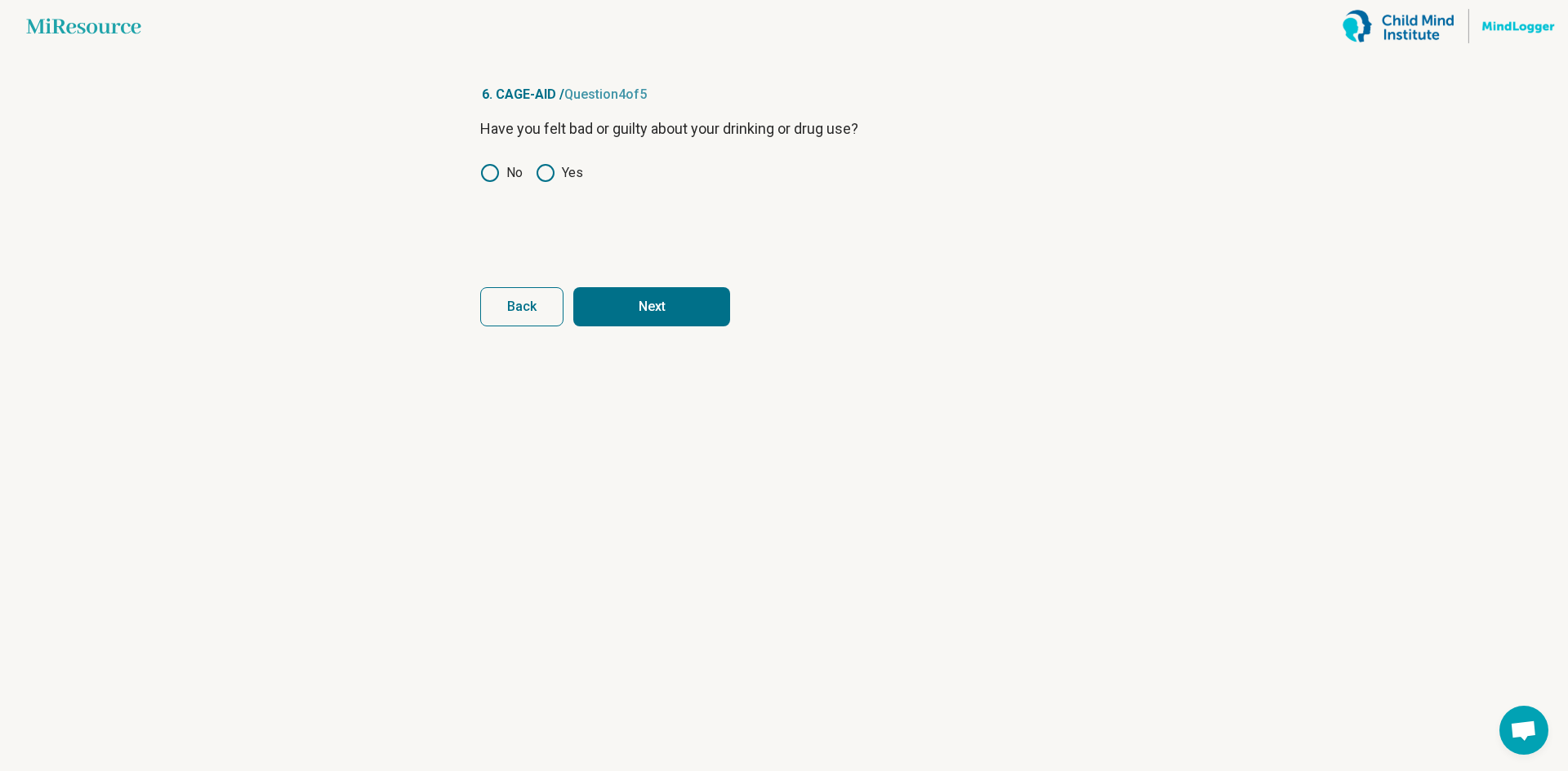
click at [660, 300] on button "Next" at bounding box center [651, 307] width 157 height 39
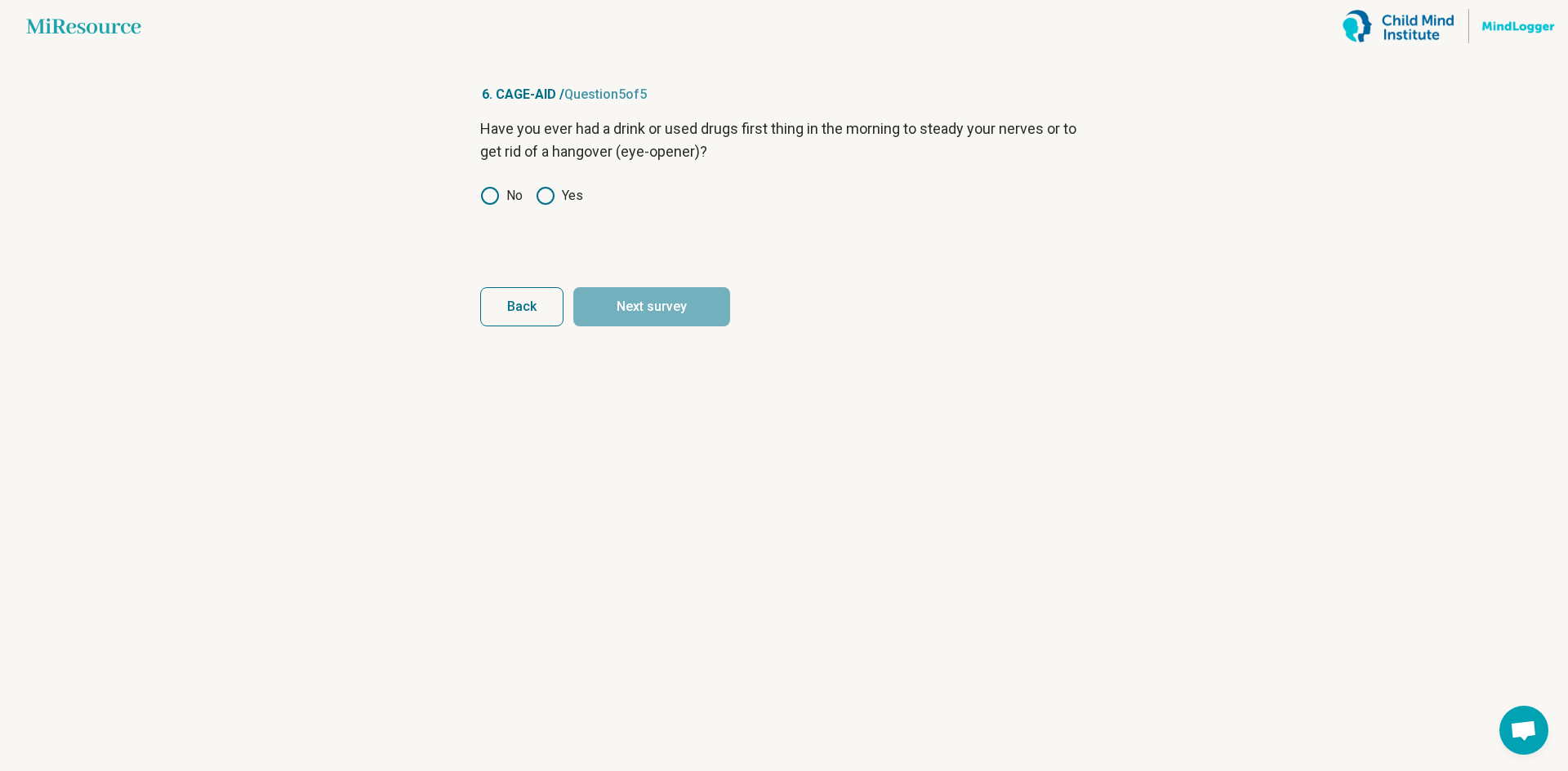
click at [486, 193] on icon at bounding box center [490, 196] width 19 height 19
click at [678, 301] on button "Next survey" at bounding box center [651, 307] width 157 height 39
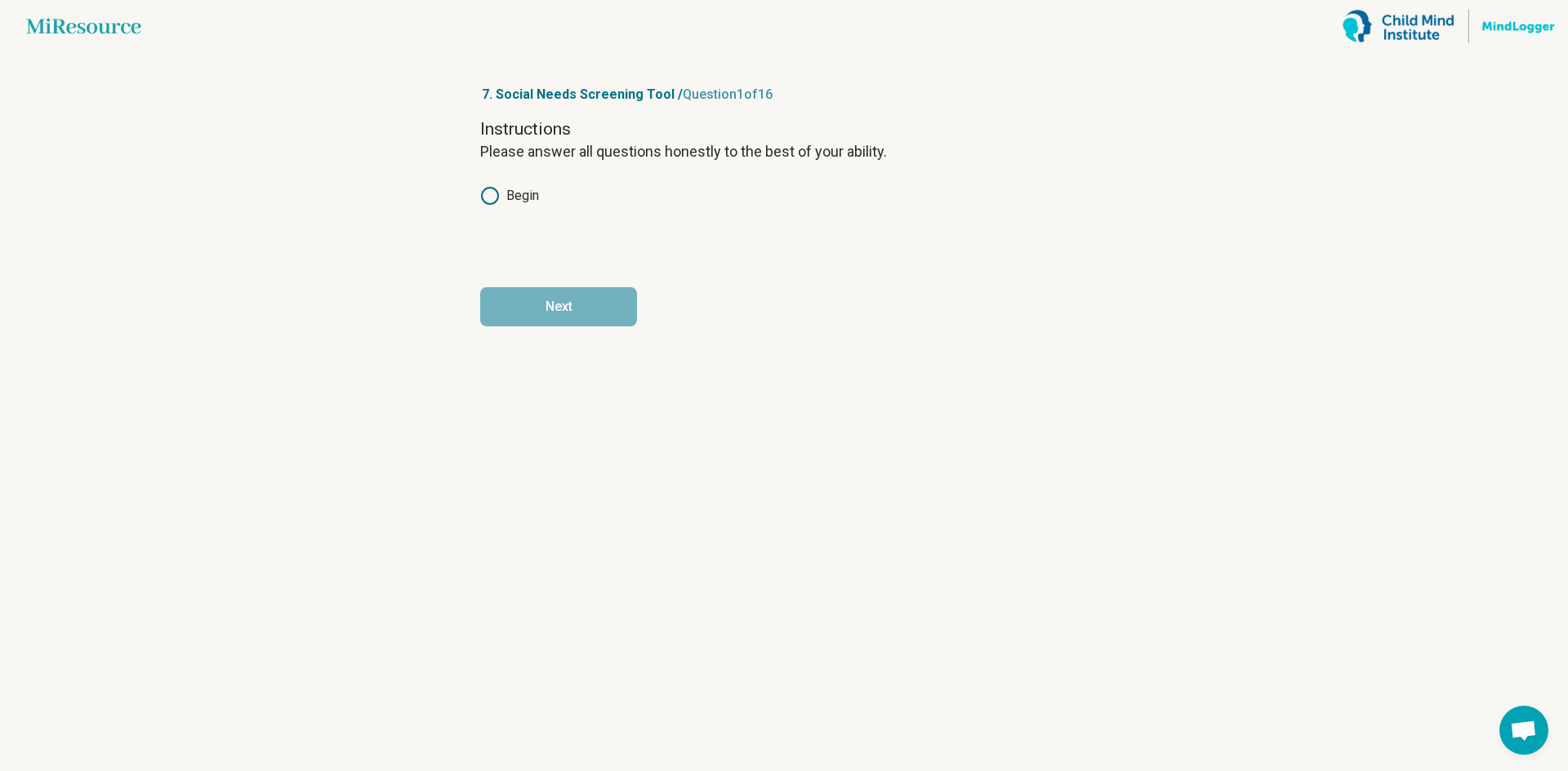
click at [526, 202] on label "Begin" at bounding box center [509, 196] width 58 height 19
click at [587, 318] on button "Next" at bounding box center [558, 307] width 157 height 39
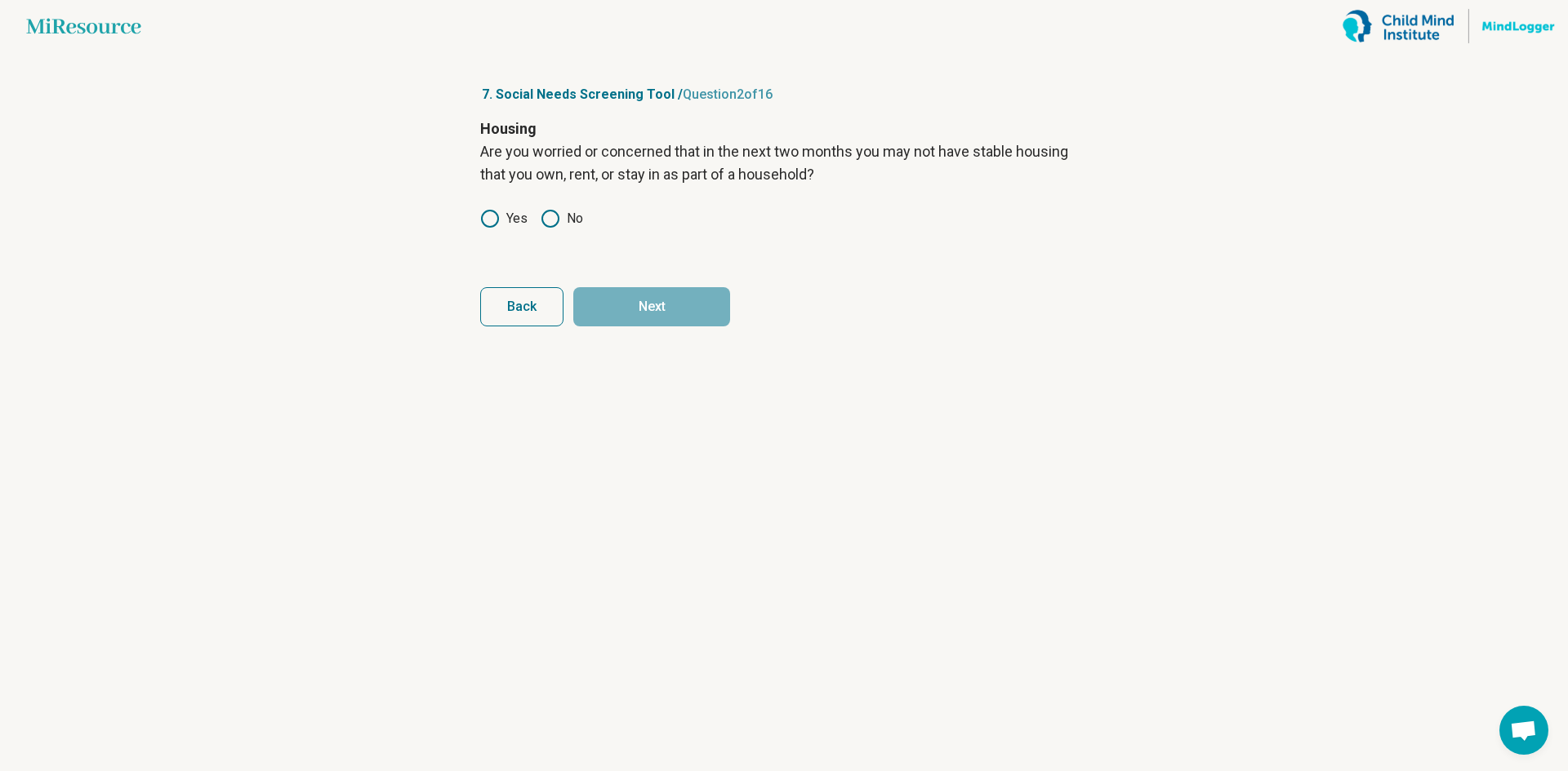
click at [544, 214] on circle at bounding box center [551, 219] width 17 height 17
click at [626, 313] on button "Next" at bounding box center [651, 307] width 157 height 39
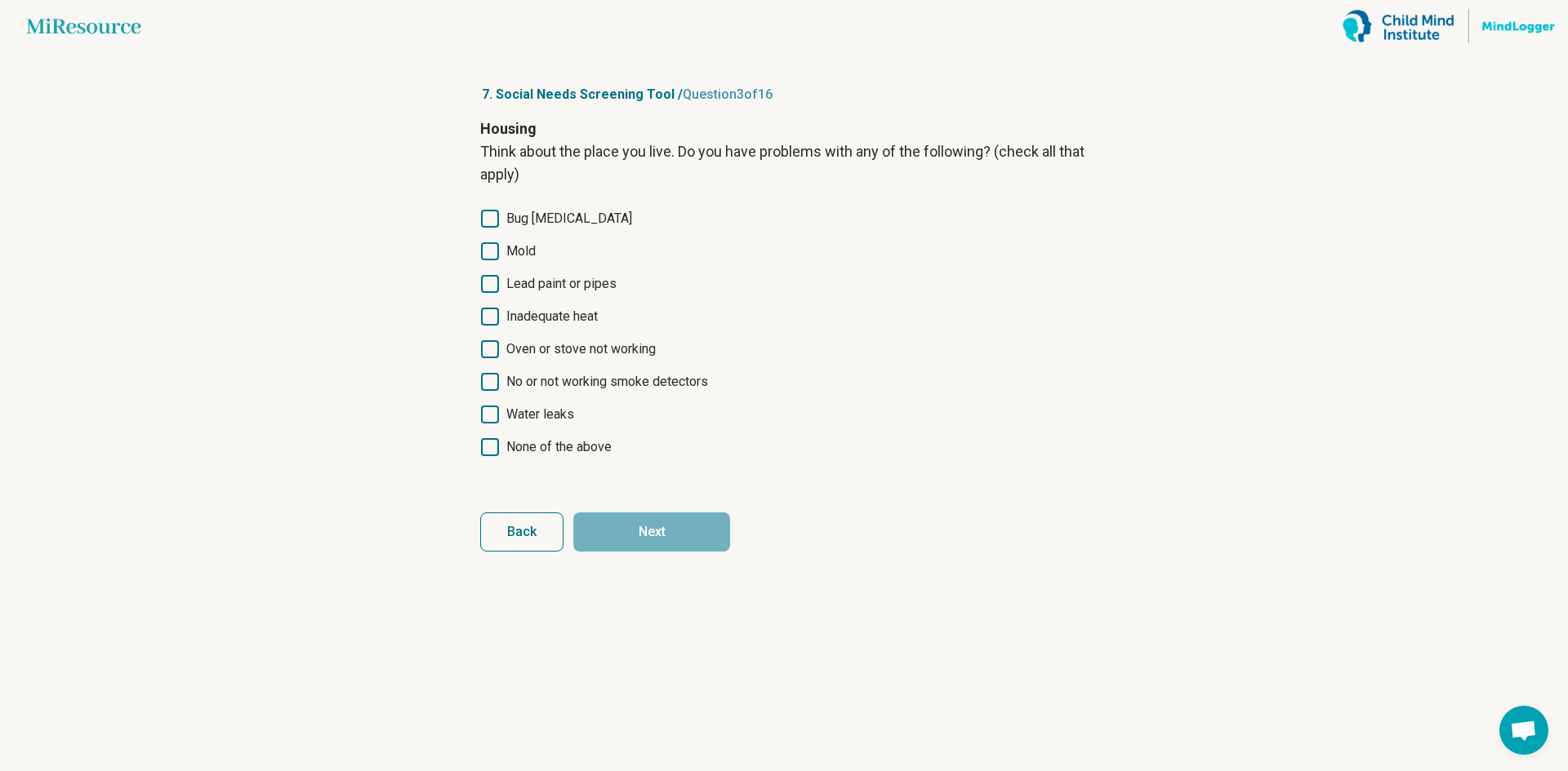
click at [563, 447] on span "None of the above" at bounding box center [559, 447] width 106 height 19
click at [689, 520] on button "Next" at bounding box center [651, 532] width 157 height 39
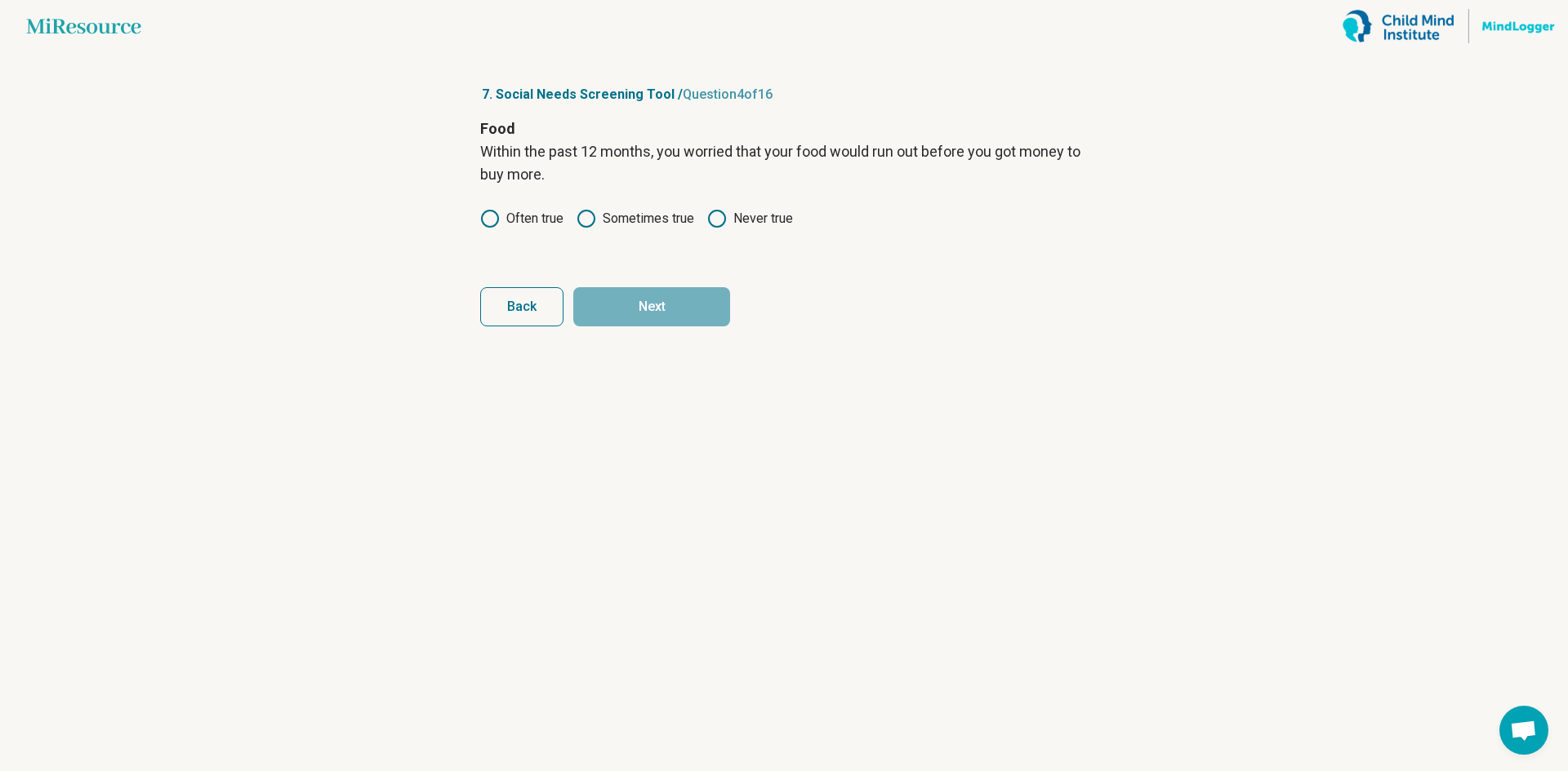
click at [735, 211] on label "Never true" at bounding box center [750, 218] width 85 height 19
click at [675, 325] on button "Next" at bounding box center [651, 307] width 157 height 39
click at [743, 211] on label "Never true" at bounding box center [750, 218] width 85 height 19
click at [683, 314] on button "Next" at bounding box center [651, 307] width 157 height 39
click at [572, 205] on label "No" at bounding box center [562, 196] width 43 height 19
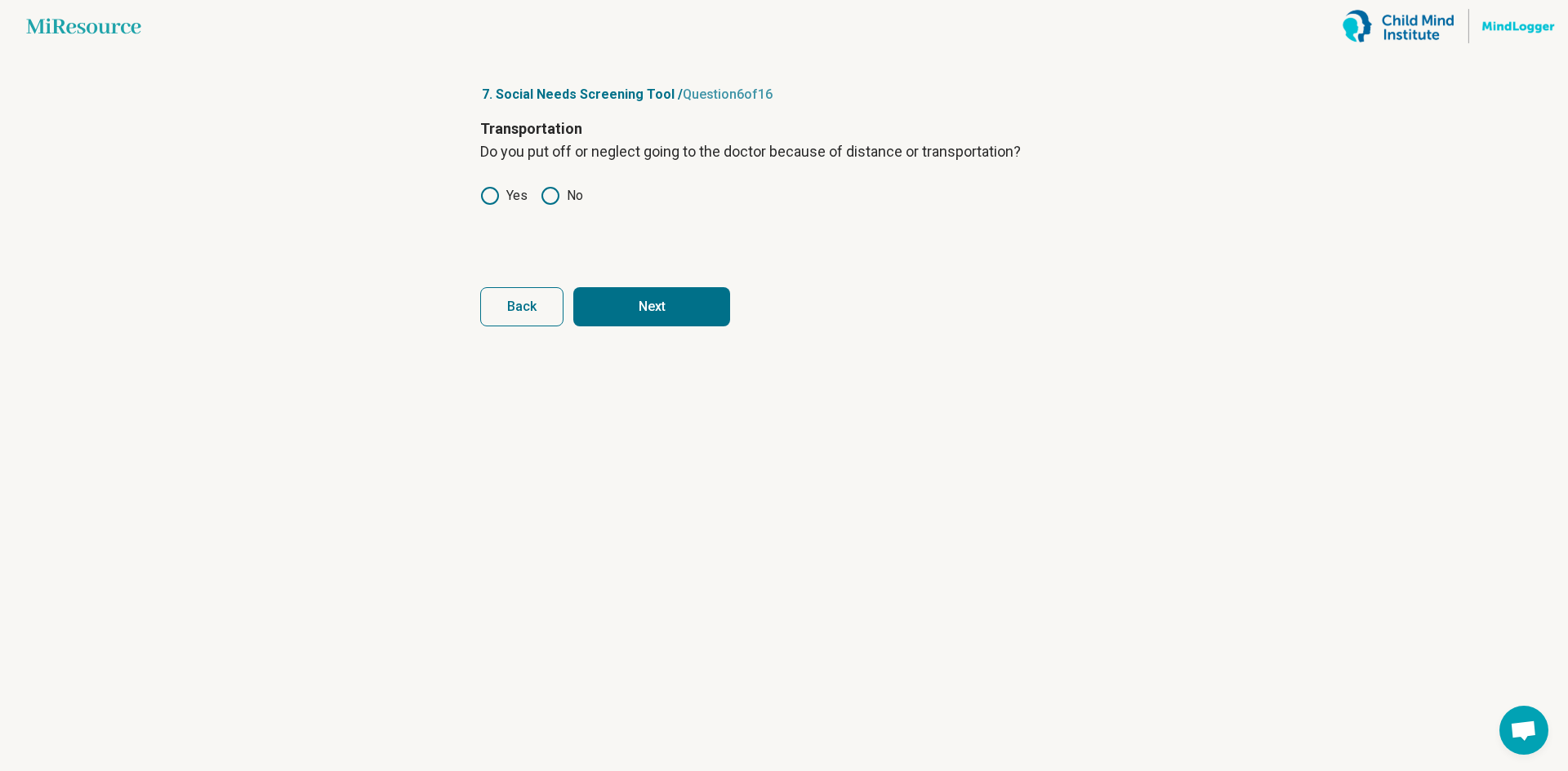
click at [653, 310] on button "Next" at bounding box center [651, 307] width 157 height 39
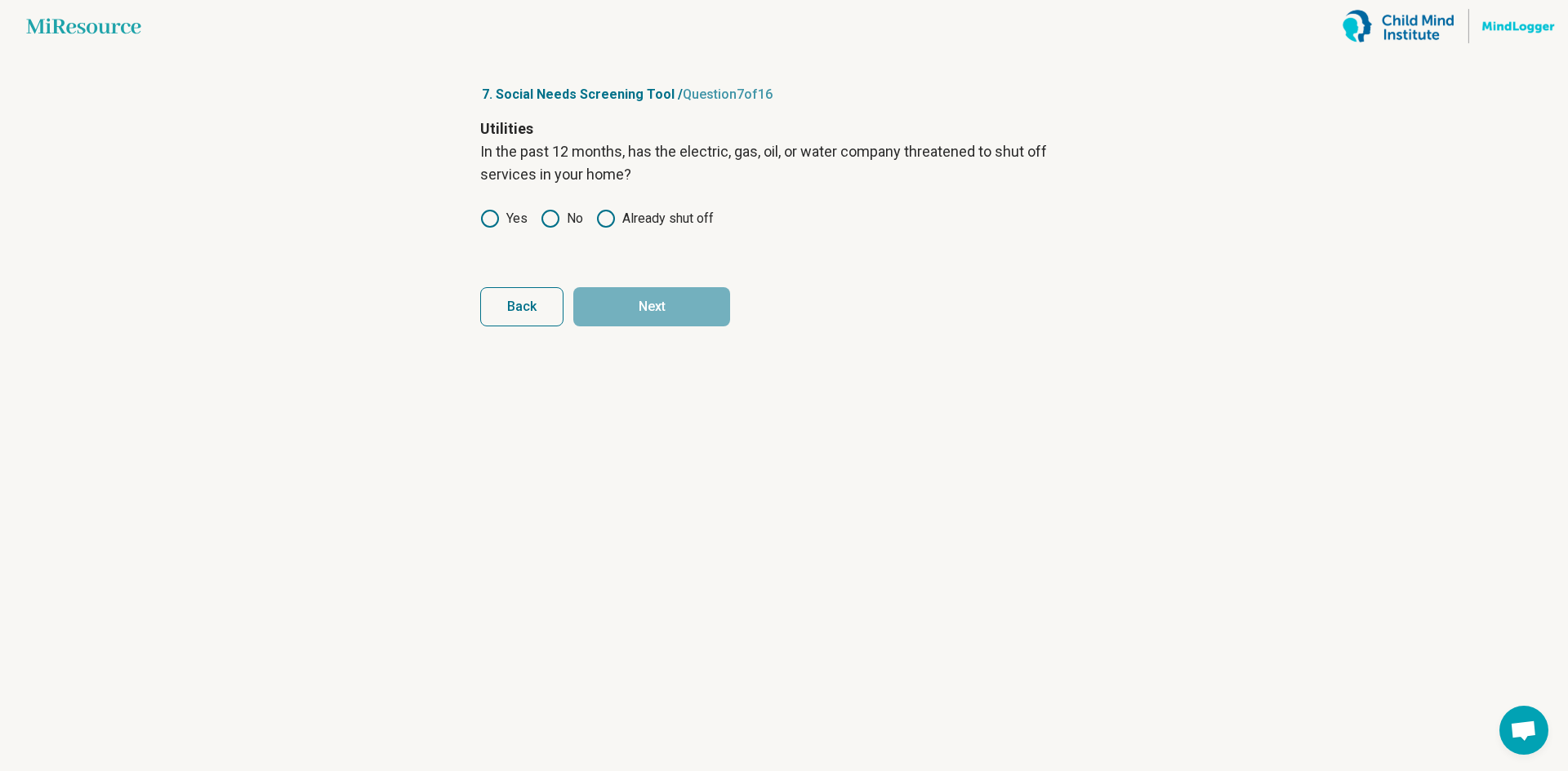
click at [555, 216] on icon at bounding box center [550, 218] width 19 height 19
click at [666, 299] on button "Next" at bounding box center [651, 307] width 157 height 39
click at [543, 194] on circle at bounding box center [551, 196] width 17 height 17
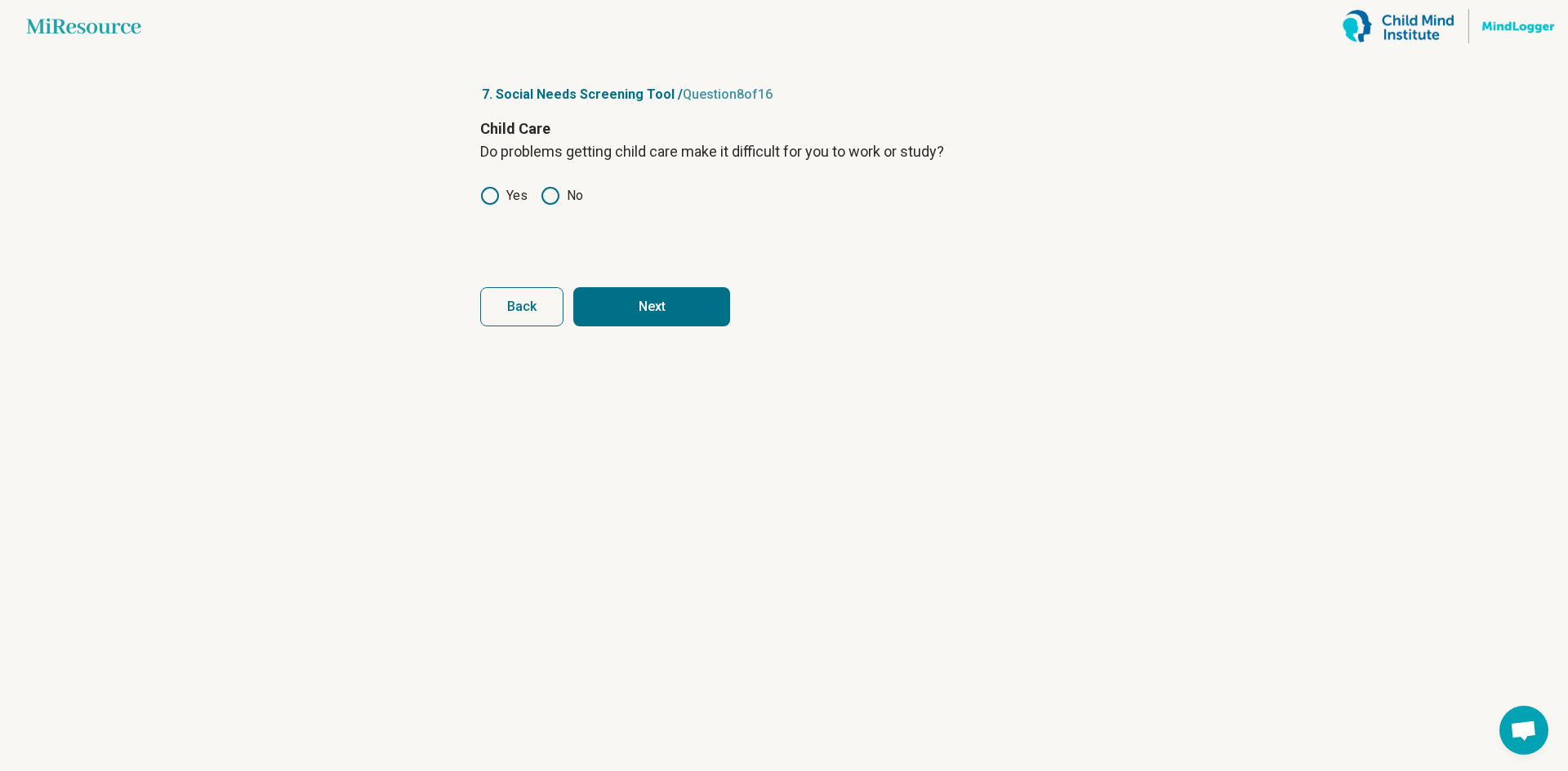
click at [636, 300] on button "Next" at bounding box center [651, 307] width 157 height 39
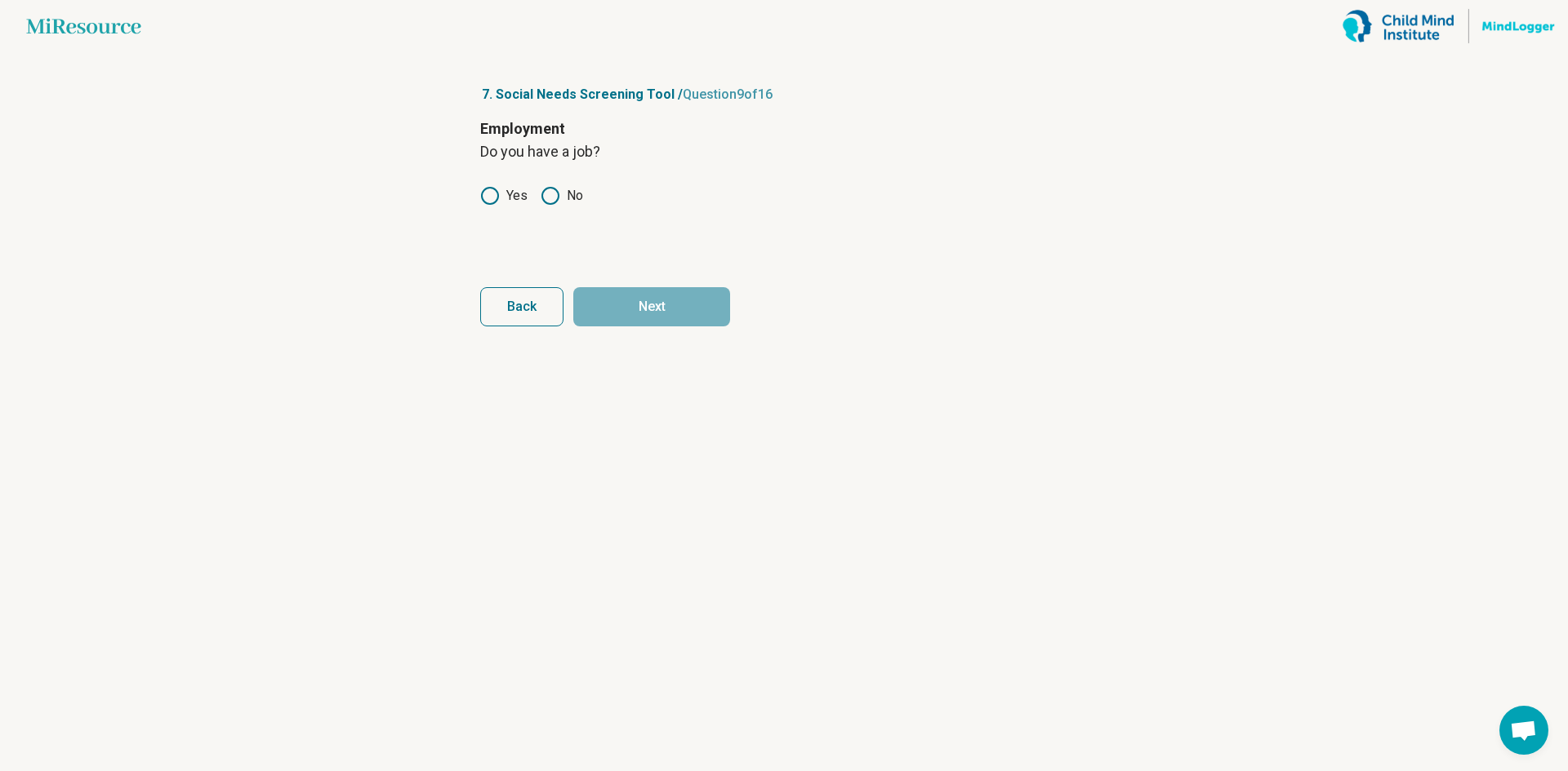
click at [516, 196] on label "Yes" at bounding box center [504, 196] width 47 height 19
click at [680, 305] on button "Next" at bounding box center [651, 307] width 157 height 39
click at [483, 188] on icon at bounding box center [490, 196] width 19 height 19
click at [649, 301] on button "Next" at bounding box center [651, 307] width 157 height 39
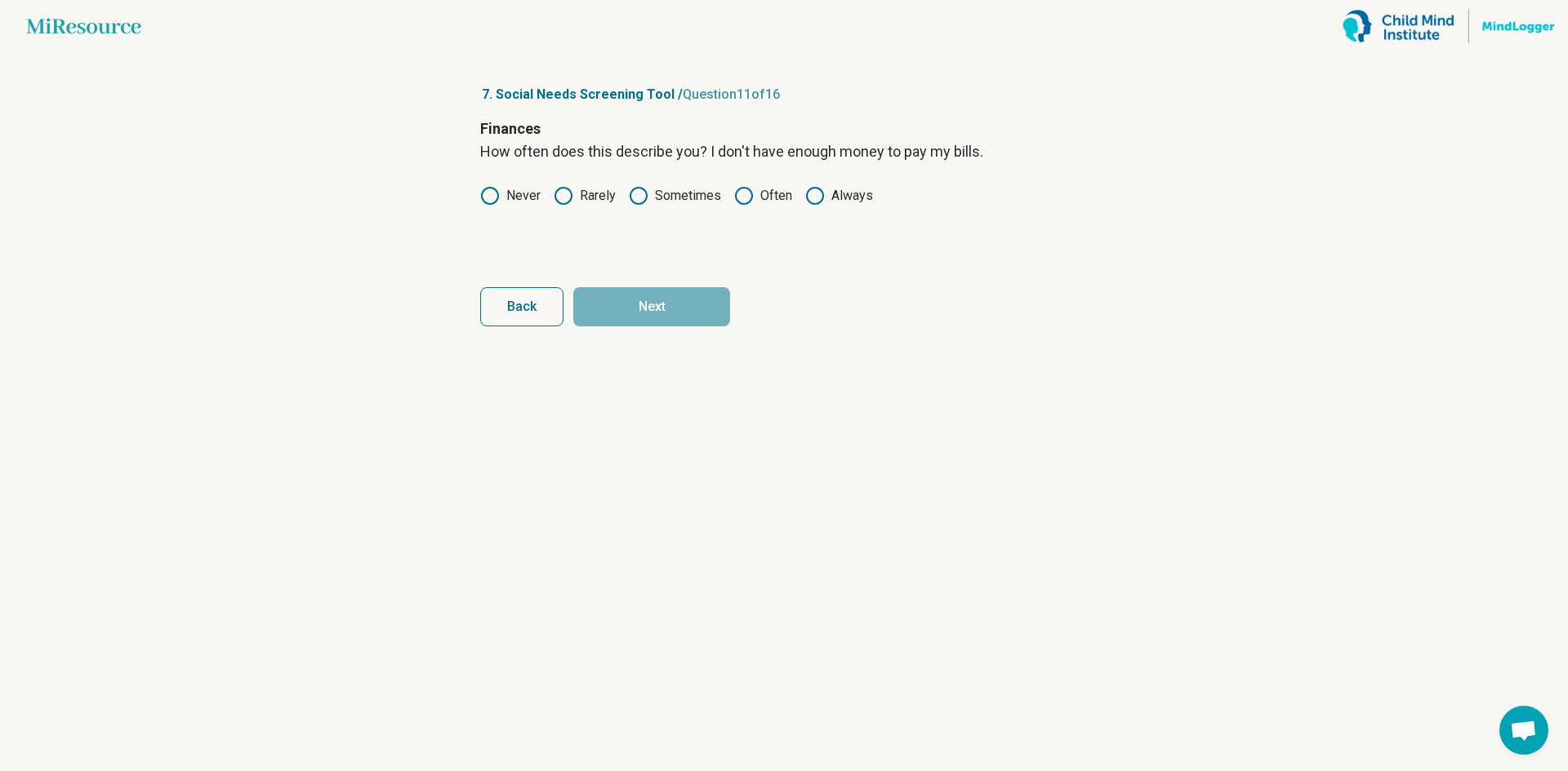
click at [478, 196] on article "7. Social Needs Screening Tool / Question 11 of 16 Finances How often does this…" at bounding box center [784, 411] width 660 height 719
click at [502, 208] on div "Finances How often does this describe you? I don't have enough money to pay my …" at bounding box center [784, 186] width 607 height 137
click at [491, 199] on icon at bounding box center [490, 196] width 19 height 19
click at [631, 302] on button "Next" at bounding box center [651, 307] width 157 height 39
click at [522, 199] on label "Never" at bounding box center [510, 196] width 60 height 19
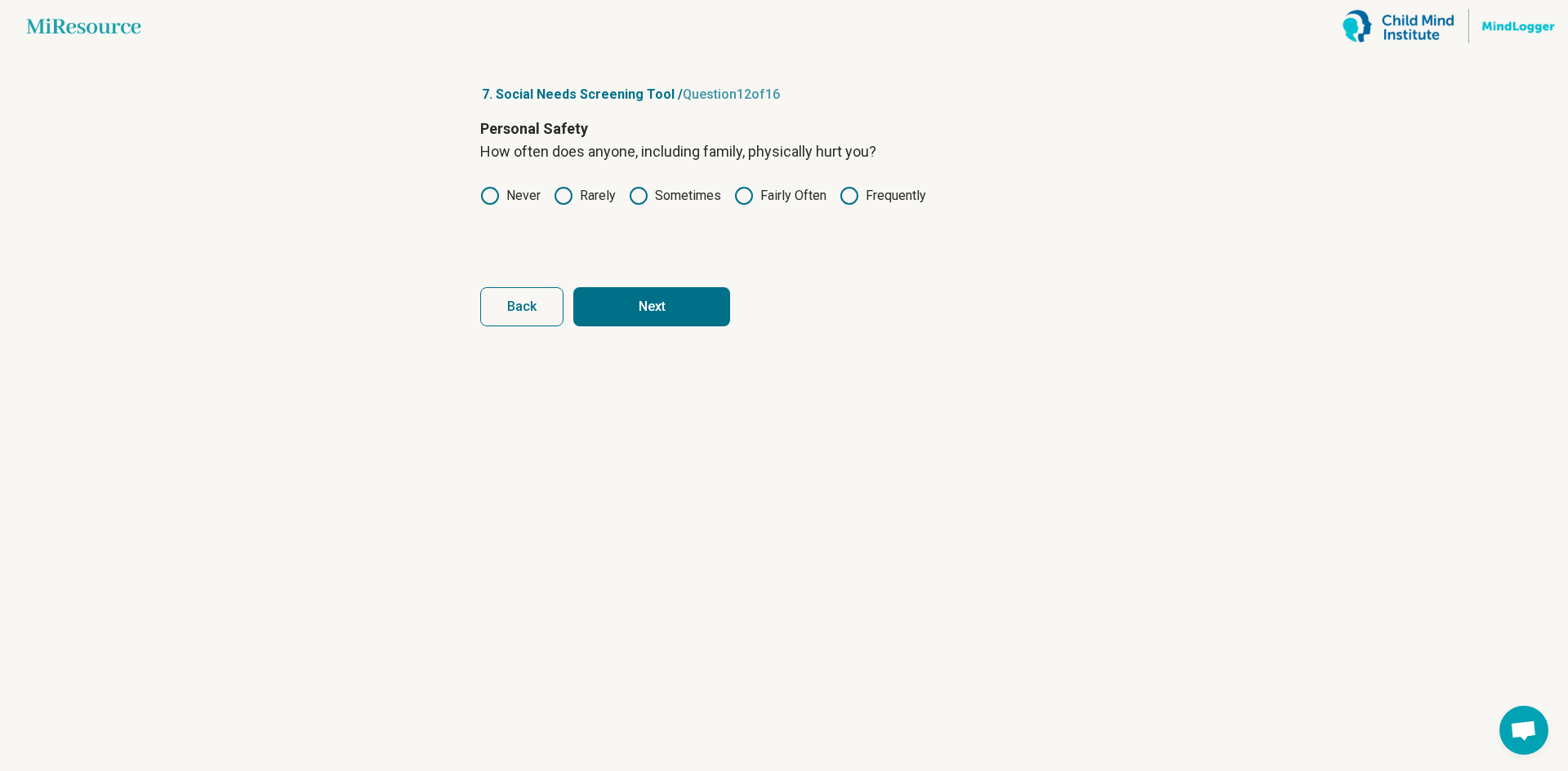
click at [657, 306] on button "Next" at bounding box center [651, 307] width 157 height 39
click at [523, 202] on label "Never" at bounding box center [510, 196] width 60 height 19
click at [644, 300] on button "Next" at bounding box center [651, 307] width 157 height 39
click at [516, 201] on label "Never" at bounding box center [510, 196] width 60 height 19
click at [659, 301] on button "Next" at bounding box center [651, 307] width 157 height 39
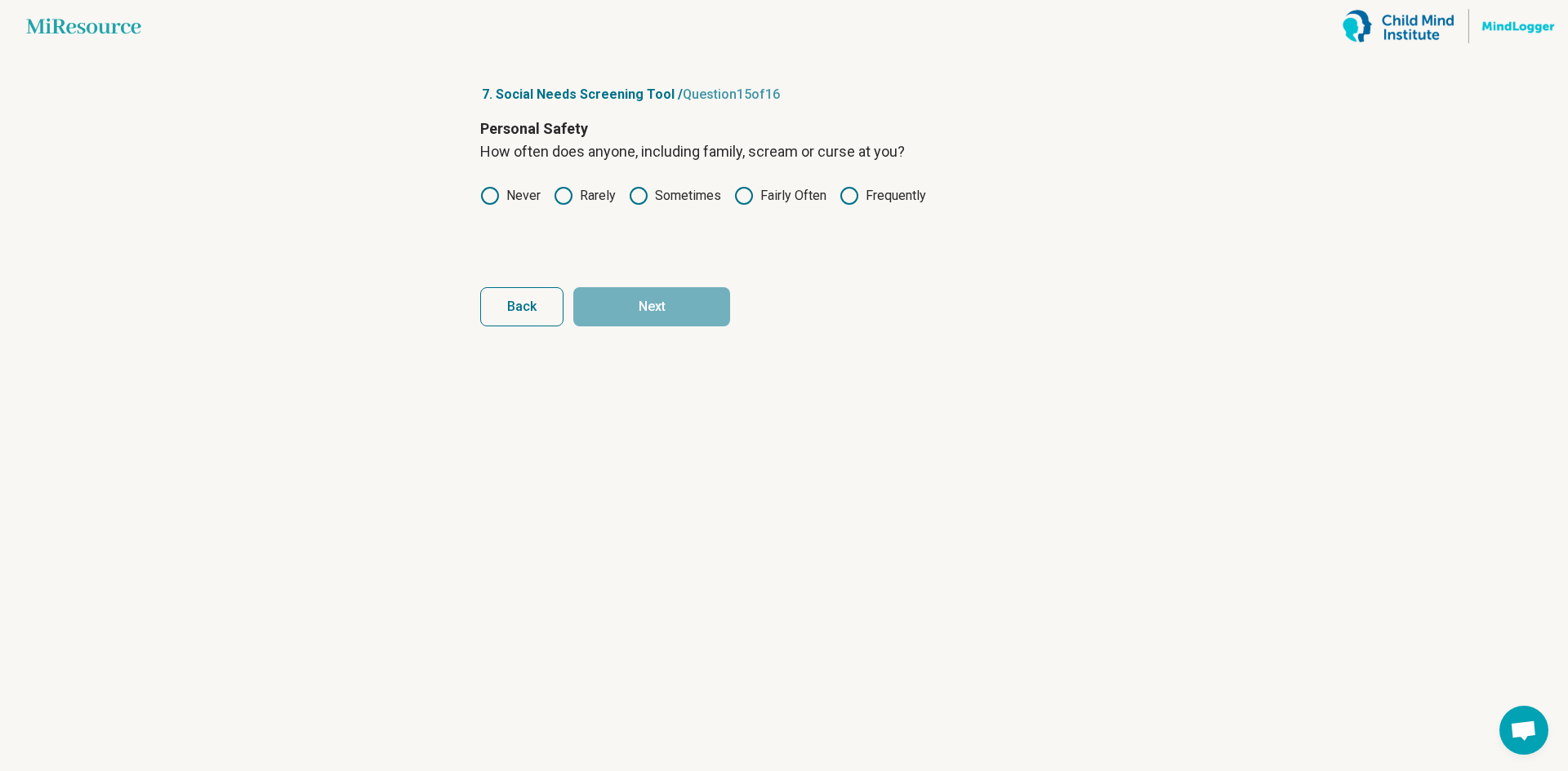
click at [515, 202] on label "Never" at bounding box center [510, 196] width 60 height 19
click at [648, 309] on button "Next" at bounding box center [651, 307] width 157 height 39
click at [559, 191] on icon at bounding box center [550, 196] width 19 height 19
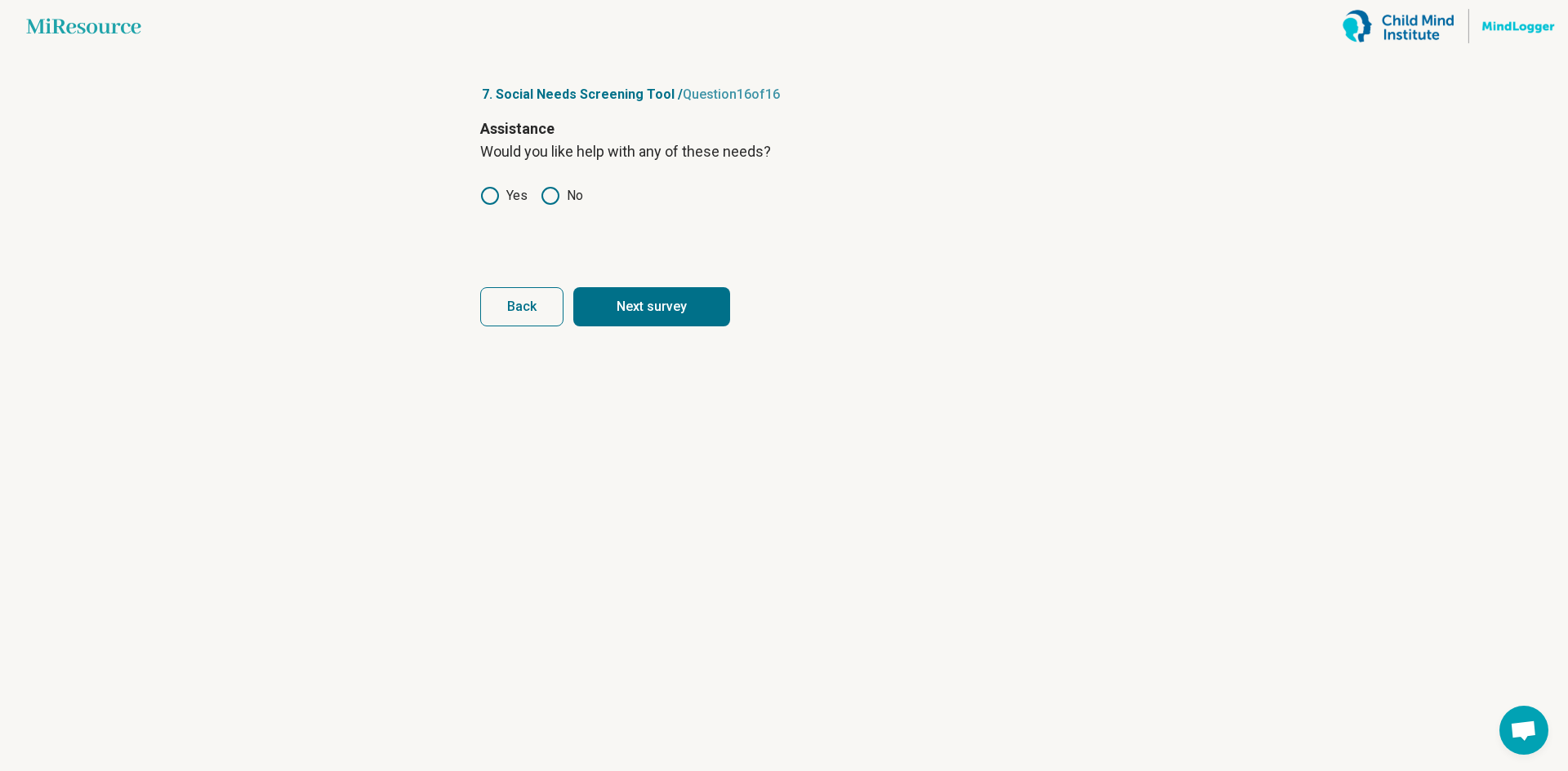
click at [656, 309] on button "Next survey" at bounding box center [651, 307] width 157 height 39
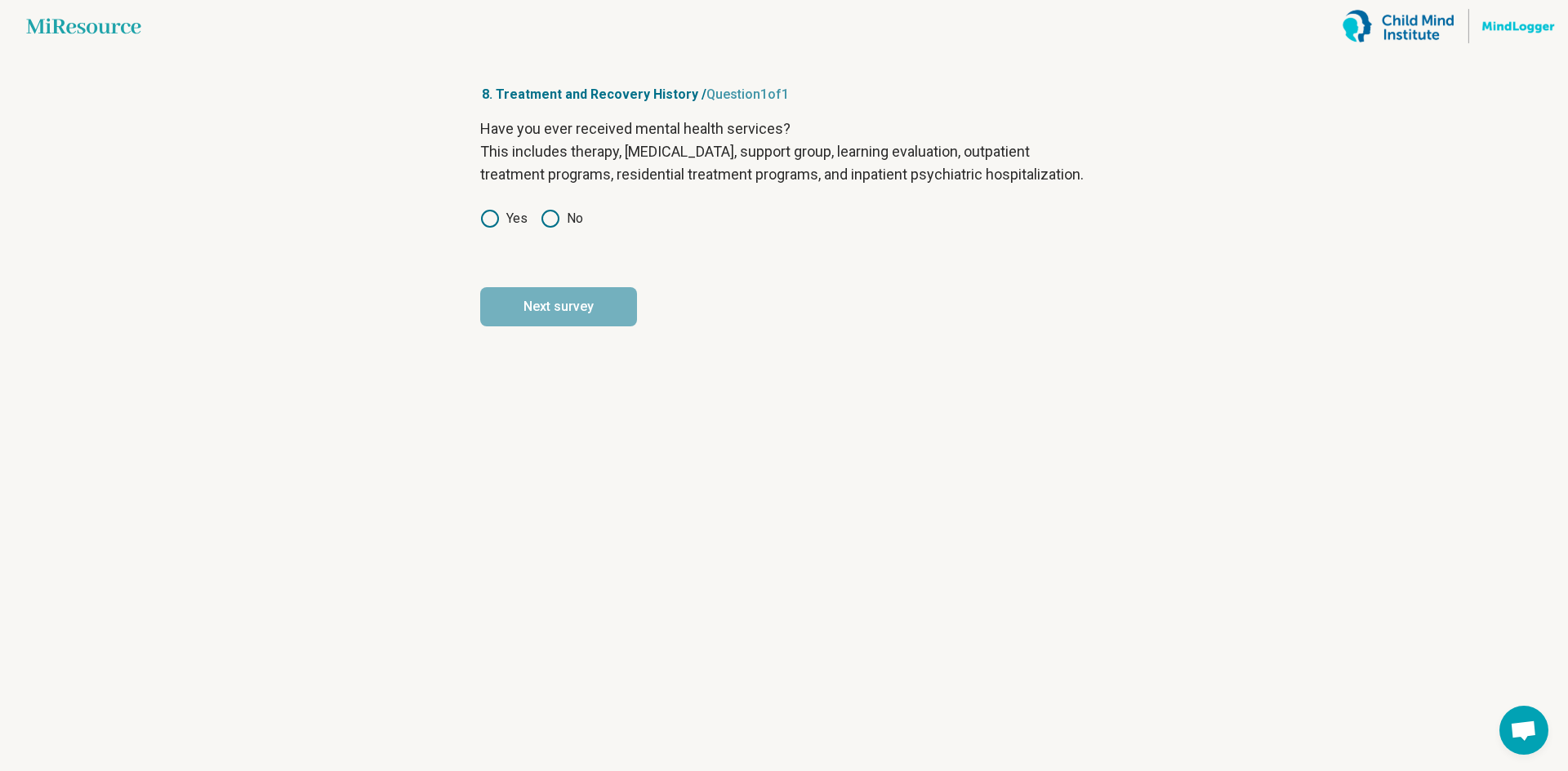
click at [546, 229] on icon at bounding box center [550, 218] width 19 height 19
click at [593, 326] on button "Next survey" at bounding box center [558, 307] width 157 height 39
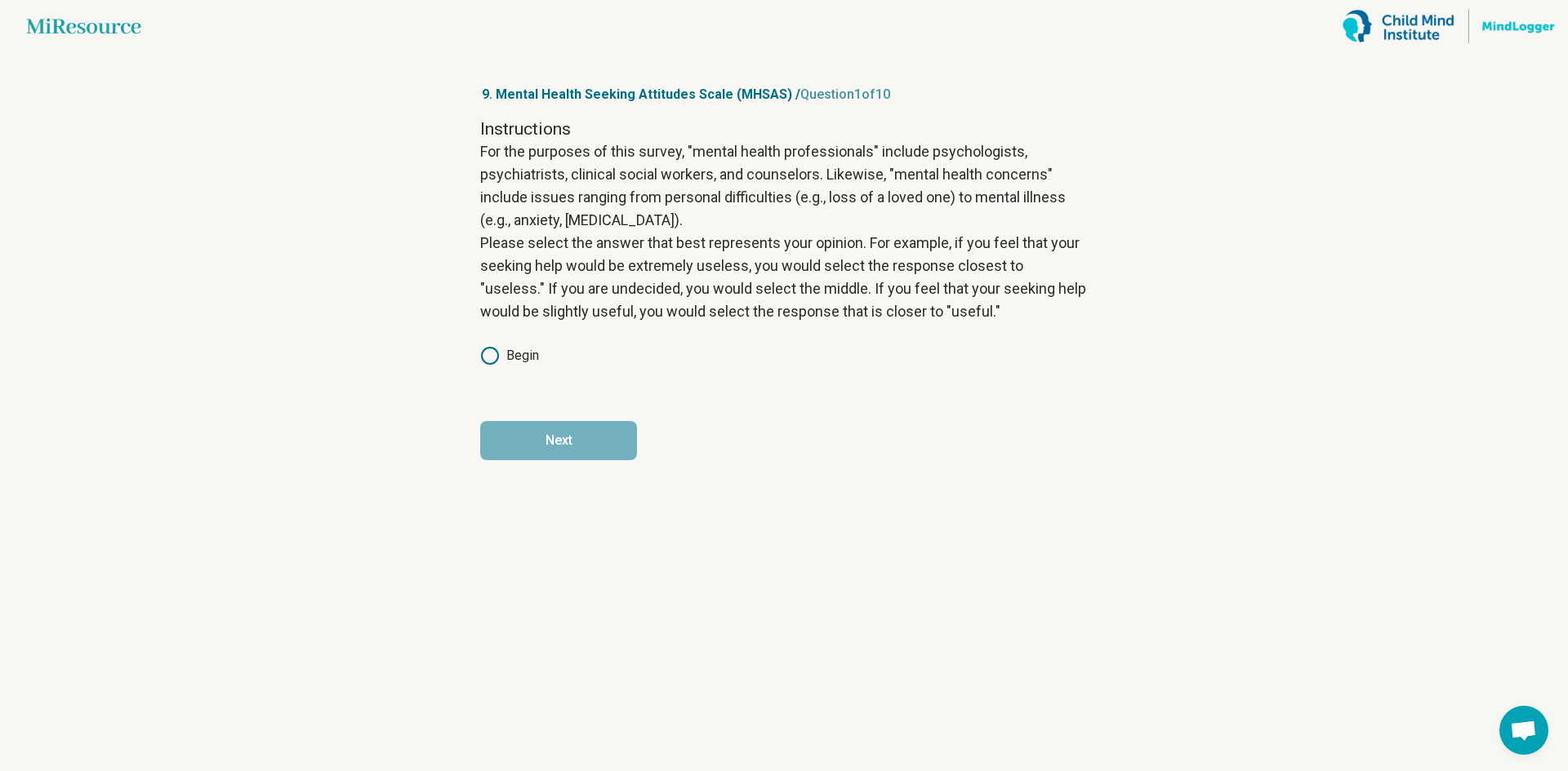
click at [514, 352] on label "Begin" at bounding box center [509, 355] width 58 height 19
click at [566, 449] on button "Next" at bounding box center [558, 440] width 157 height 39
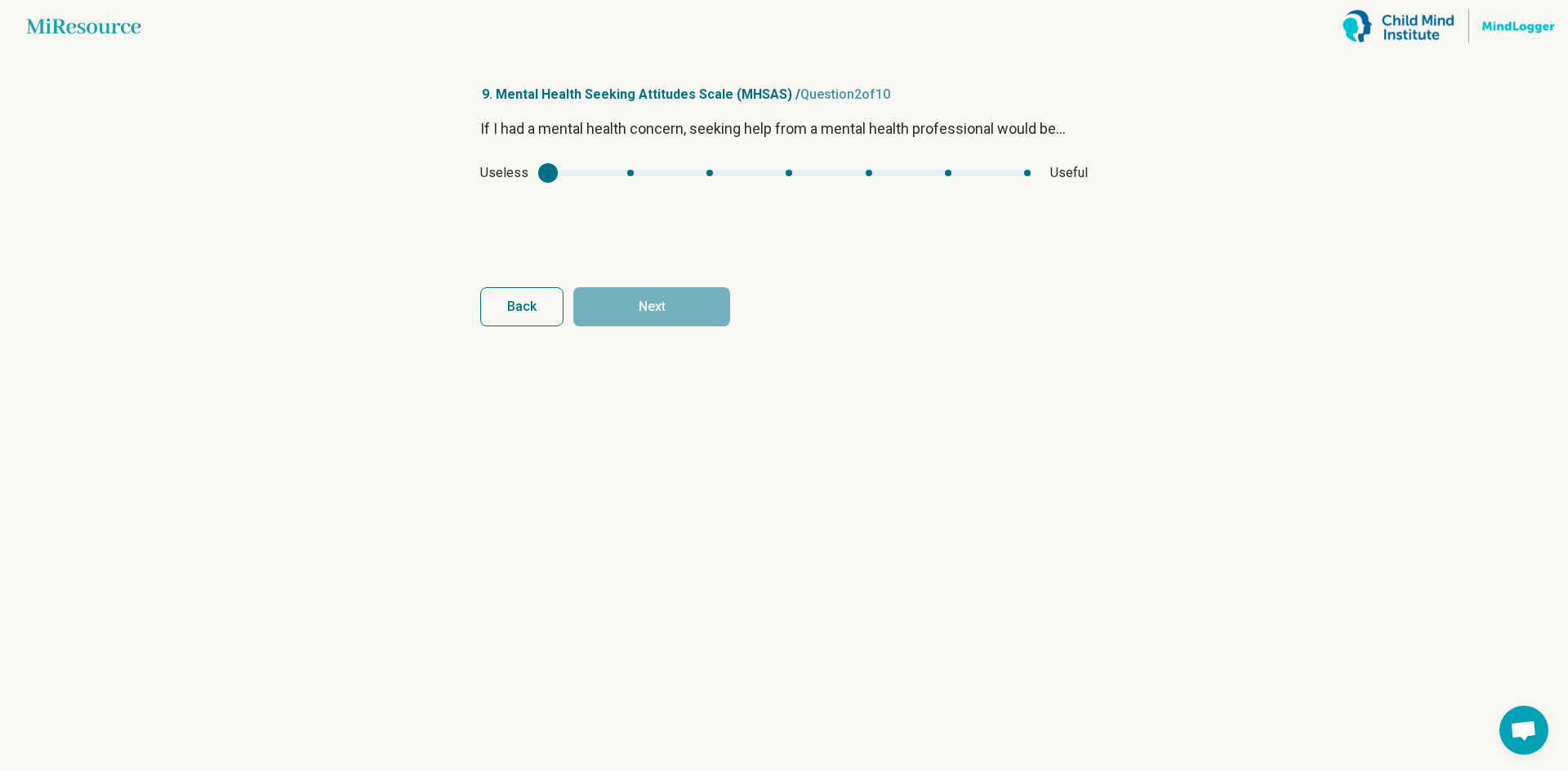
type input "*"
click at [1020, 174] on div "mhsas1" at bounding box center [789, 172] width 483 height 6
click at [689, 297] on button "Next" at bounding box center [651, 307] width 157 height 39
click at [592, 171] on div "mhsas2" at bounding box center [777, 172] width 445 height 6
click at [633, 173] on div "mhsas2" at bounding box center [777, 172] width 445 height 6
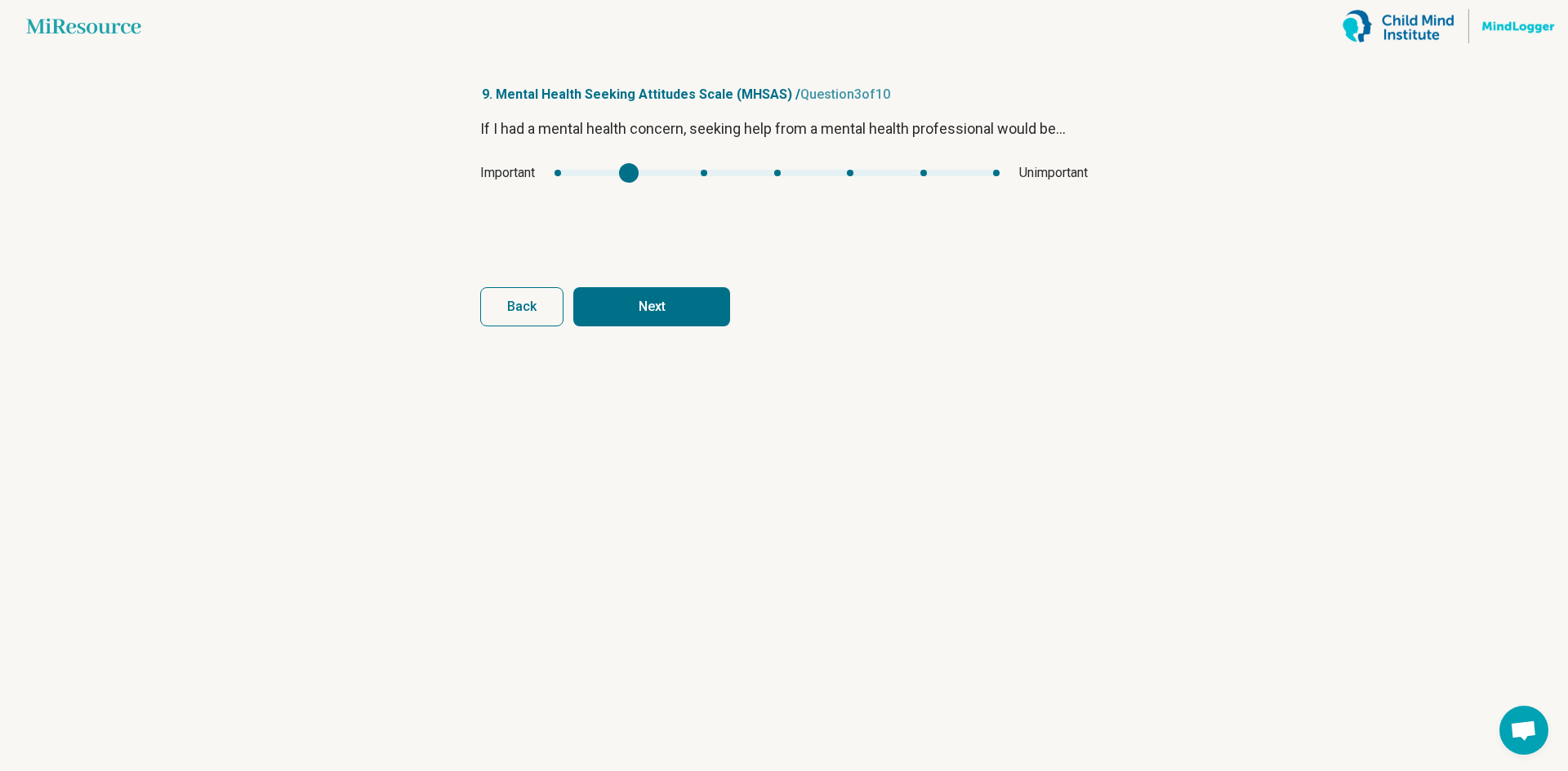
click at [553, 171] on div "Important Unimportant" at bounding box center [784, 172] width 607 height 19
type input "*"
click at [557, 171] on div "mhsas2" at bounding box center [777, 172] width 445 height 6
click at [662, 295] on button "Next" at bounding box center [651, 307] width 157 height 39
type input "*"
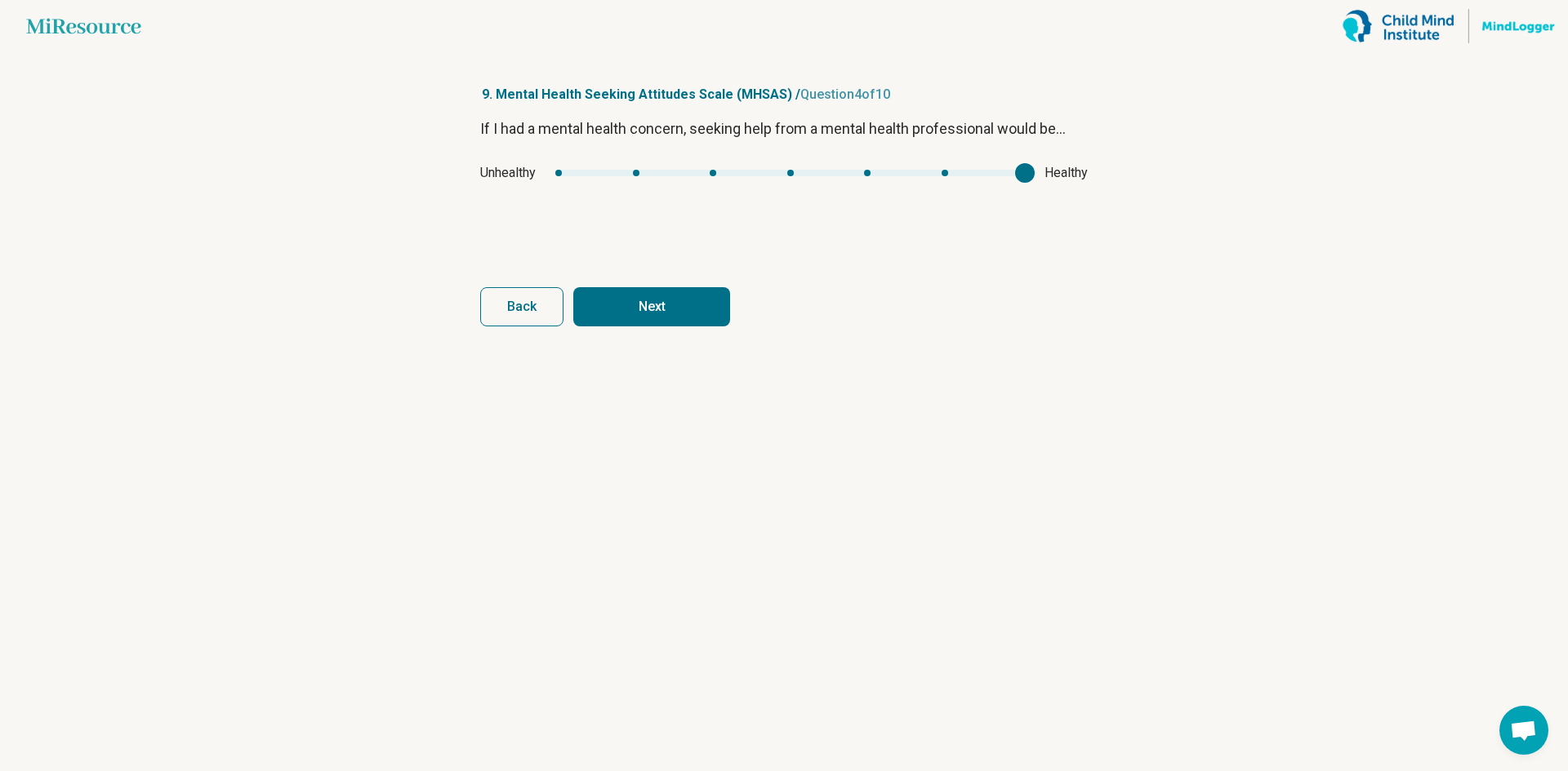
click at [1022, 172] on div "mhsas3" at bounding box center [790, 172] width 469 height 6
click at [718, 310] on button "Next" at bounding box center [651, 307] width 157 height 39
type input "*"
click at [1013, 173] on div "mhsas4" at bounding box center [789, 172] width 453 height 6
click at [716, 311] on button "Next" at bounding box center [651, 307] width 157 height 39
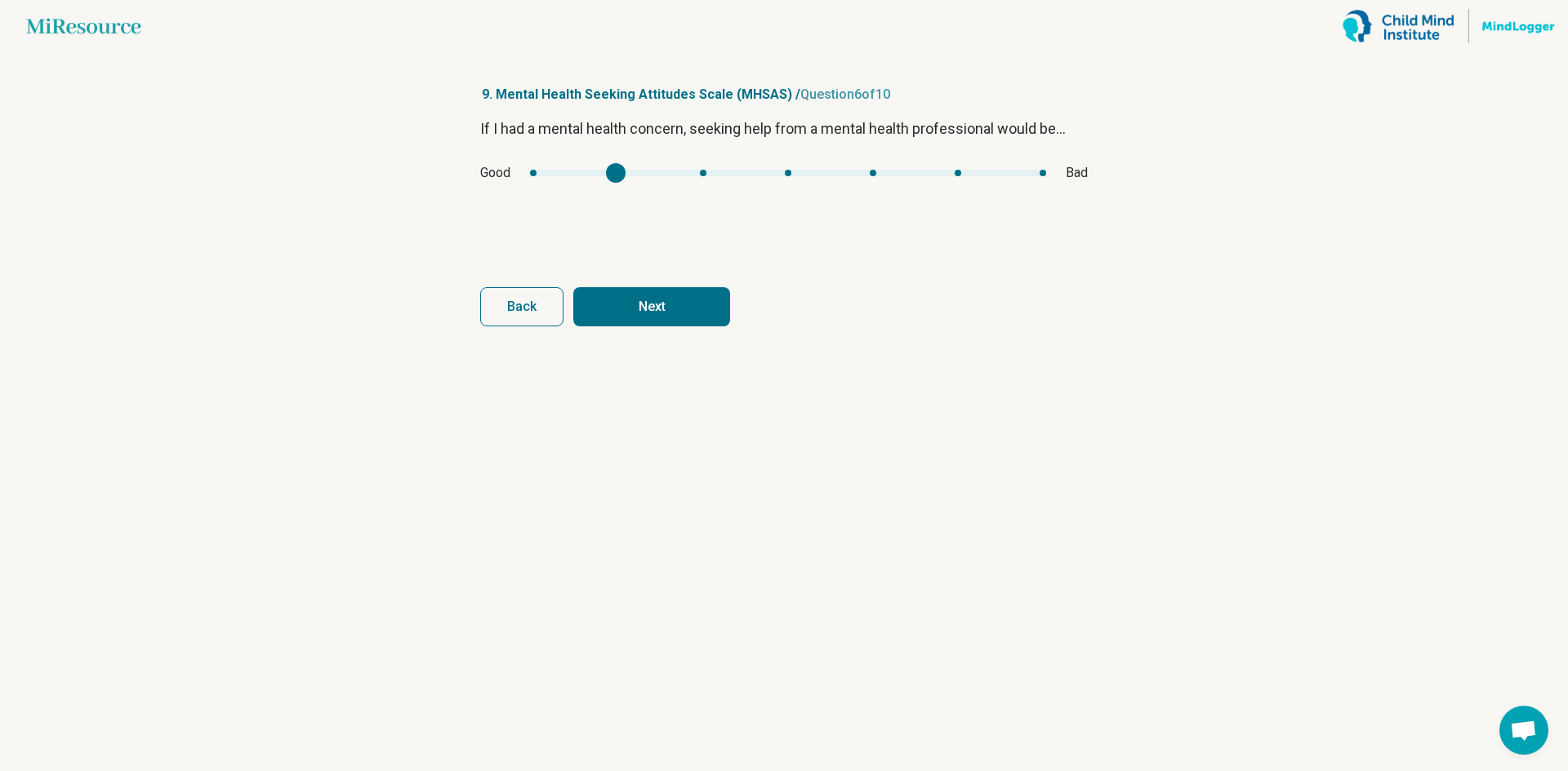
click at [615, 171] on div "mhsas5" at bounding box center [788, 172] width 516 height 6
type input "*"
click at [545, 173] on div "mhsas5" at bounding box center [788, 172] width 516 height 6
click at [662, 297] on button "Next" at bounding box center [651, 307] width 157 height 39
click at [636, 168] on div "Healing Hurting" at bounding box center [784, 172] width 607 height 19
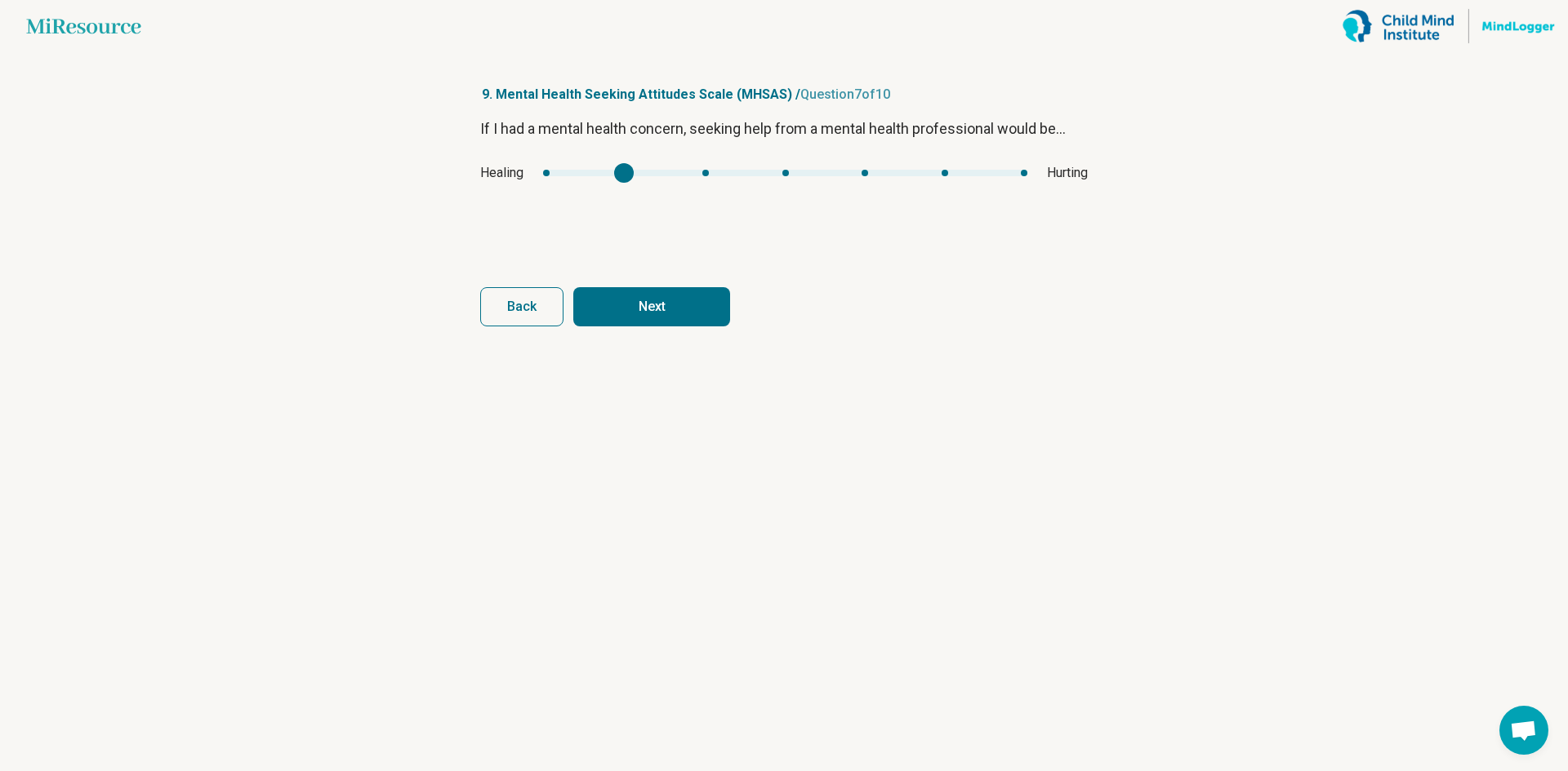
click at [621, 171] on div "mhsas6" at bounding box center [785, 172] width 484 height 6
type input "*"
click at [546, 171] on div "mhsas6" at bounding box center [785, 172] width 484 height 6
click at [647, 315] on button "Next" at bounding box center [651, 307] width 157 height 39
type input "*"
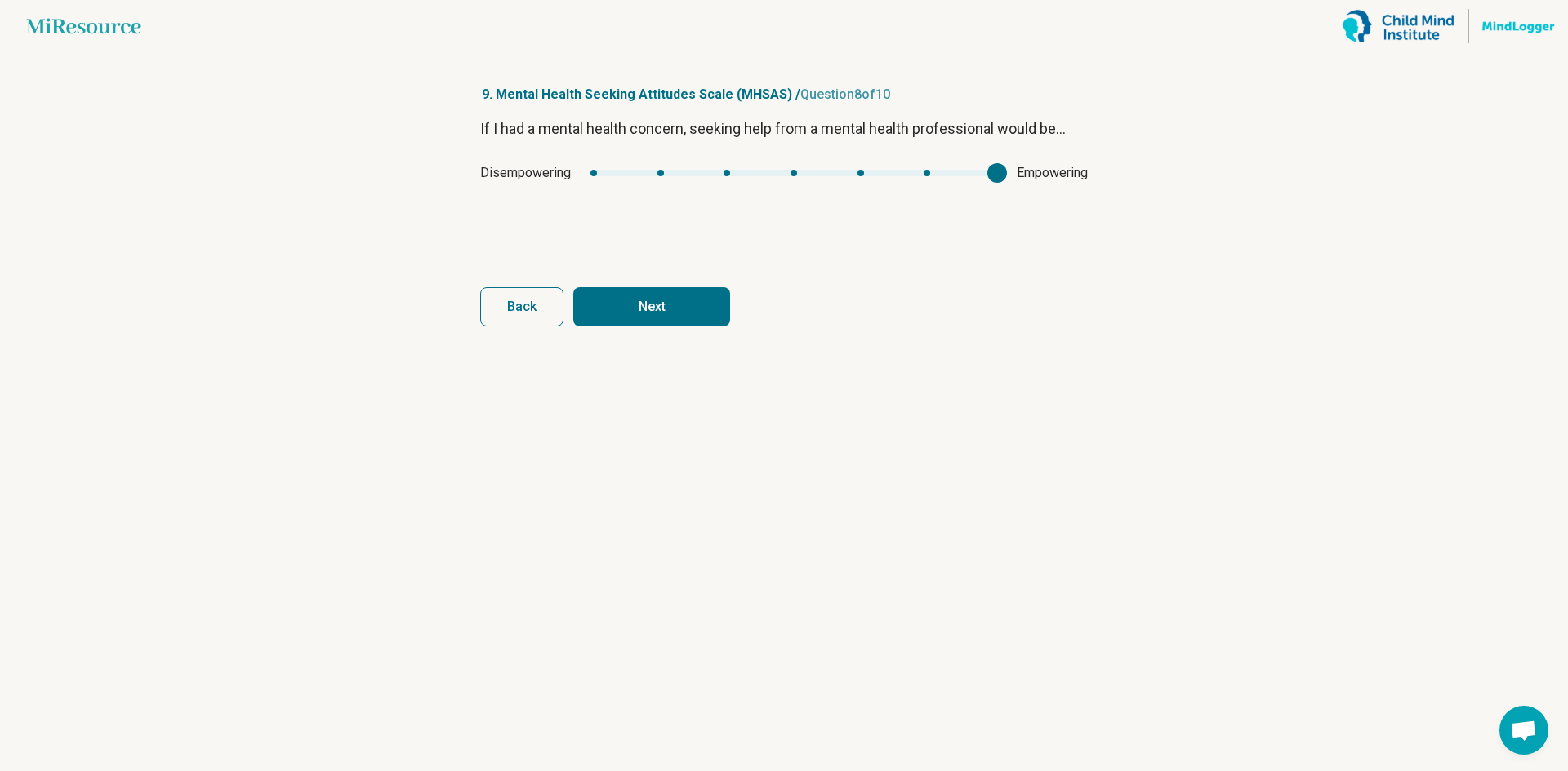
click at [991, 174] on div "mhsas7" at bounding box center [794, 172] width 407 height 6
click at [627, 310] on button "Next" at bounding box center [651, 307] width 157 height 39
click at [630, 171] on div "mhsas8" at bounding box center [777, 172] width 439 height 6
type input "*"
click at [561, 170] on div "mhsas8" at bounding box center [777, 172] width 439 height 6
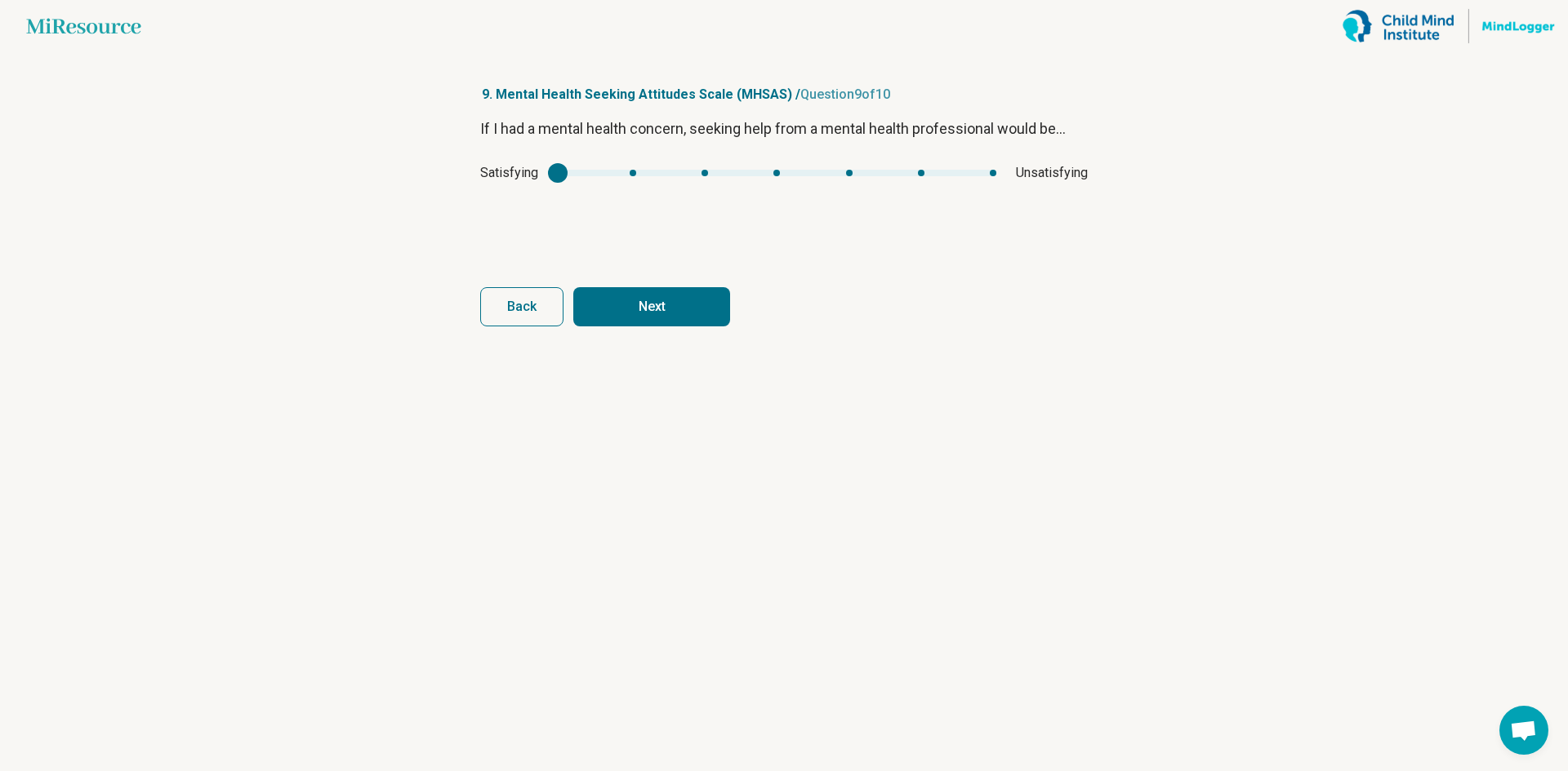
click at [672, 306] on button "Next" at bounding box center [651, 307] width 157 height 39
click at [627, 169] on div "Desirable Undesirable" at bounding box center [784, 172] width 607 height 19
click at [633, 170] on div "mhsas9" at bounding box center [777, 172] width 444 height 6
type input "*"
click at [557, 172] on div "mhsas9" at bounding box center [777, 172] width 444 height 6
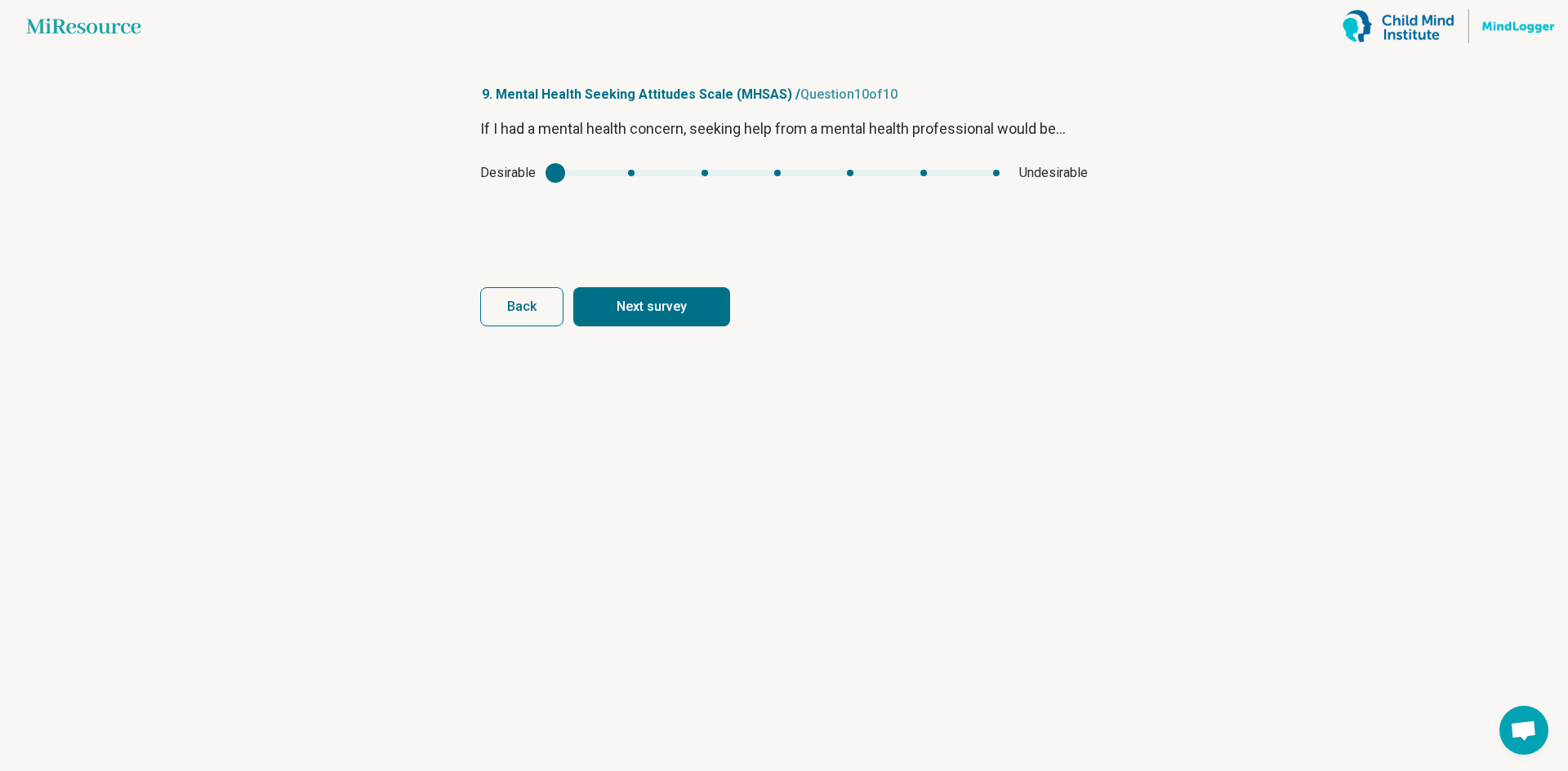
click at [631, 296] on button "Next survey" at bounding box center [651, 307] width 157 height 39
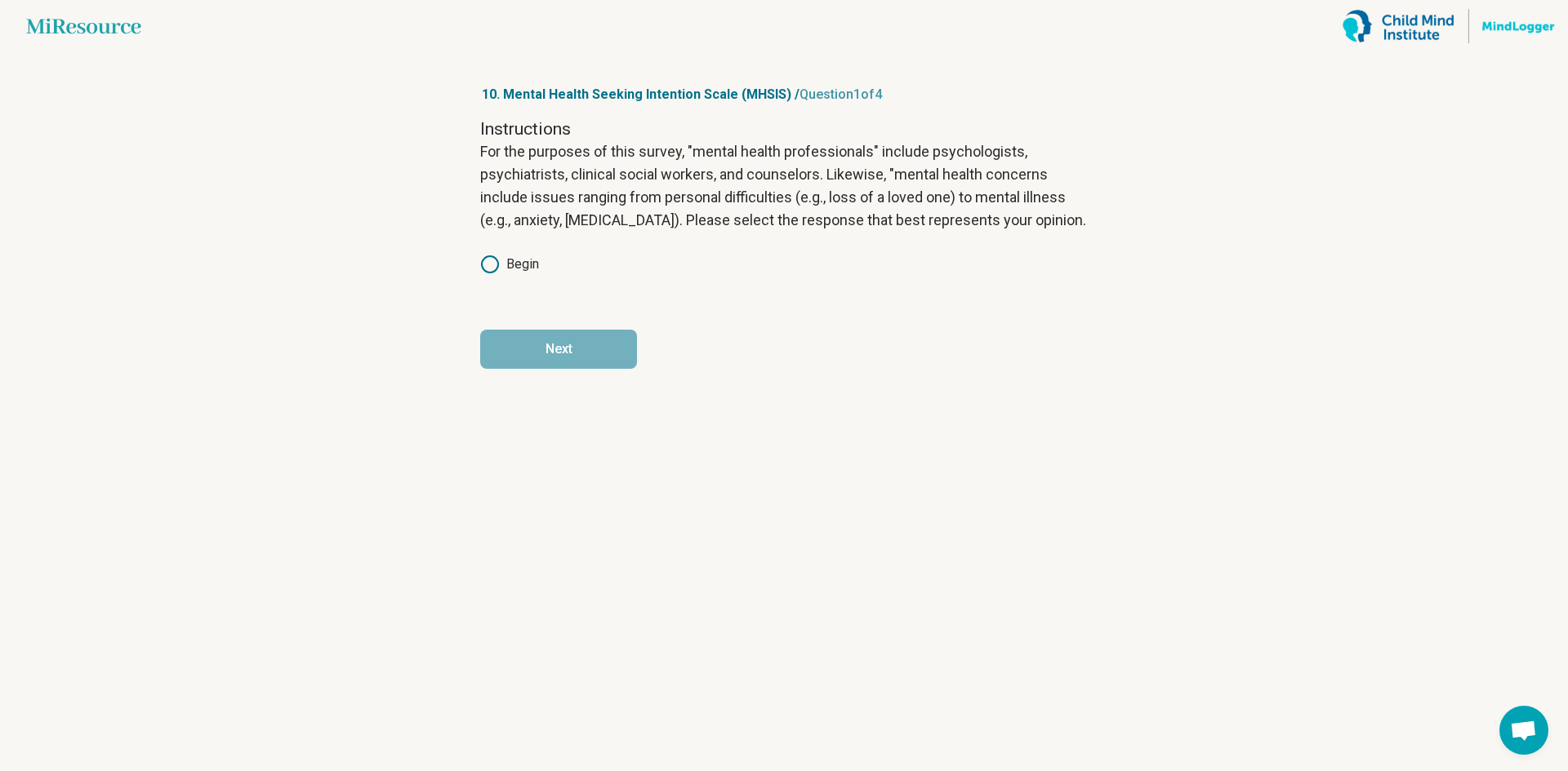
click at [521, 268] on label "Begin" at bounding box center [509, 264] width 58 height 19
click at [564, 345] on button "Next" at bounding box center [558, 349] width 157 height 39
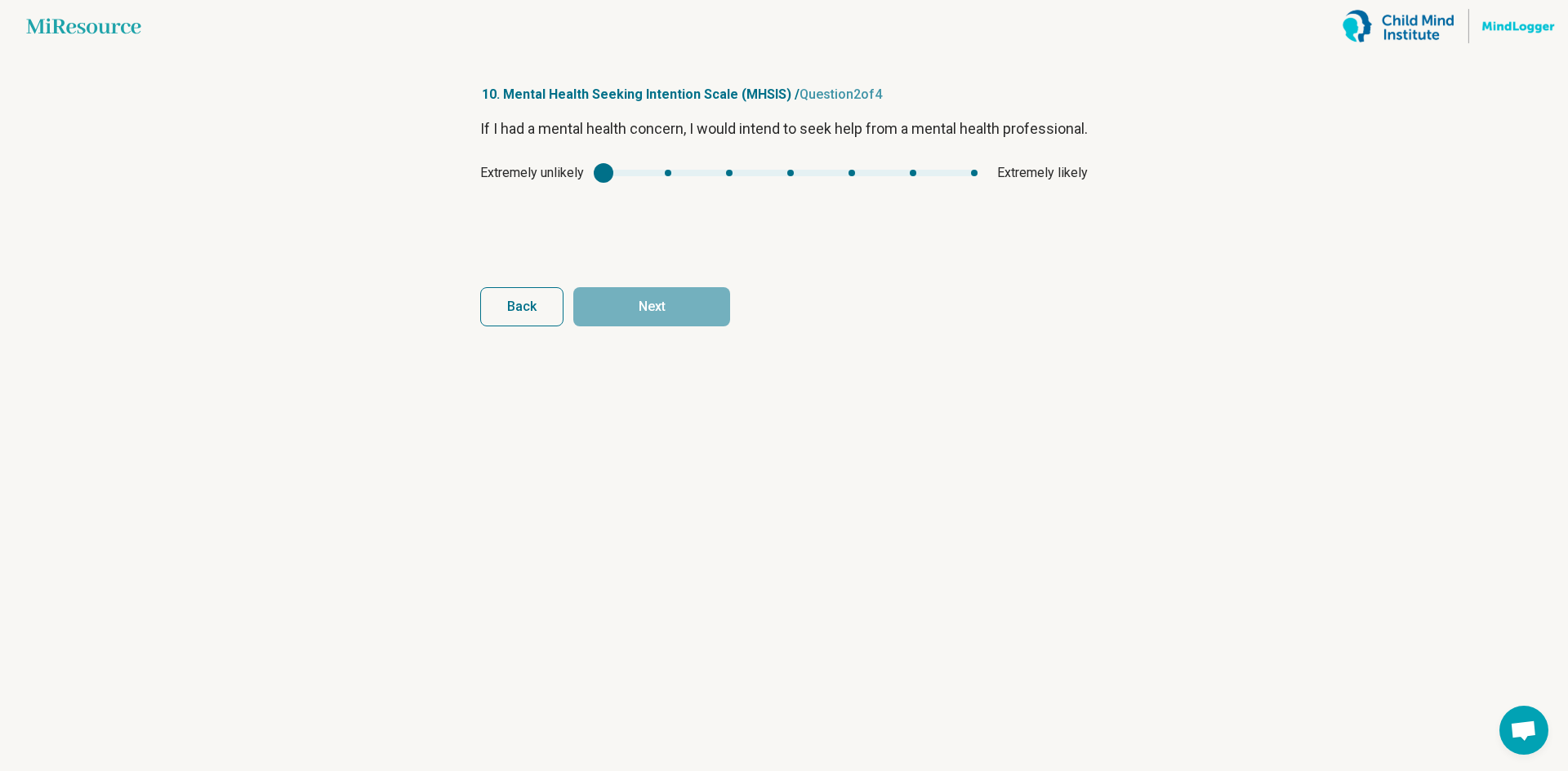
type input "*"
click at [974, 176] on div "mhsis1" at bounding box center [790, 172] width 374 height 6
click at [690, 312] on button "Next" at bounding box center [651, 307] width 157 height 39
click at [972, 169] on div "Definitely false Definitely true" at bounding box center [784, 172] width 607 height 19
type input "*"
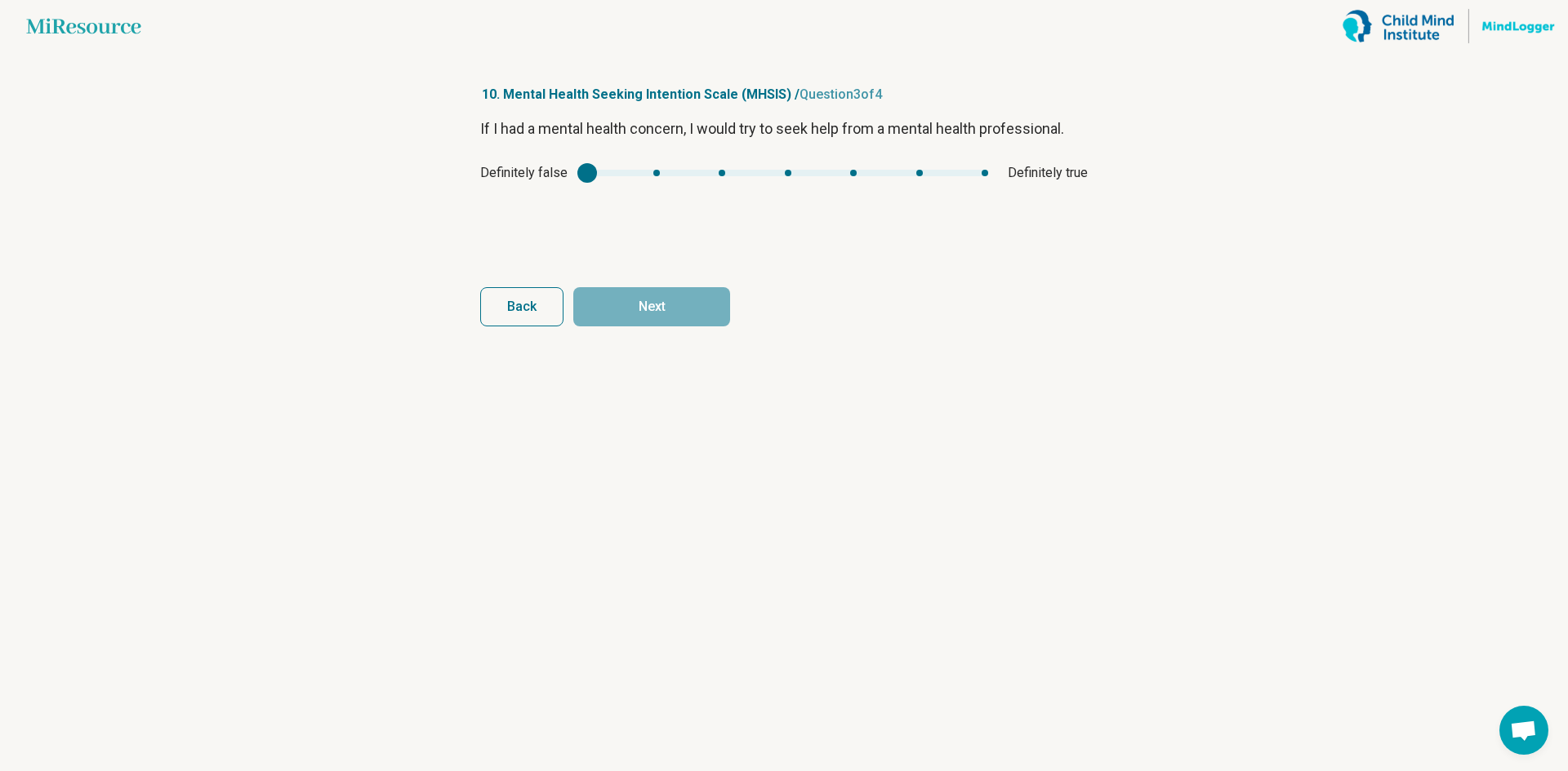
click at [961, 173] on div "mhsis2" at bounding box center [787, 172] width 401 height 6
click at [749, 299] on div "Back Next" at bounding box center [784, 307] width 607 height 39
click at [719, 305] on button "Next" at bounding box center [651, 307] width 157 height 39
click at [965, 171] on div "mhsis3" at bounding box center [793, 172] width 384 height 6
click at [669, 302] on button "Finish" at bounding box center [651, 307] width 157 height 39
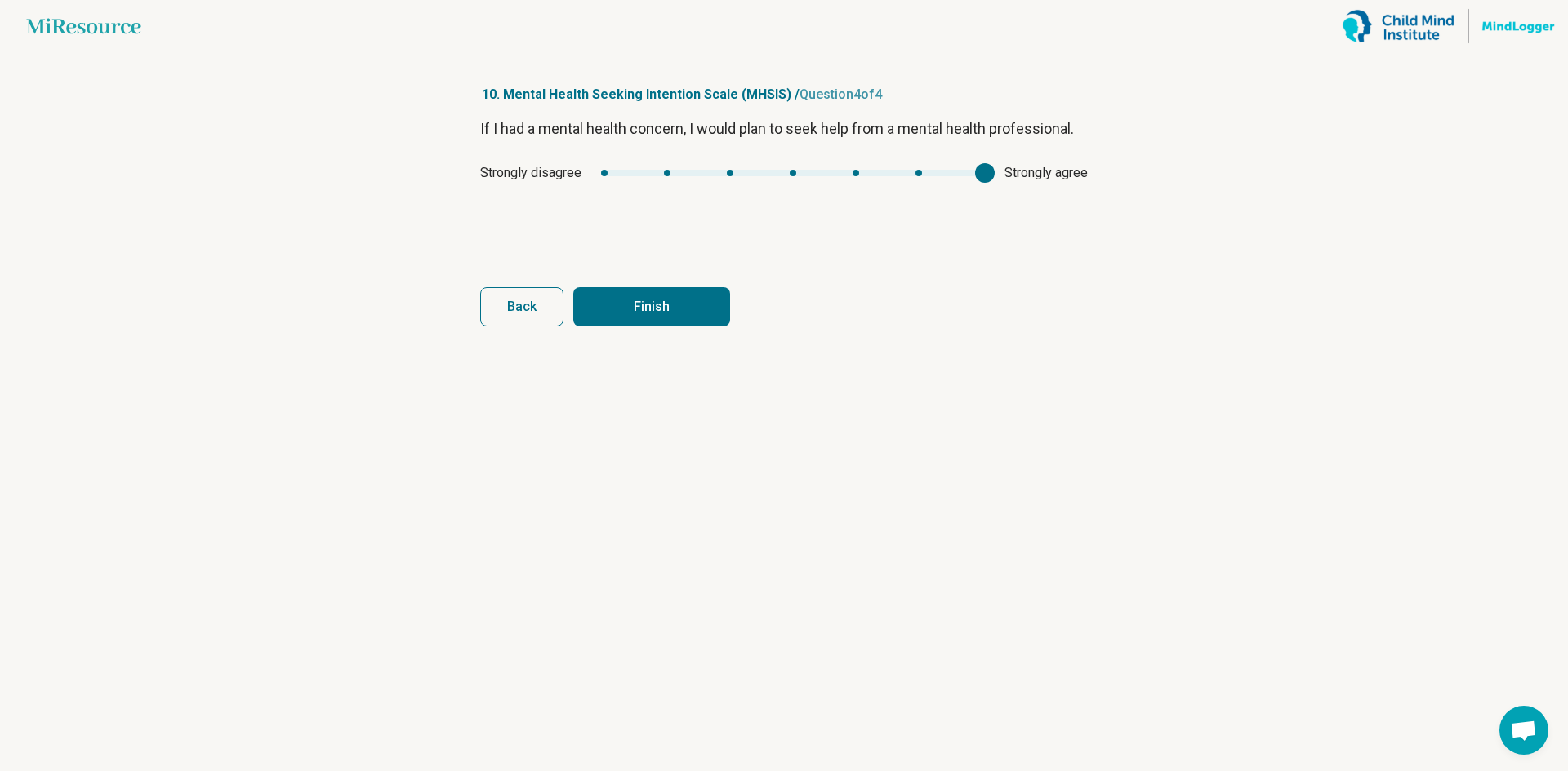
type input "*"
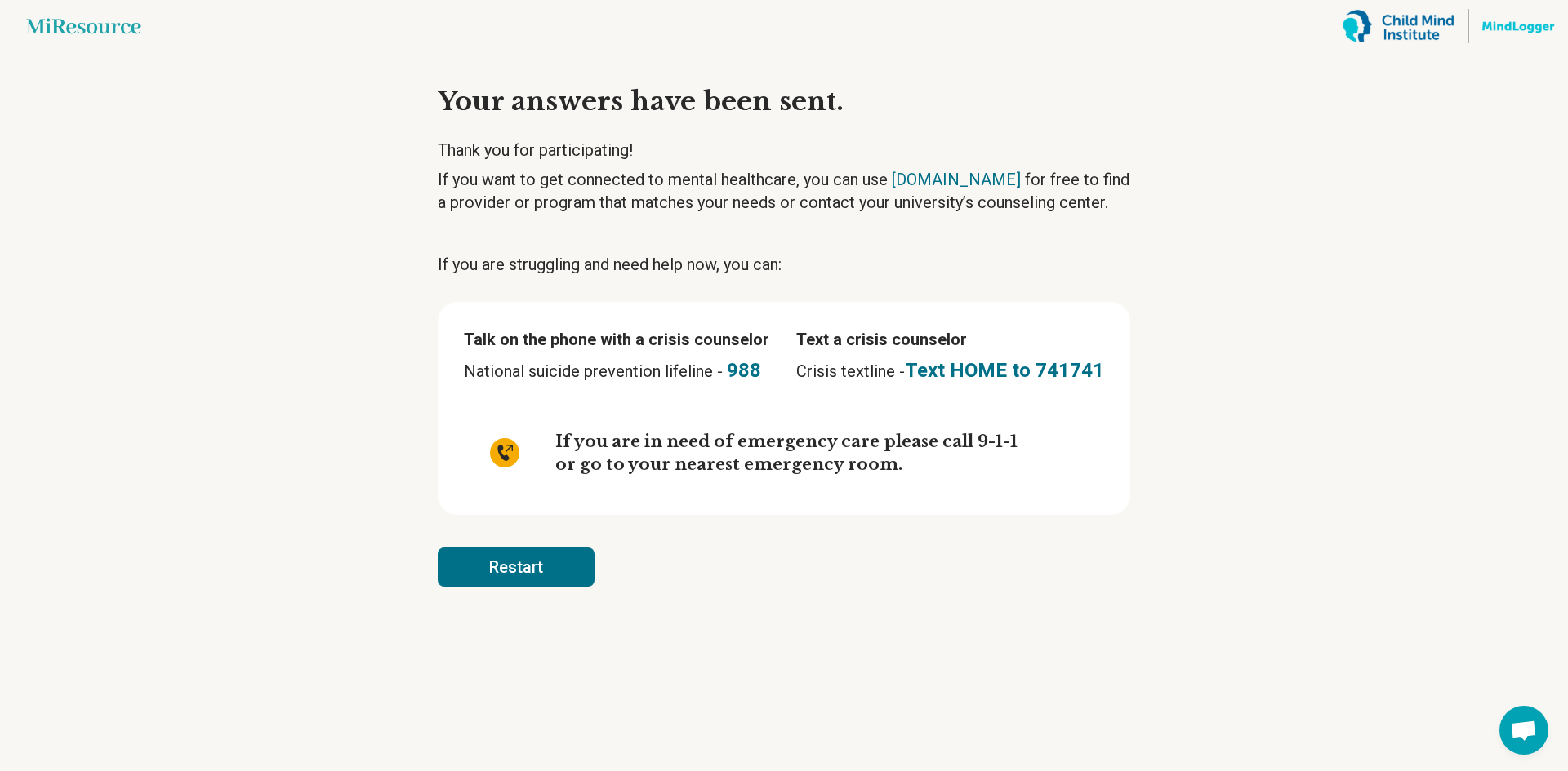
click at [867, 258] on p "If you are struggling and need help now, you can:" at bounding box center [784, 264] width 693 height 23
